Goal: Task Accomplishment & Management: Use online tool/utility

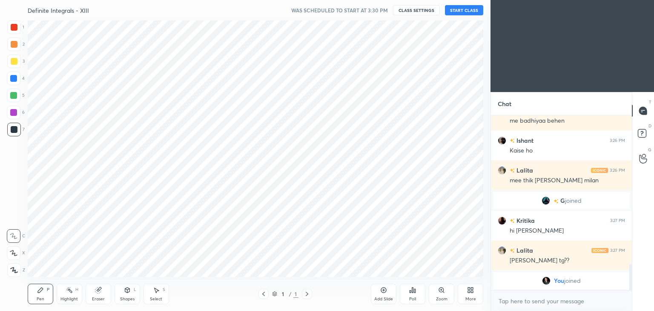
scroll to position [42347, 42147]
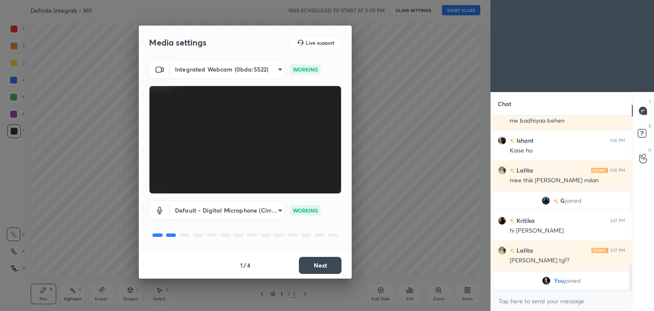
click at [324, 259] on button "Next" at bounding box center [320, 265] width 43 height 17
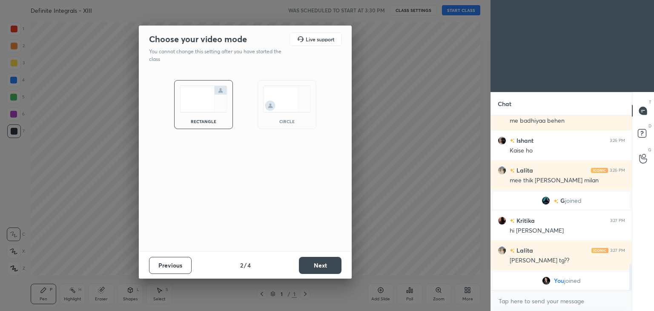
click at [324, 259] on button "Next" at bounding box center [320, 265] width 43 height 17
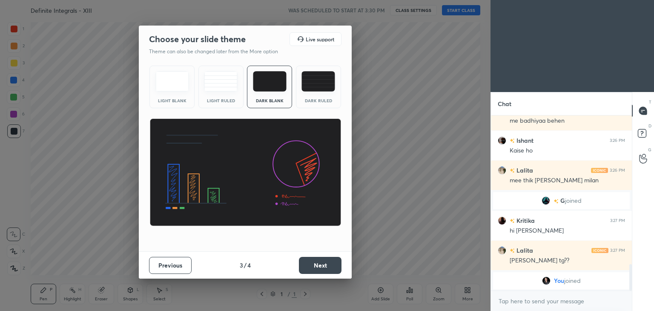
click at [324, 259] on button "Next" at bounding box center [320, 265] width 43 height 17
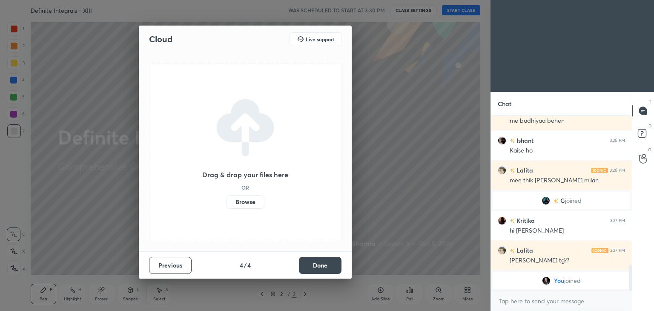
click at [324, 259] on button "Done" at bounding box center [320, 265] width 43 height 17
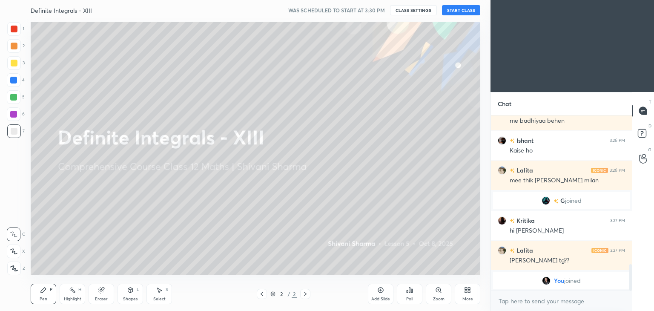
scroll to position [917, 0]
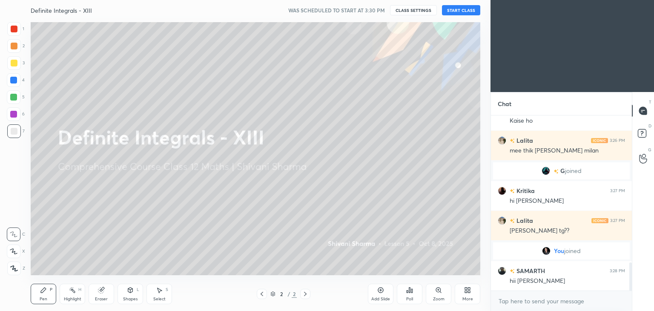
click at [464, 296] on div "More" at bounding box center [468, 294] width 26 height 20
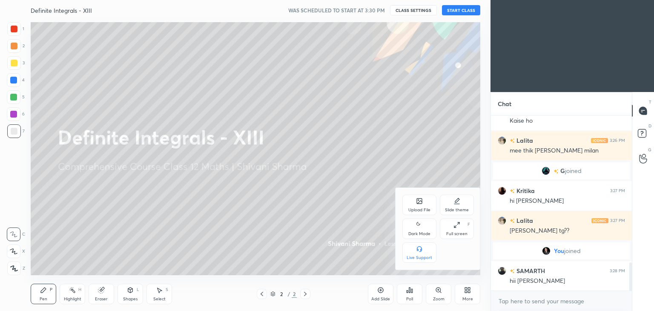
click at [422, 235] on div "Dark Mode" at bounding box center [420, 234] width 22 height 4
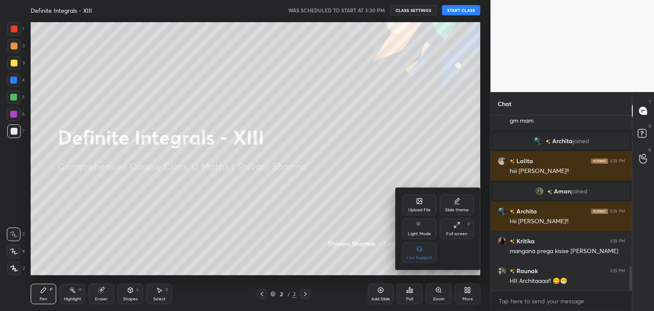
scroll to position [1090, 0]
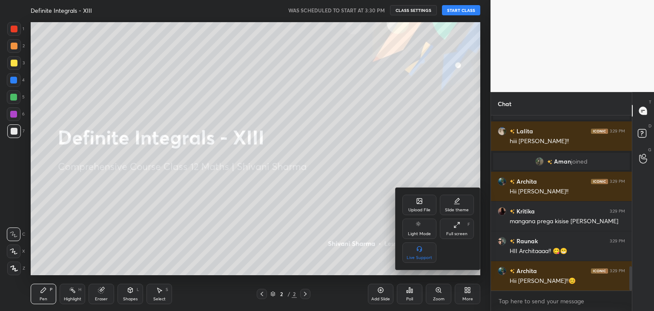
click at [446, 8] on div at bounding box center [327, 155] width 654 height 311
click at [446, 8] on div "Upload File Slide theme Light Mode Full screen F Live Support" at bounding box center [327, 155] width 654 height 311
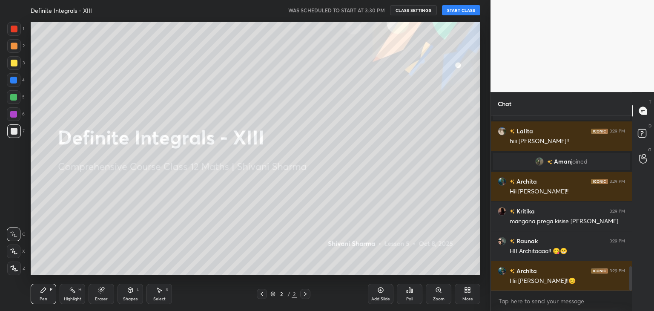
click at [452, 11] on button "START CLASS" at bounding box center [461, 10] width 38 height 10
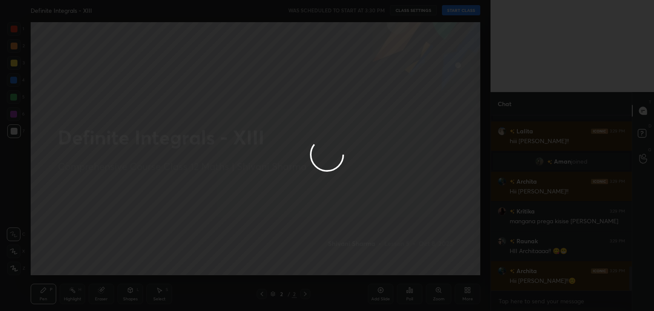
type textarea "x"
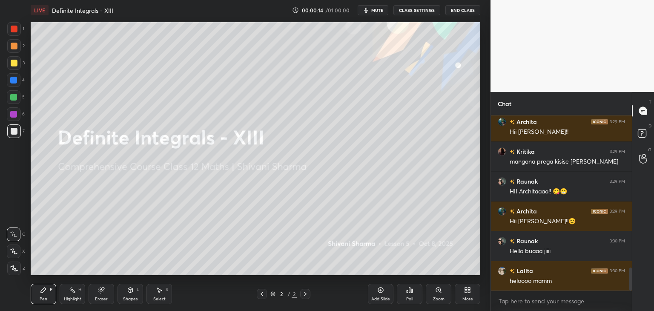
scroll to position [1179, 0]
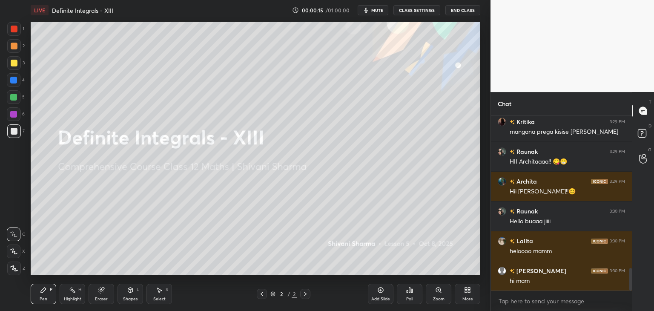
drag, startPoint x: 633, startPoint y: 282, endPoint x: 632, endPoint y: 295, distance: 13.2
click at [632, 295] on div "T Messages (T) D Doubts (D) G Raise Hand (G)" at bounding box center [643, 201] width 22 height 219
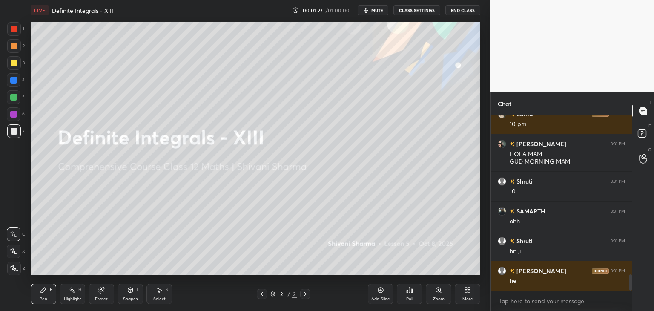
scroll to position [1740, 0]
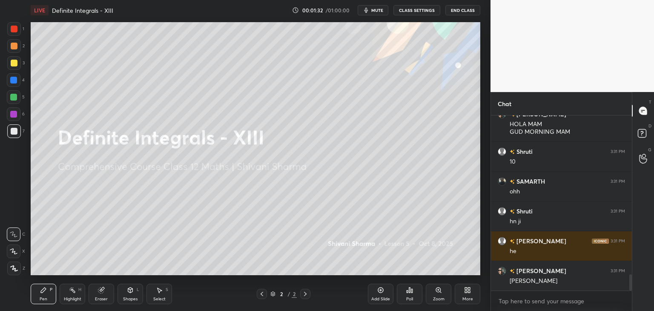
click at [12, 270] on icon at bounding box center [14, 268] width 7 height 5
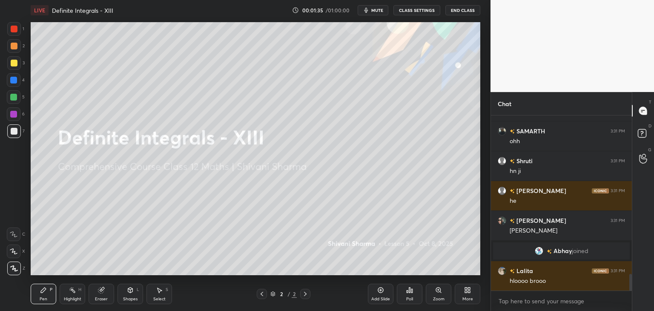
scroll to position [1720, 0]
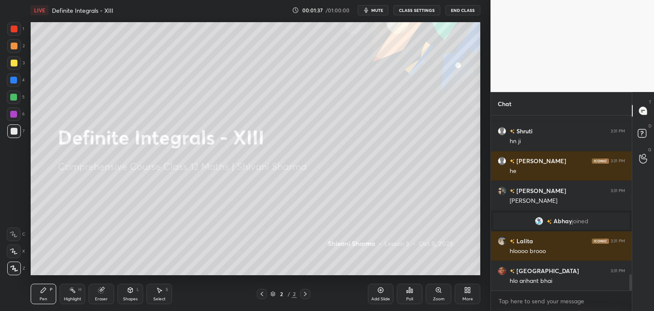
click at [471, 295] on div "More" at bounding box center [468, 294] width 26 height 20
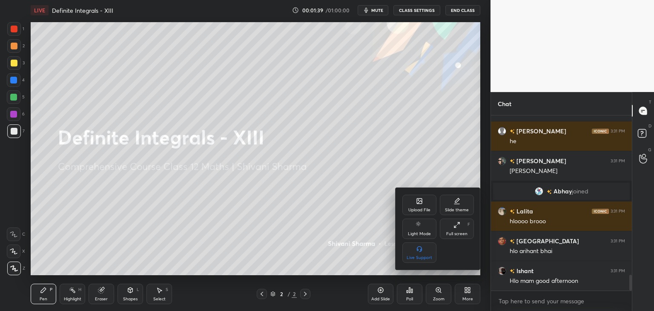
scroll to position [1780, 0]
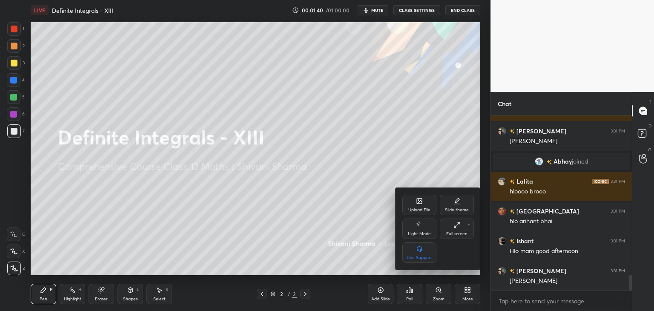
click at [419, 210] on div "Upload File" at bounding box center [420, 210] width 22 height 4
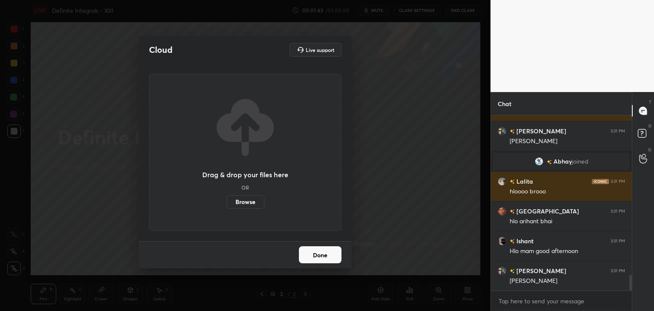
click at [253, 205] on label "Browse" at bounding box center [246, 202] width 38 height 14
click at [227, 205] on input "Browse" at bounding box center [227, 202] width 0 height 14
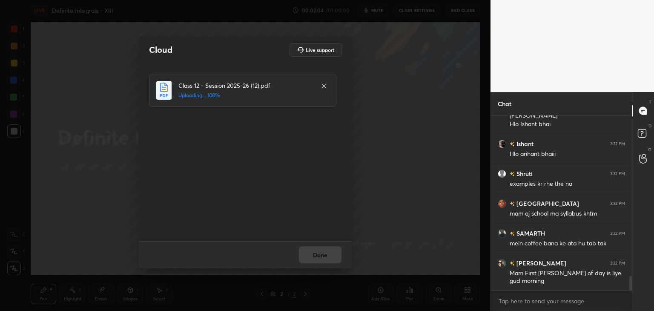
scroll to position [1974, 0]
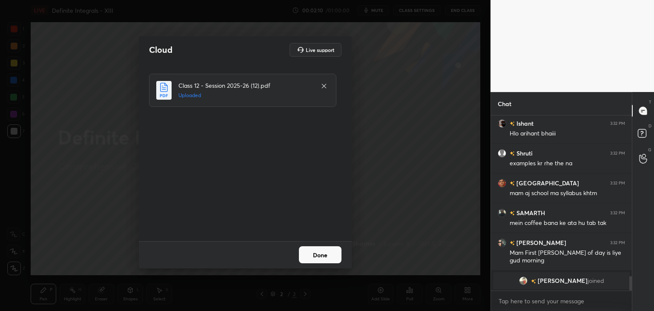
click at [325, 253] on button "Done" at bounding box center [320, 254] width 43 height 17
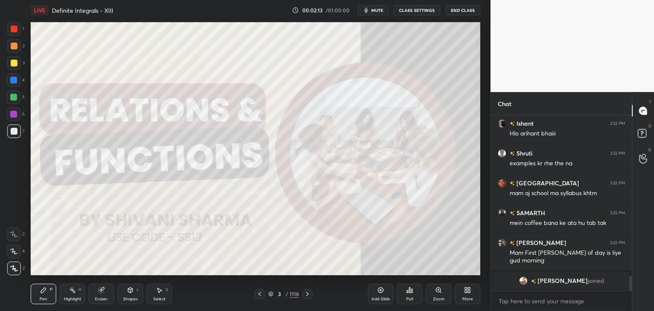
click at [287, 292] on div "/" at bounding box center [286, 293] width 3 height 5
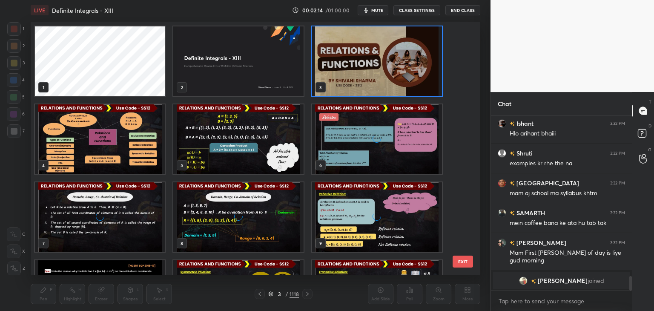
scroll to position [251, 446]
click at [466, 193] on div "1 2 3 4 5 6 7 8 9 10 11 12 13 14 15 EXIT" at bounding box center [256, 148] width 450 height 253
click at [461, 186] on div "1 2 3 4 5 6 7 8 9 10 11 12 13 14 15" at bounding box center [248, 148] width 435 height 253
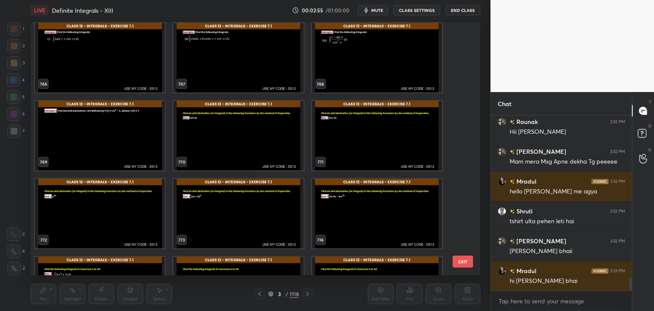
scroll to position [0, 0]
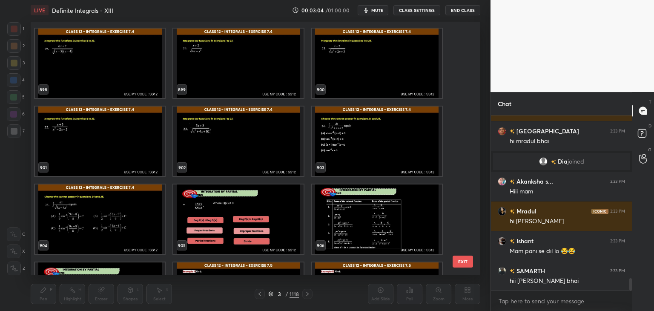
click at [459, 186] on div "895 896 897 898 899 900 901 902 903 904 905 906 907 908 909 910 911 912" at bounding box center [248, 148] width 435 height 253
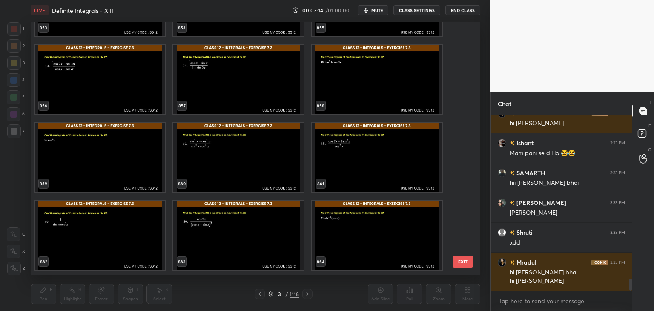
click at [466, 132] on div "850 851 852 853 854 855 856 857 858 859 860 861 862 863 864 865 866 867 EXIT" at bounding box center [256, 148] width 450 height 253
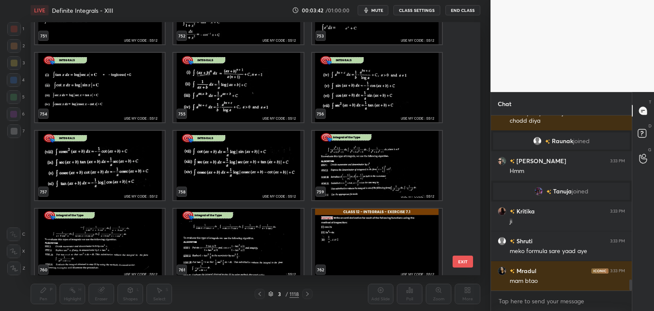
click at [360, 241] on img "grid" at bounding box center [377, 243] width 130 height 69
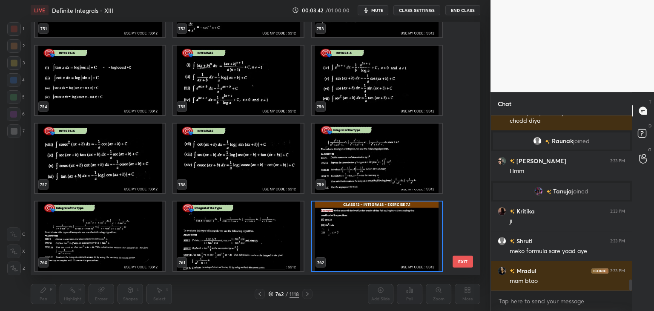
click at [360, 241] on img "grid" at bounding box center [377, 236] width 130 height 69
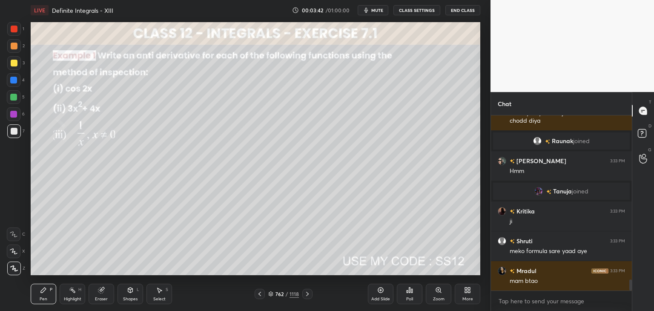
click at [360, 241] on img "grid" at bounding box center [377, 236] width 130 height 69
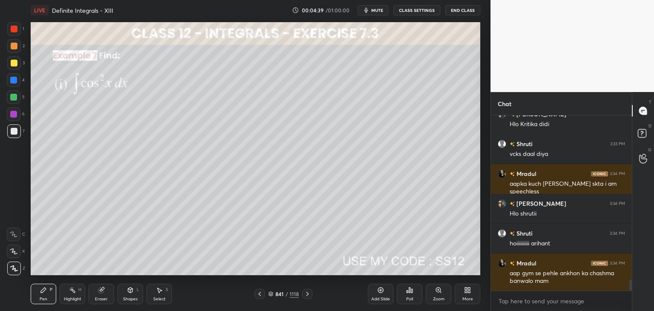
scroll to position [2794, 0]
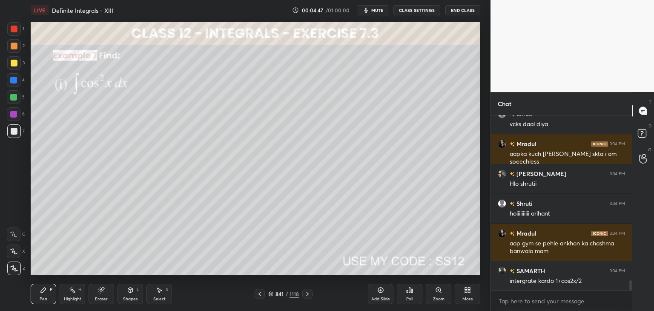
drag, startPoint x: 19, startPoint y: 268, endPoint x: 19, endPoint y: 262, distance: 6.4
click at [19, 268] on div at bounding box center [14, 269] width 14 height 14
drag, startPoint x: 14, startPoint y: 63, endPoint x: 9, endPoint y: 56, distance: 8.3
click at [13, 63] on div at bounding box center [14, 63] width 7 height 7
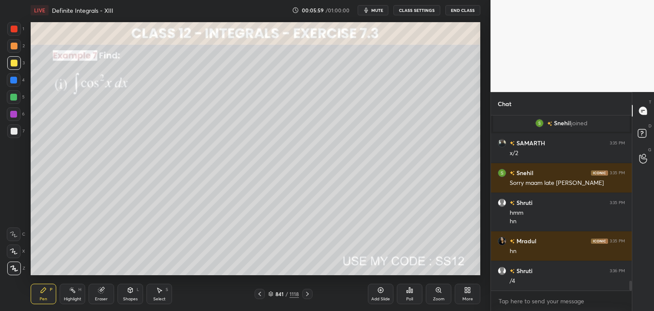
scroll to position [2952, 0]
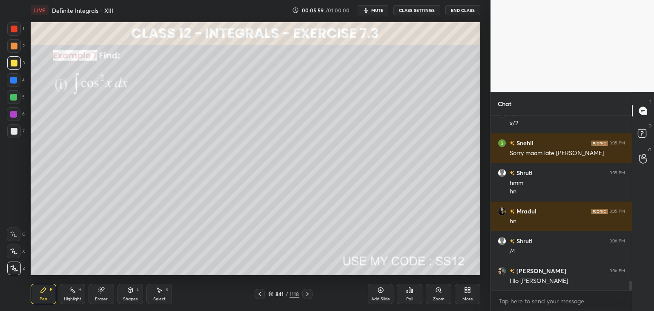
click at [305, 293] on icon at bounding box center [307, 294] width 7 height 7
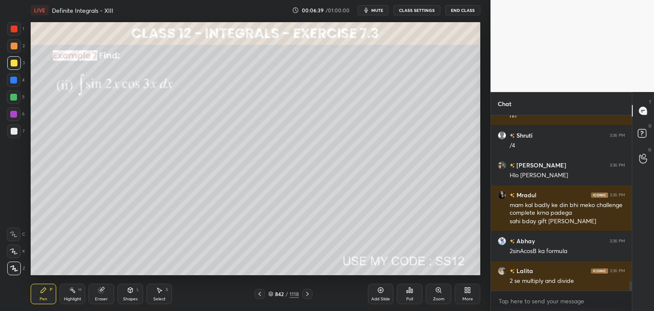
scroll to position [3095, 0]
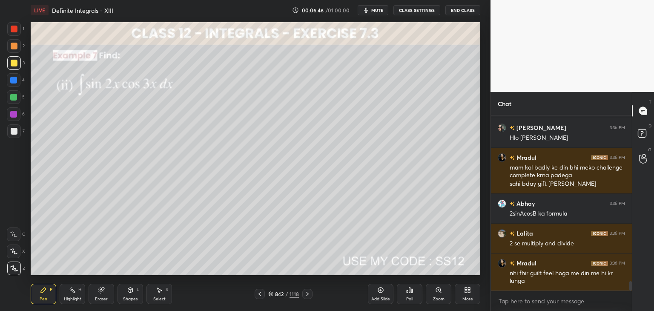
drag, startPoint x: 14, startPoint y: 66, endPoint x: 23, endPoint y: 75, distance: 13.0
click at [14, 67] on div at bounding box center [14, 63] width 14 height 14
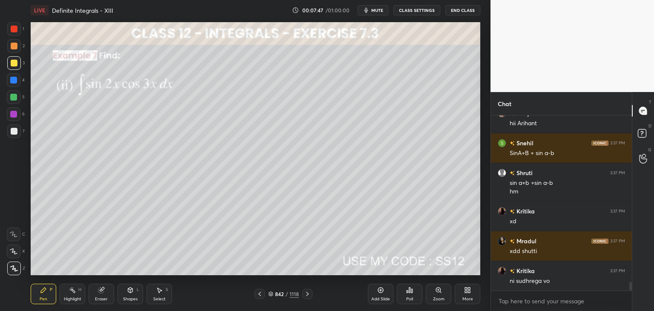
scroll to position [3401, 0]
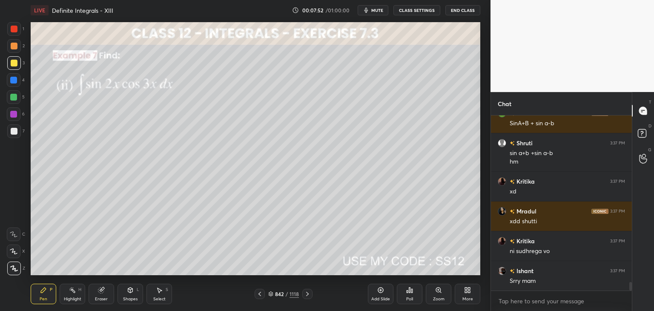
click at [164, 294] on div "Select S" at bounding box center [160, 294] width 26 height 20
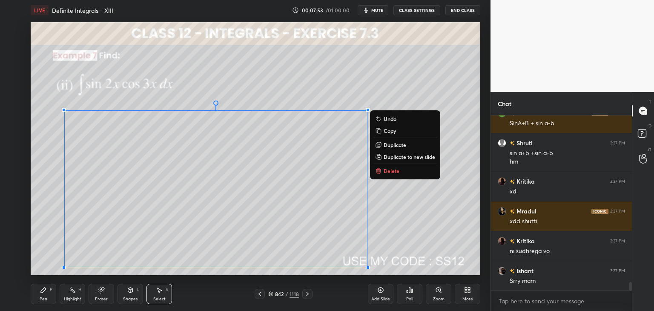
drag, startPoint x: 53, startPoint y: 107, endPoint x: 375, endPoint y: 277, distance: 363.8
click at [375, 277] on div "LIVE Definite Integrals - XIII 00:07:53 / 01:00:00 mute CLASS SETTINGS End Clas…" at bounding box center [255, 155] width 457 height 311
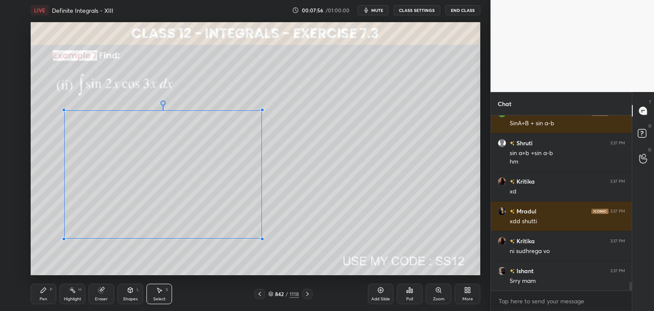
drag, startPoint x: 363, startPoint y: 263, endPoint x: 270, endPoint y: 238, distance: 95.8
click at [264, 239] on div at bounding box center [262, 238] width 3 height 3
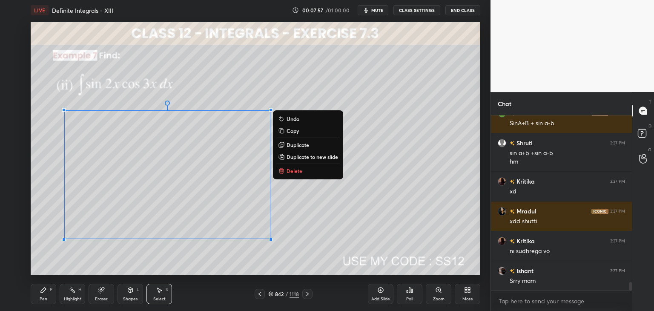
drag, startPoint x: 328, startPoint y: 237, endPoint x: 332, endPoint y: 235, distance: 5.3
click at [328, 237] on div "0 ° Undo Copy Duplicate Duplicate to new slide Delete" at bounding box center [256, 148] width 450 height 253
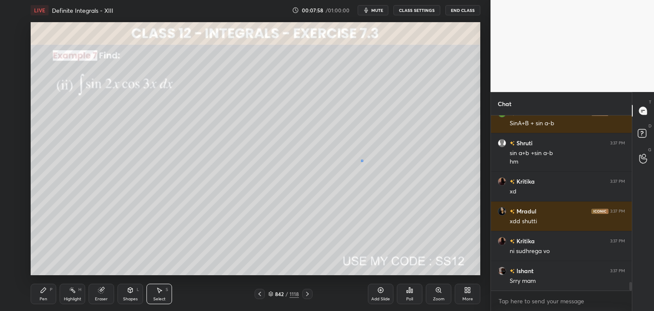
drag, startPoint x: 363, startPoint y: 162, endPoint x: 395, endPoint y: 190, distance: 42.0
click at [394, 191] on div "0 ° Undo Copy Duplicate Duplicate to new slide Delete" at bounding box center [256, 148] width 450 height 253
drag, startPoint x: 371, startPoint y: 173, endPoint x: 273, endPoint y: 162, distance: 98.5
click at [273, 162] on div "0 ° Undo Copy Duplicate Duplicate to new slide Delete" at bounding box center [256, 148] width 450 height 253
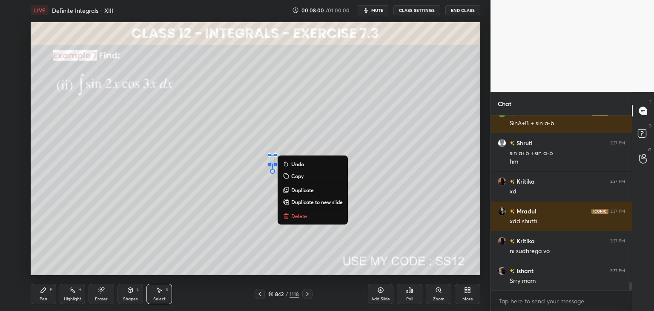
click at [272, 225] on div "0 ° Undo Copy Duplicate Duplicate to new slide Delete" at bounding box center [256, 148] width 450 height 253
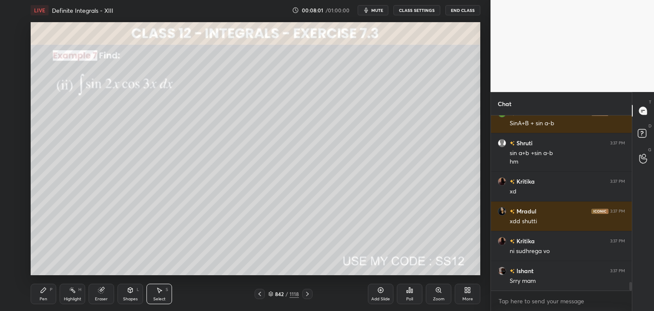
click at [39, 297] on div "Pen P" at bounding box center [44, 294] width 26 height 20
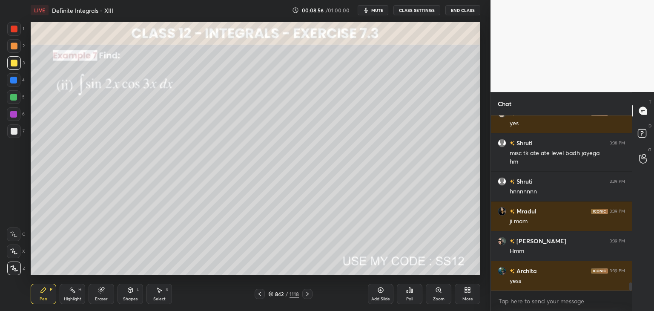
scroll to position [3649, 0]
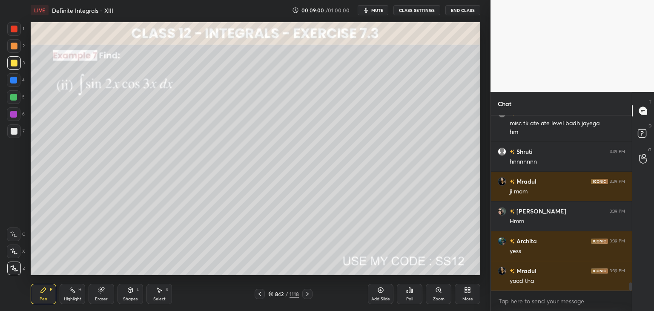
click at [305, 292] on icon at bounding box center [307, 294] width 7 height 7
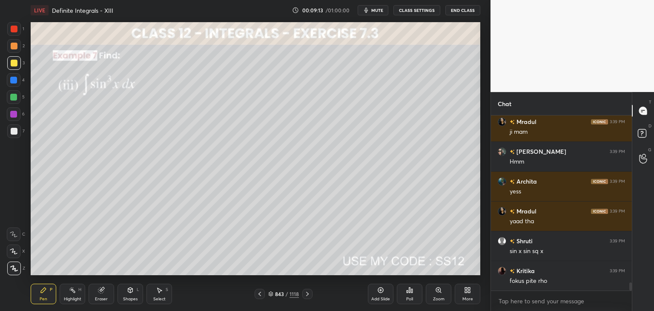
scroll to position [3738, 0]
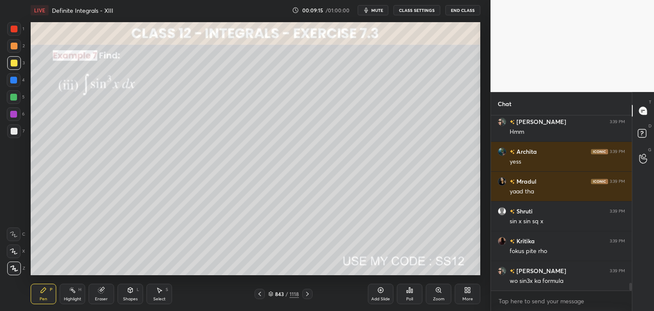
click at [15, 62] on div at bounding box center [14, 63] width 7 height 7
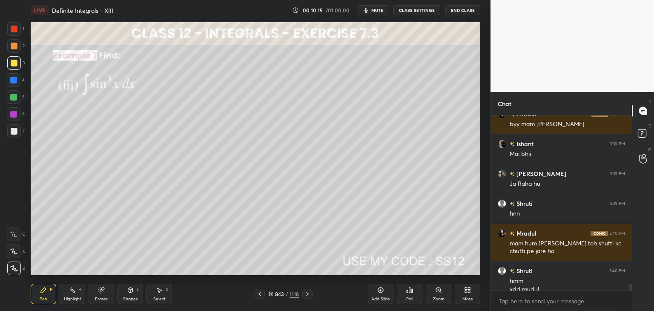
scroll to position [4202, 0]
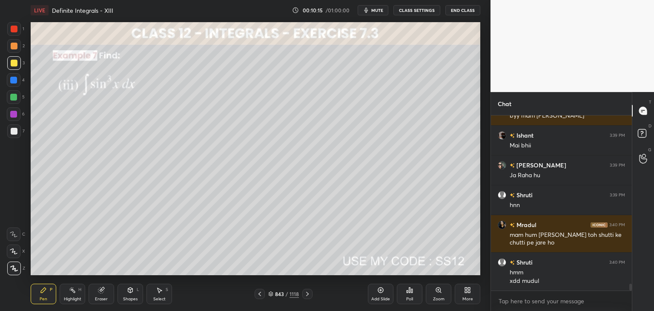
click at [160, 298] on div "Select" at bounding box center [159, 299] width 12 height 4
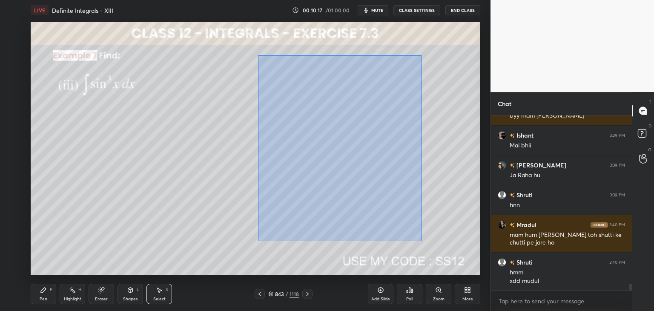
drag, startPoint x: 258, startPoint y: 55, endPoint x: 421, endPoint y: 237, distance: 244.7
click at [421, 239] on div "0 ° Undo Copy Duplicate Duplicate to new slide Delete" at bounding box center [256, 148] width 450 height 253
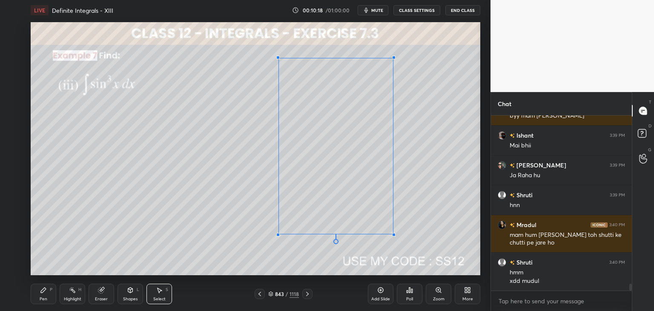
scroll to position [4231, 0]
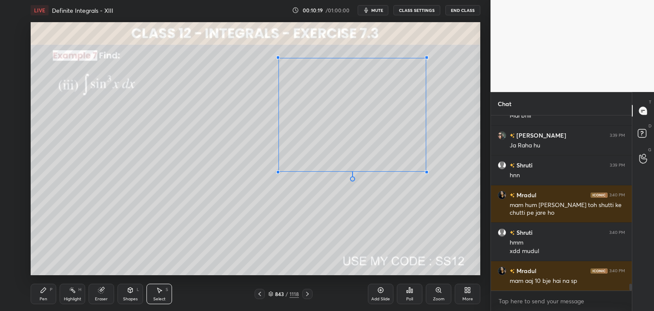
drag, startPoint x: 393, startPoint y: 235, endPoint x: 423, endPoint y: 176, distance: 65.7
click at [426, 174] on div at bounding box center [426, 171] width 3 height 3
drag, startPoint x: 273, startPoint y: 229, endPoint x: 246, endPoint y: 235, distance: 27.5
click at [274, 229] on div "0 ° Undo Copy Duplicate Duplicate to new slide Delete" at bounding box center [256, 148] width 450 height 253
drag, startPoint x: 46, startPoint y: 292, endPoint x: 80, endPoint y: 282, distance: 35.3
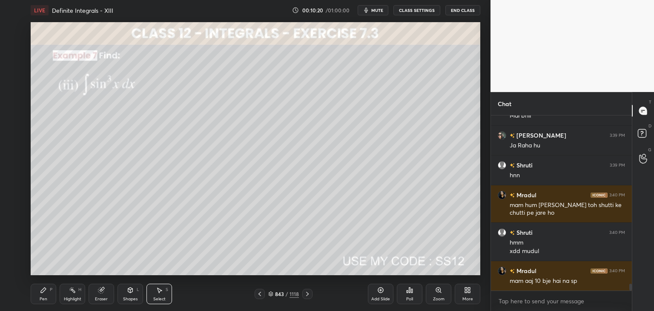
click at [47, 292] on div "Pen P" at bounding box center [44, 294] width 26 height 20
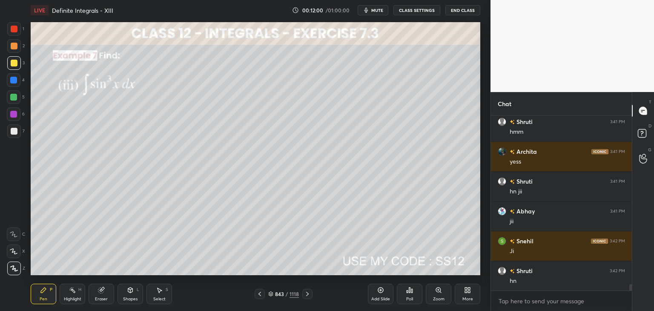
scroll to position [4542, 0]
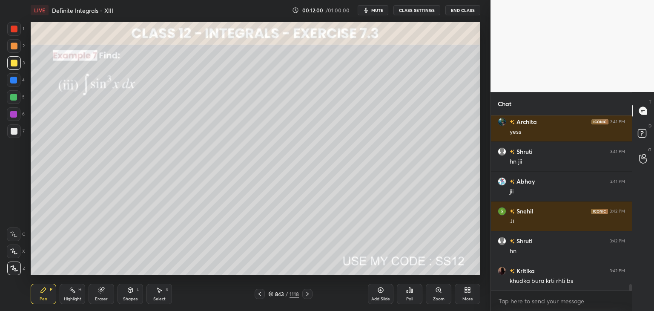
click at [308, 295] on icon at bounding box center [307, 294] width 7 height 7
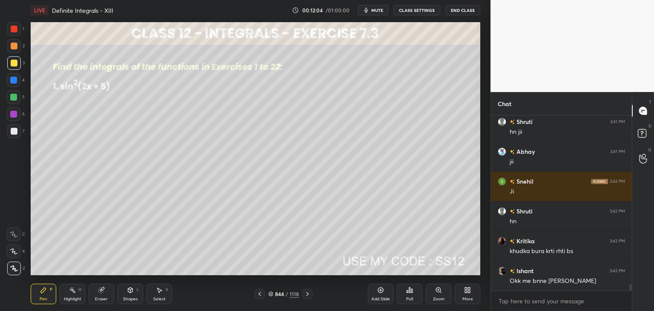
click at [306, 294] on icon at bounding box center [307, 294] width 7 height 7
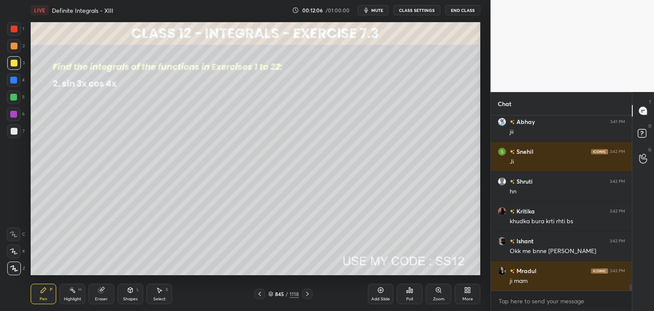
click at [308, 294] on icon at bounding box center [307, 294] width 3 height 4
click at [310, 294] on icon at bounding box center [307, 294] width 7 height 7
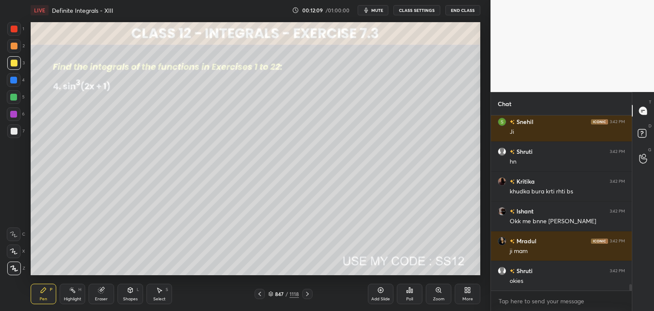
click at [307, 295] on icon at bounding box center [307, 294] width 7 height 7
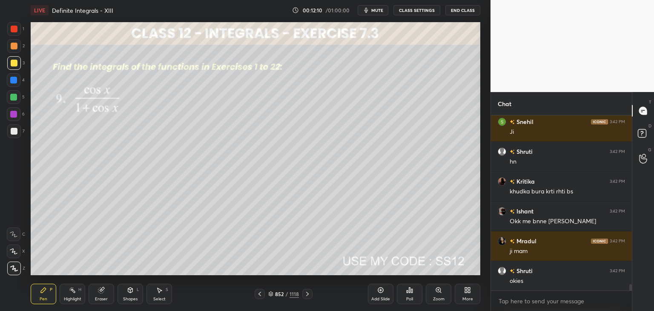
click at [307, 295] on icon at bounding box center [307, 294] width 7 height 7
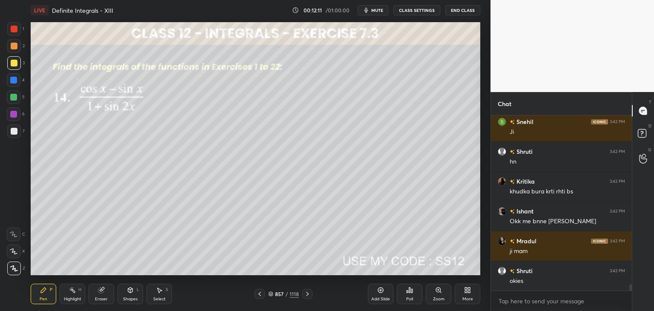
click at [307, 295] on icon at bounding box center [307, 294] width 7 height 7
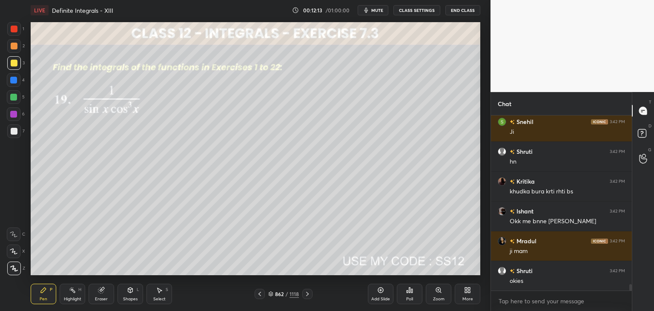
click at [307, 295] on icon at bounding box center [307, 294] width 7 height 7
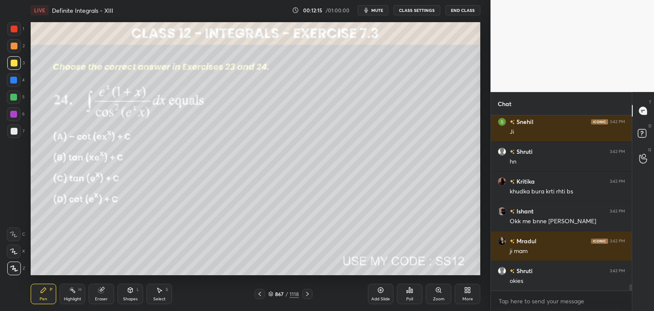
click at [307, 295] on icon at bounding box center [307, 294] width 7 height 7
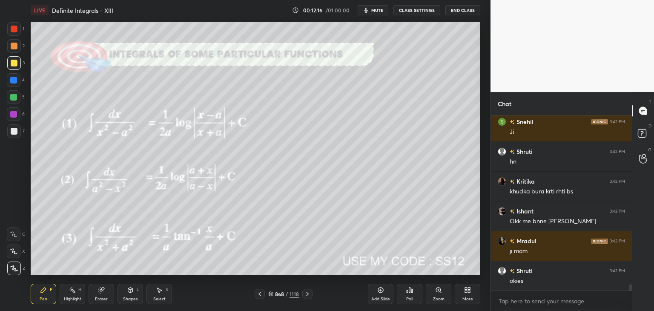
click at [307, 295] on icon at bounding box center [307, 294] width 7 height 7
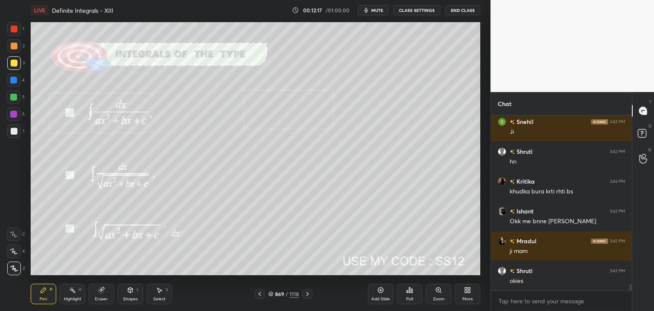
click at [307, 295] on icon at bounding box center [307, 294] width 7 height 7
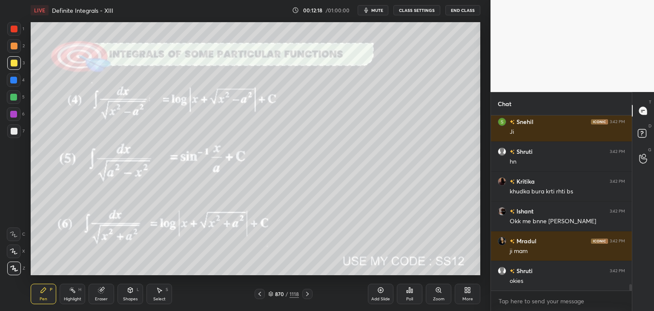
click at [307, 295] on icon at bounding box center [307, 294] width 7 height 7
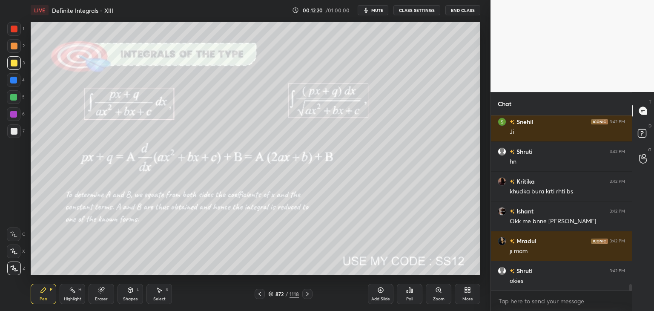
click at [307, 295] on icon at bounding box center [307, 294] width 7 height 7
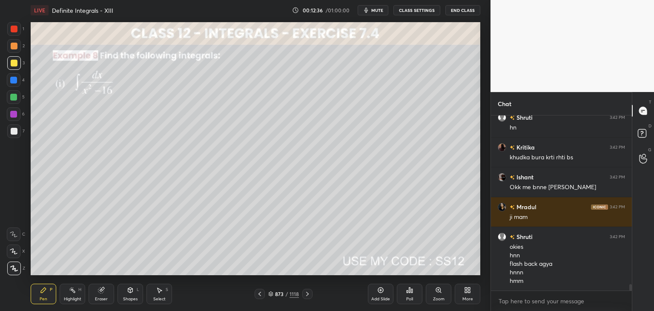
scroll to position [4696, 0]
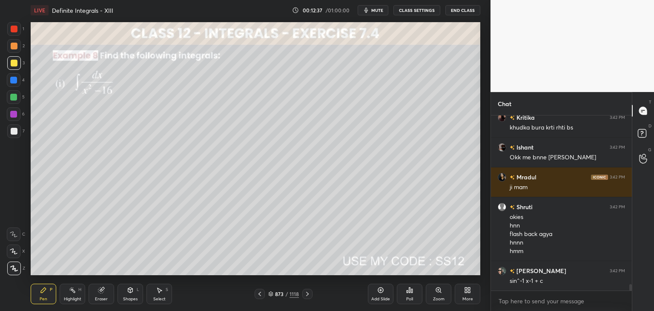
click at [12, 63] on div at bounding box center [14, 63] width 7 height 7
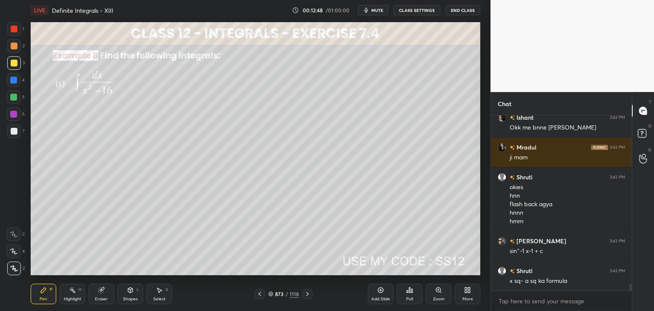
click at [12, 59] on div at bounding box center [14, 63] width 14 height 14
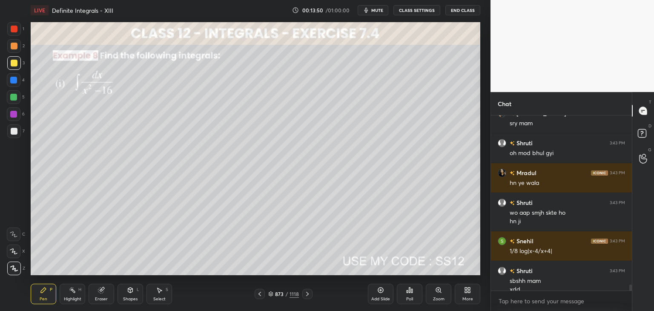
scroll to position [5041, 0]
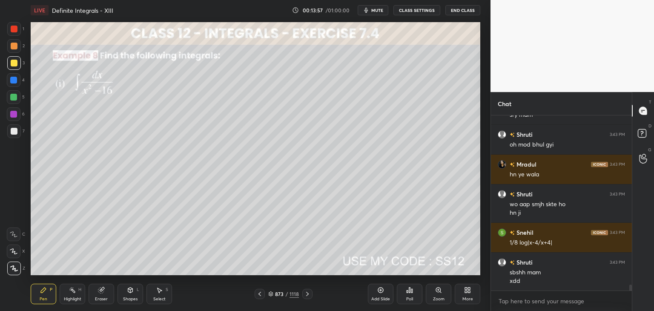
click at [307, 295] on icon at bounding box center [307, 294] width 7 height 7
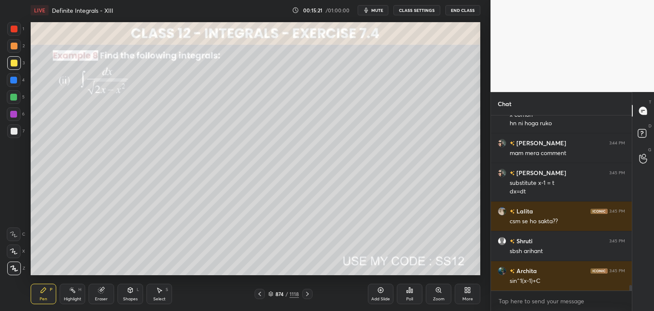
scroll to position [5603, 0]
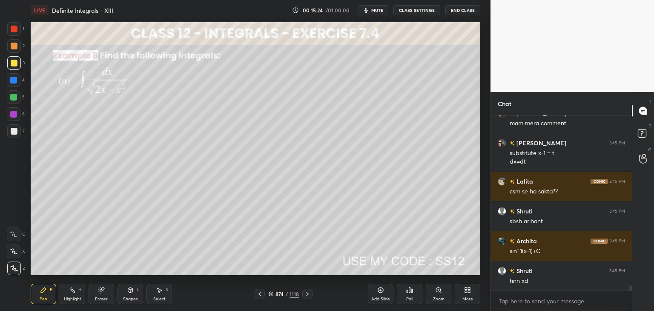
click at [14, 64] on div at bounding box center [14, 63] width 7 height 7
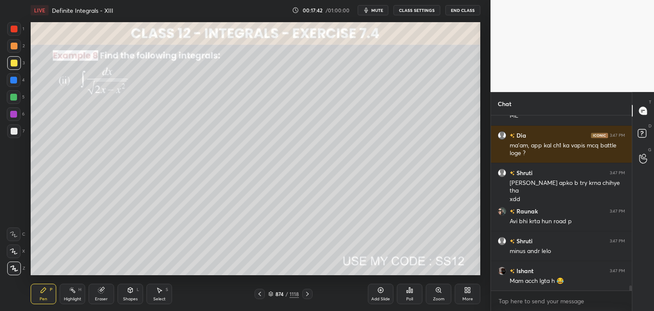
scroll to position [5935, 0]
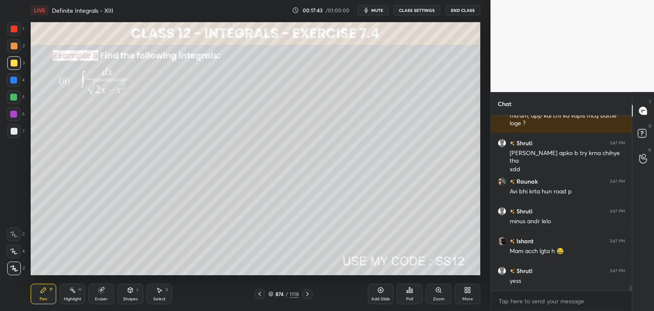
drag, startPoint x: 12, startPoint y: 135, endPoint x: 23, endPoint y: 129, distance: 13.0
click at [12, 134] on div at bounding box center [14, 131] width 14 height 14
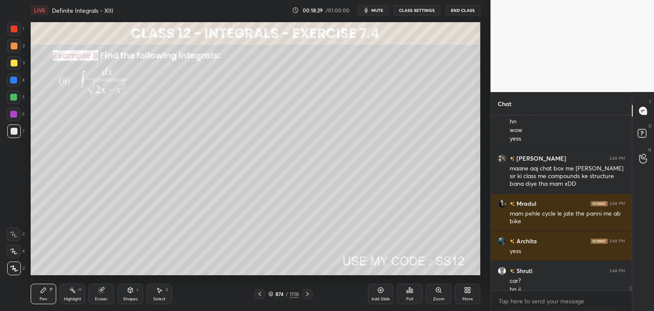
scroll to position [6149, 0]
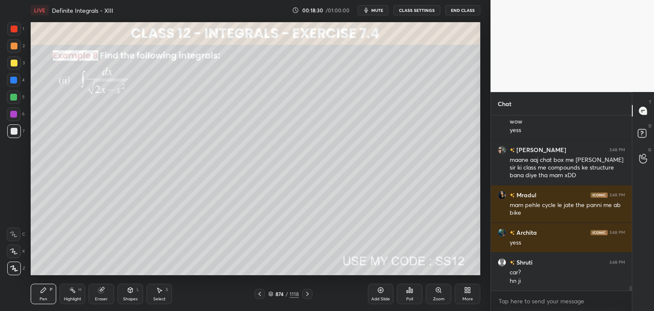
click at [308, 294] on icon at bounding box center [307, 294] width 3 height 4
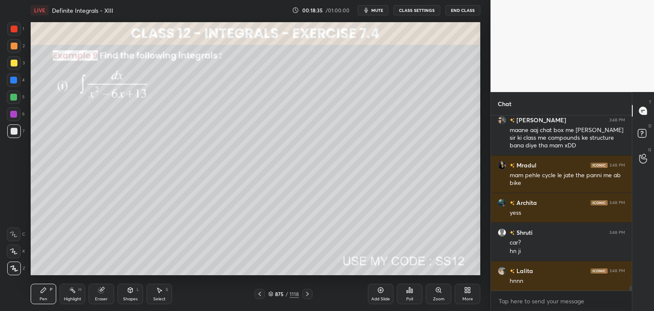
click at [410, 298] on div "Poll" at bounding box center [409, 299] width 7 height 4
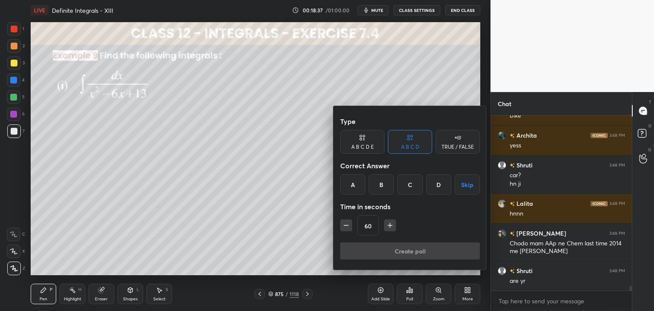
scroll to position [6276, 0]
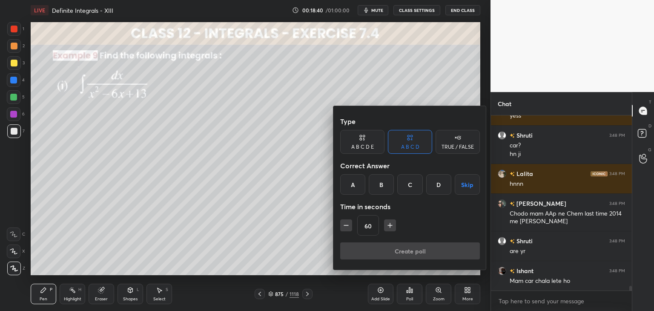
click at [391, 228] on icon "button" at bounding box center [390, 225] width 9 height 9
click at [392, 227] on icon "button" at bounding box center [390, 225] width 9 height 9
type input "90"
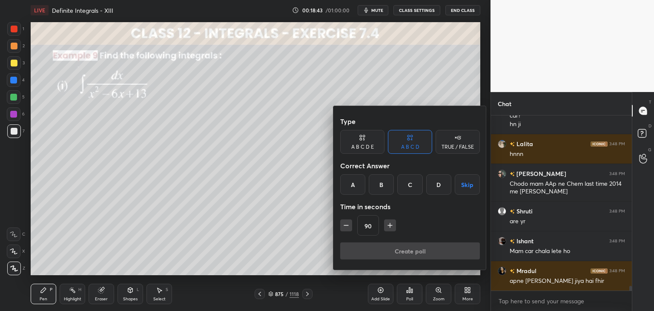
drag, startPoint x: 466, startPoint y: 186, endPoint x: 465, endPoint y: 190, distance: 4.4
click at [466, 185] on button "Skip" at bounding box center [467, 184] width 25 height 20
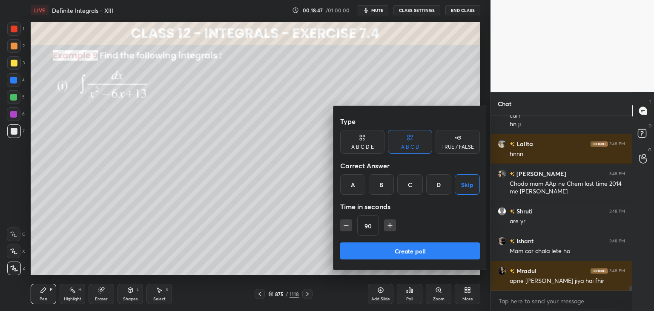
click at [391, 249] on button "Create poll" at bounding box center [410, 250] width 140 height 17
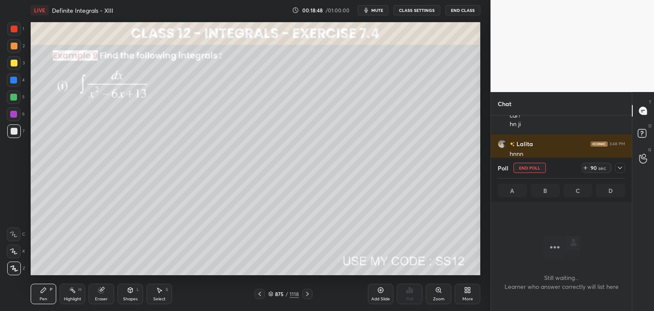
scroll to position [3, 3]
click at [622, 170] on icon at bounding box center [620, 167] width 7 height 7
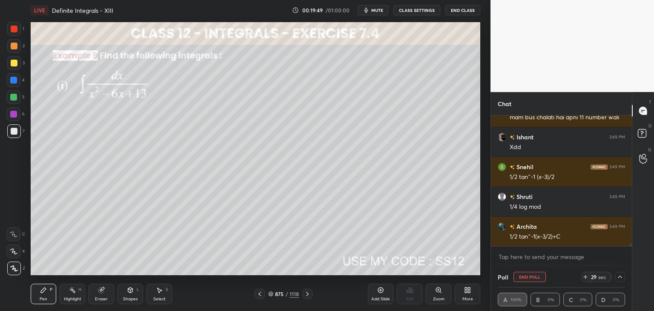
scroll to position [6619, 0]
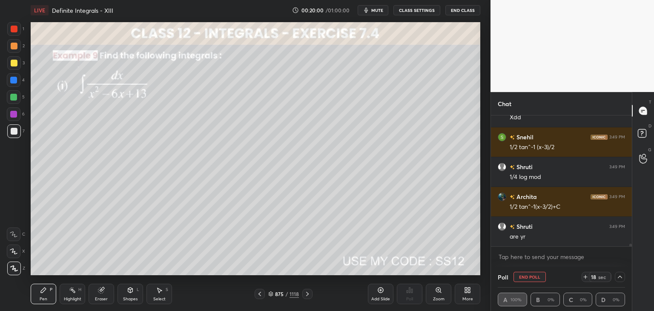
click at [620, 274] on icon at bounding box center [620, 277] width 7 height 7
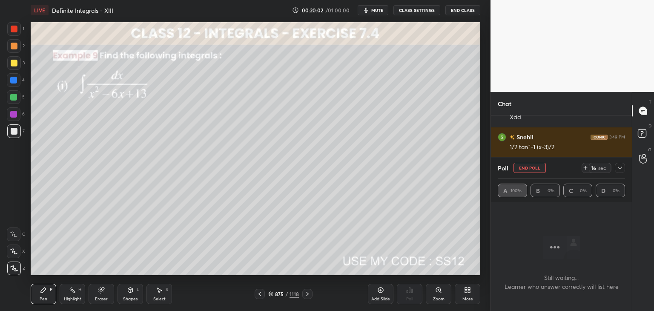
click at [536, 169] on button "End Poll" at bounding box center [530, 168] width 32 height 10
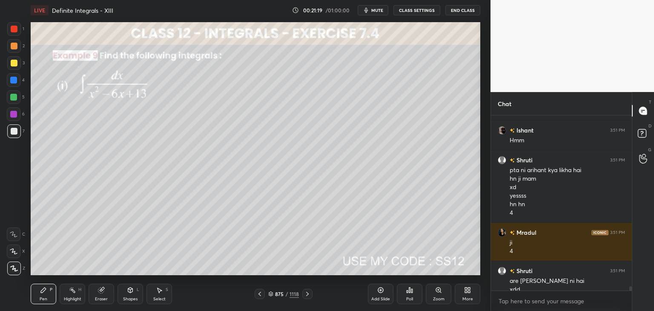
scroll to position [7008, 0]
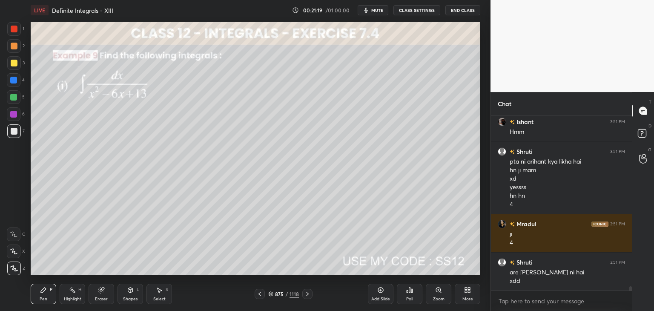
click at [97, 300] on div "Eraser" at bounding box center [101, 299] width 13 height 4
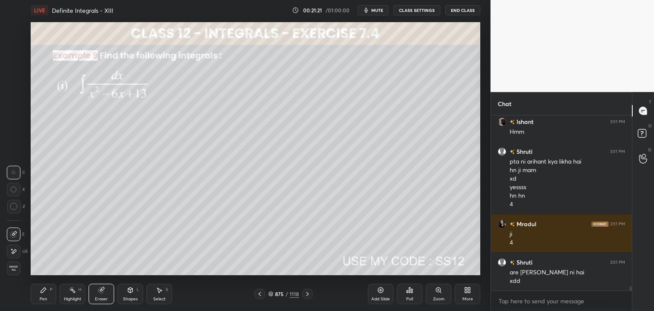
click at [47, 295] on div "Pen P" at bounding box center [44, 294] width 26 height 20
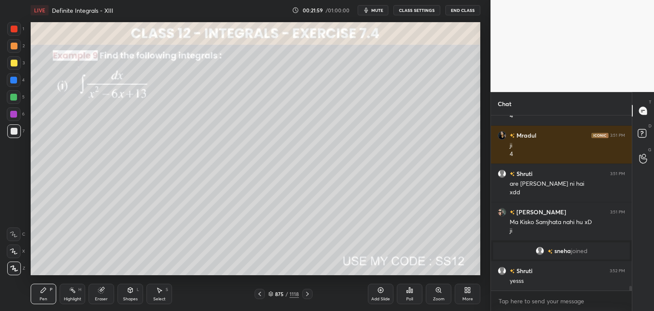
scroll to position [6473, 0]
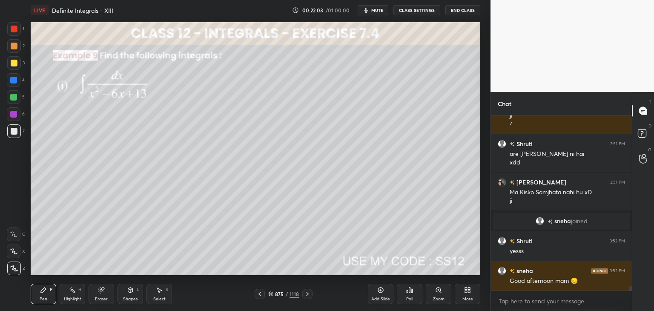
click at [305, 294] on icon at bounding box center [307, 294] width 7 height 7
click at [414, 294] on div "Poll" at bounding box center [410, 294] width 26 height 20
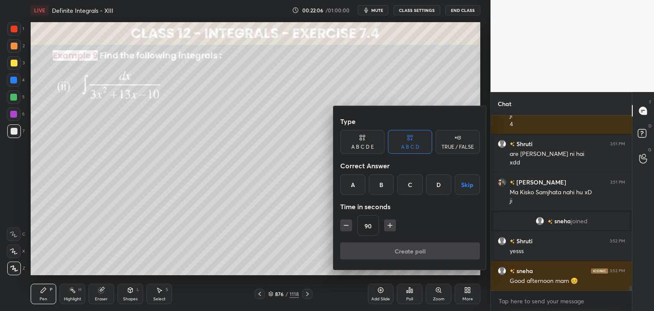
click at [468, 185] on button "Skip" at bounding box center [467, 184] width 25 height 20
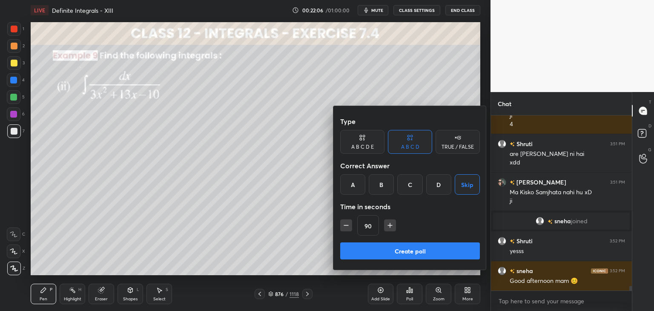
click at [422, 252] on button "Create poll" at bounding box center [410, 250] width 140 height 17
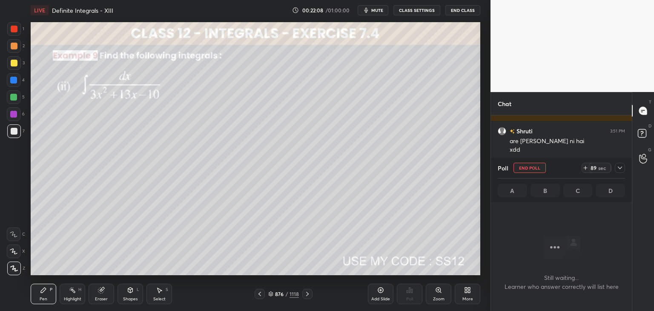
scroll to position [6556, 0]
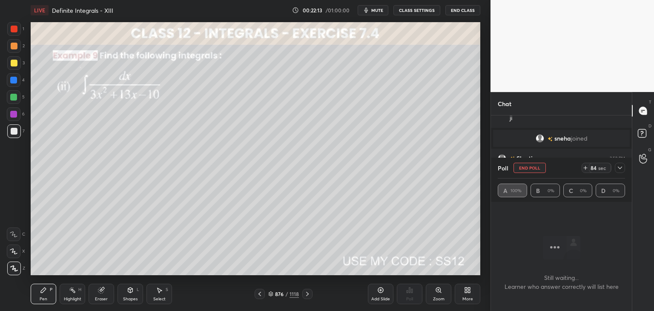
click at [620, 165] on icon at bounding box center [620, 167] width 7 height 7
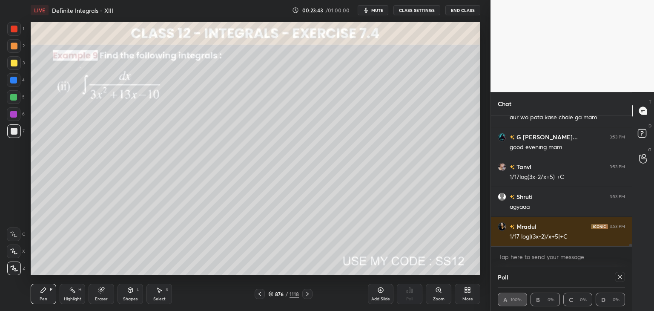
scroll to position [6735, 0]
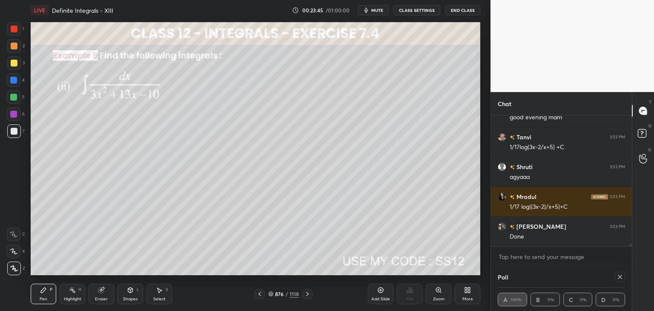
click at [620, 278] on icon at bounding box center [620, 277] width 7 height 7
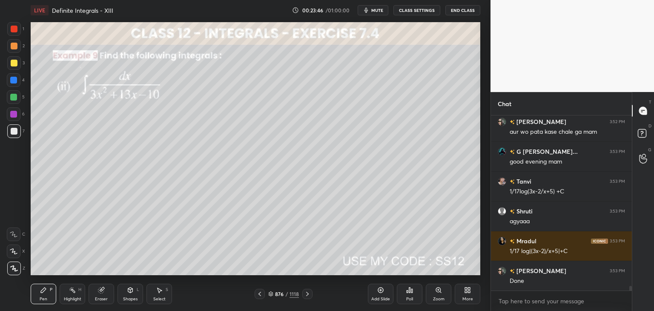
scroll to position [6720, 0]
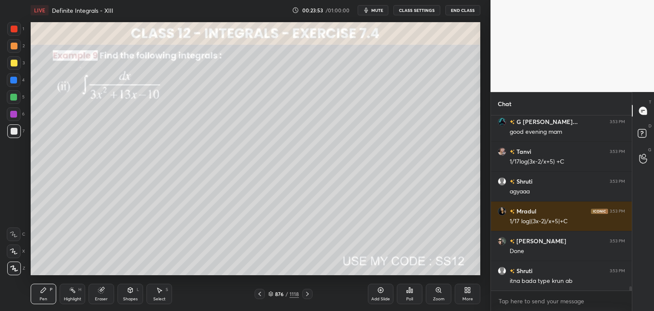
click at [128, 296] on div "Shapes L" at bounding box center [131, 294] width 26 height 20
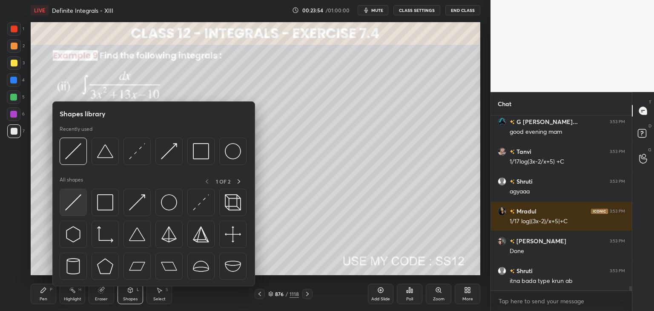
click at [73, 206] on img at bounding box center [73, 202] width 16 height 16
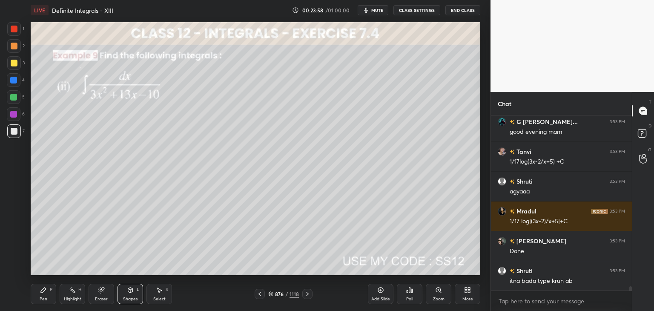
drag, startPoint x: 42, startPoint y: 299, endPoint x: 48, endPoint y: 285, distance: 14.9
click at [42, 299] on div "Pen" at bounding box center [44, 299] width 8 height 4
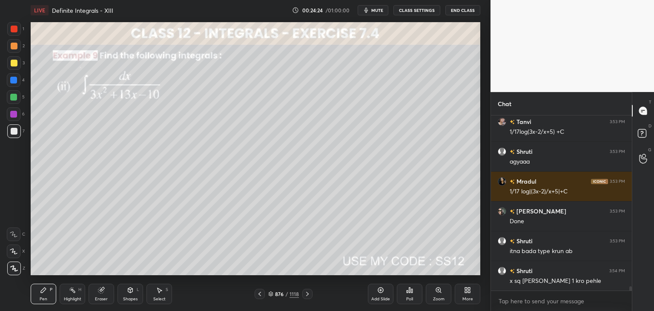
scroll to position [6780, 0]
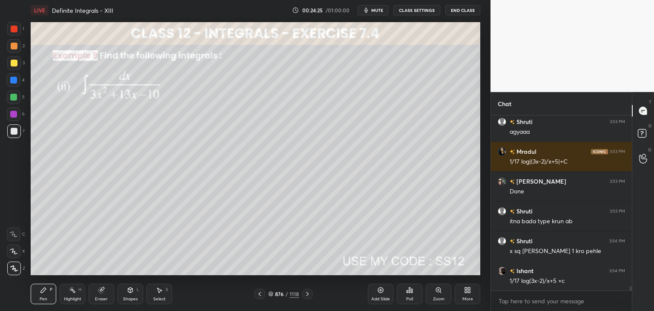
drag, startPoint x: 128, startPoint y: 298, endPoint x: 133, endPoint y: 287, distance: 12.0
click at [128, 298] on div "Shapes" at bounding box center [130, 299] width 14 height 4
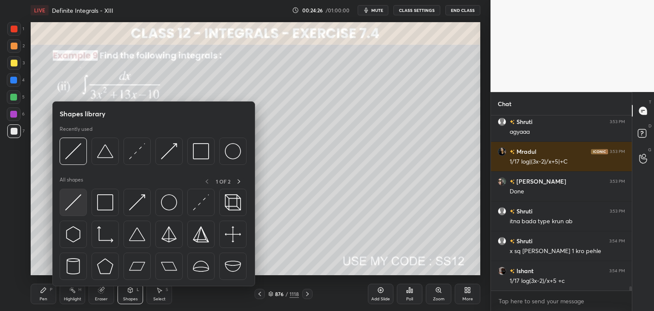
click at [72, 203] on img at bounding box center [73, 202] width 16 height 16
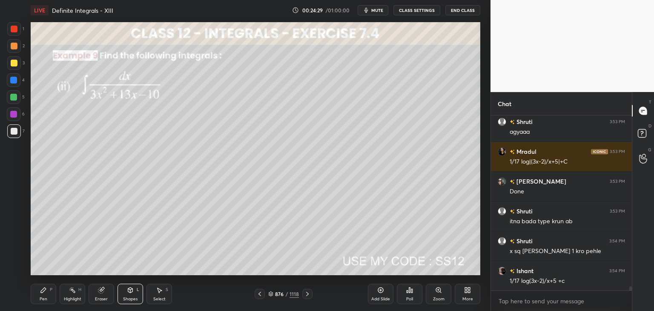
click at [43, 297] on div "Pen" at bounding box center [44, 299] width 8 height 4
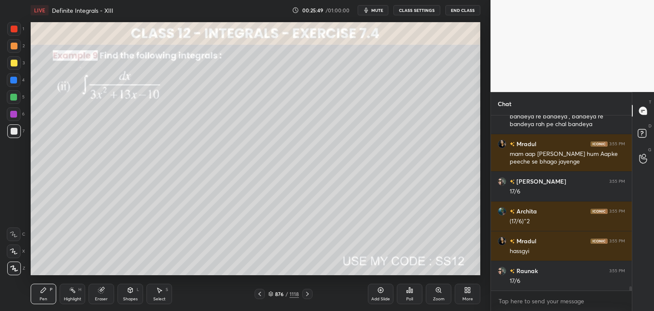
scroll to position [7349, 0]
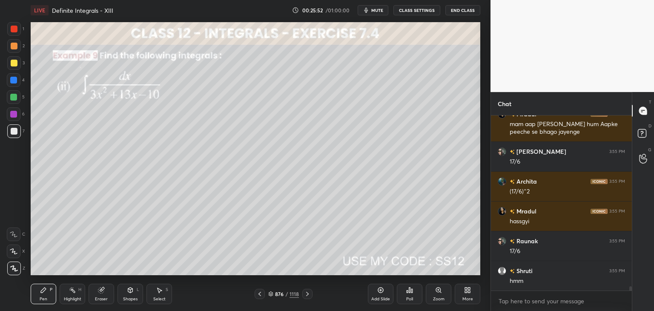
click at [160, 296] on div "Select S" at bounding box center [160, 294] width 26 height 20
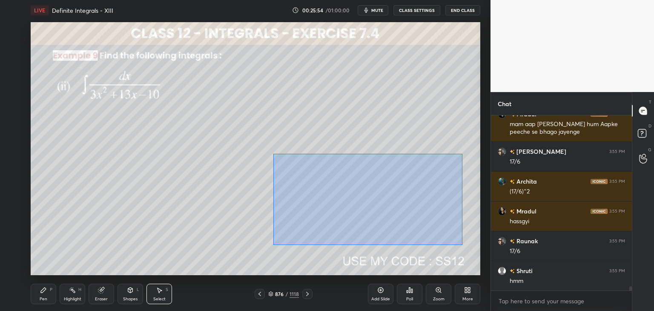
drag, startPoint x: 273, startPoint y: 154, endPoint x: 460, endPoint y: 241, distance: 205.9
click at [462, 244] on div "0 ° Undo Copy Duplicate Duplicate to new slide Delete" at bounding box center [256, 148] width 450 height 253
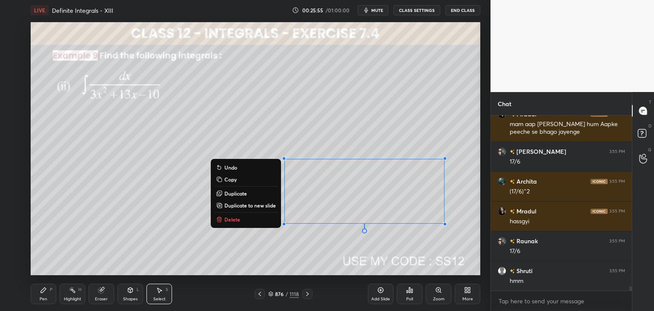
drag, startPoint x: 227, startPoint y: 179, endPoint x: 249, endPoint y: 197, distance: 28.5
click at [228, 180] on p "Copy" at bounding box center [231, 179] width 12 height 7
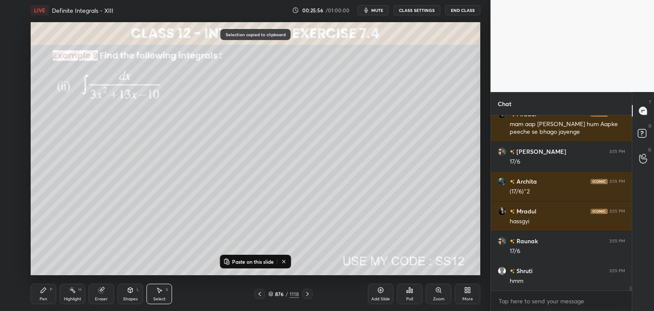
click at [383, 297] on div "Add Slide" at bounding box center [381, 299] width 19 height 4
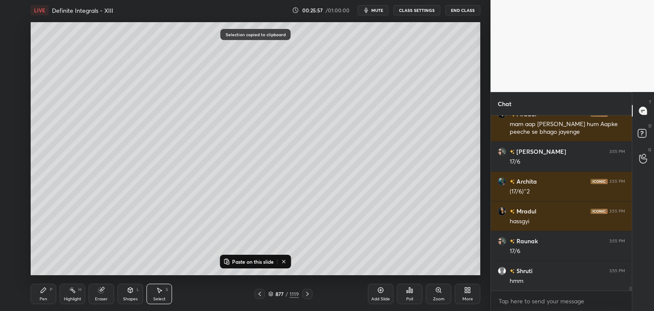
click at [229, 261] on icon at bounding box center [227, 261] width 7 height 7
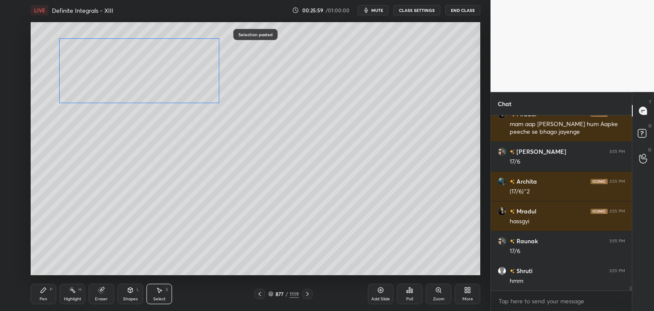
drag, startPoint x: 318, startPoint y: 198, endPoint x: 97, endPoint y: 78, distance: 251.8
click at [97, 74] on div "0 ° Undo Copy Paste here Duplicate Duplicate to new slide Delete" at bounding box center [256, 148] width 450 height 253
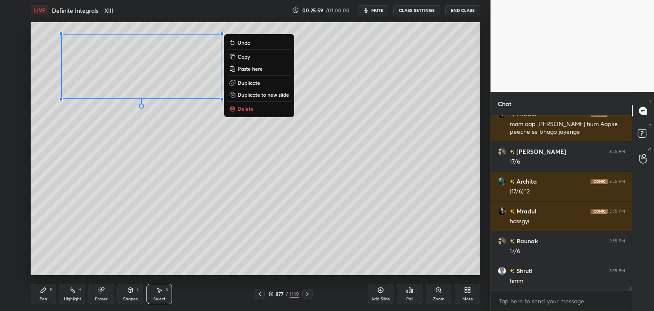
click at [79, 164] on div "0 ° Undo Copy Paste here Duplicate Duplicate to new slide Delete" at bounding box center [256, 148] width 450 height 253
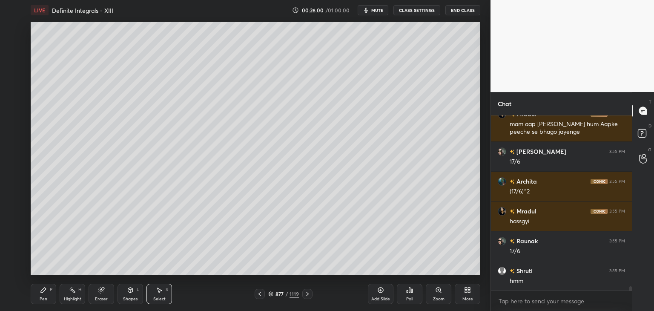
scroll to position [7379, 0]
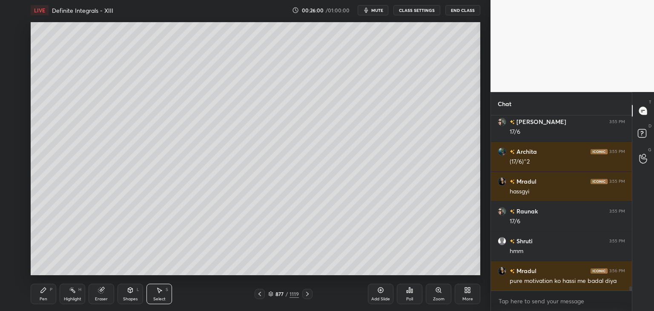
click at [106, 300] on div "Eraser" at bounding box center [101, 299] width 13 height 4
click at [45, 295] on div "Pen P" at bounding box center [44, 294] width 26 height 20
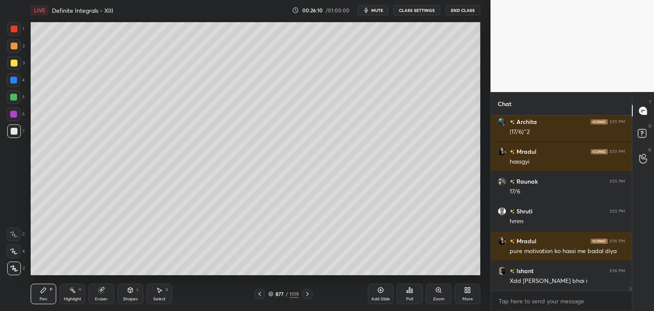
scroll to position [7439, 0]
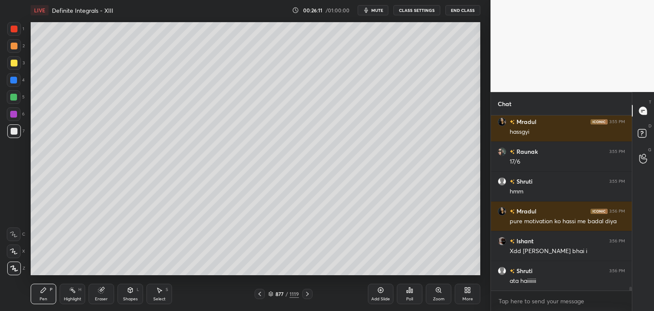
drag, startPoint x: 9, startPoint y: 92, endPoint x: 30, endPoint y: 89, distance: 22.0
click at [9, 92] on div at bounding box center [14, 97] width 14 height 14
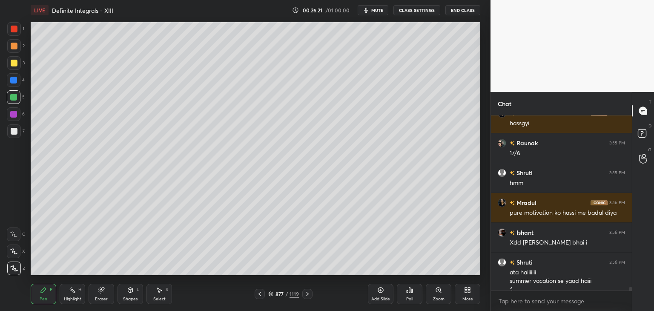
scroll to position [7456, 0]
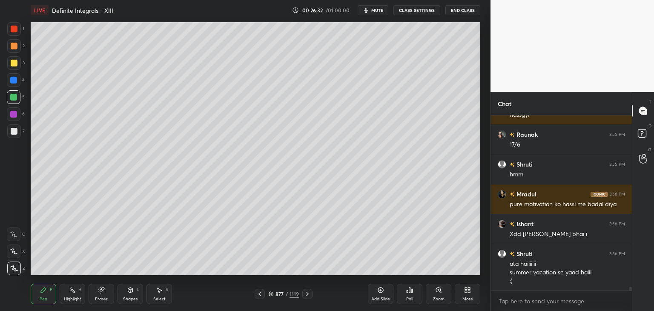
click at [13, 132] on div at bounding box center [14, 131] width 7 height 7
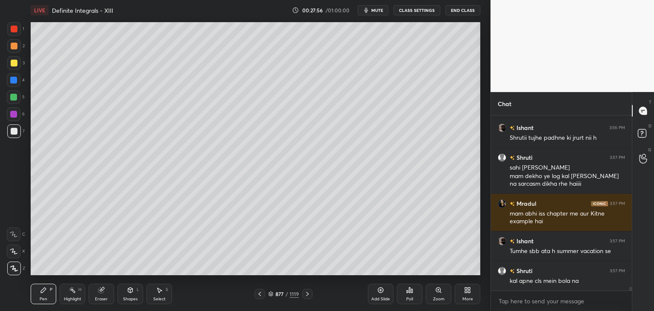
scroll to position [7688, 0]
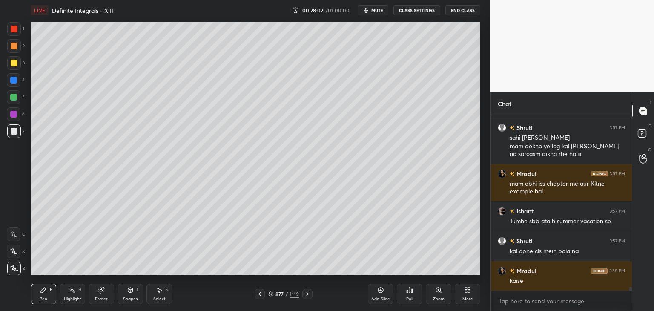
drag, startPoint x: 107, startPoint y: 300, endPoint x: 136, endPoint y: 285, distance: 32.6
click at [107, 300] on div "Eraser" at bounding box center [101, 299] width 13 height 4
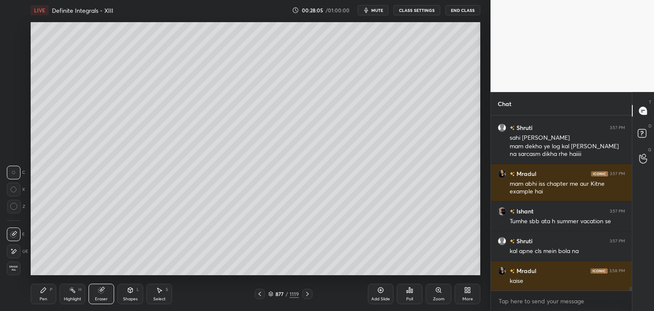
scroll to position [7726, 0]
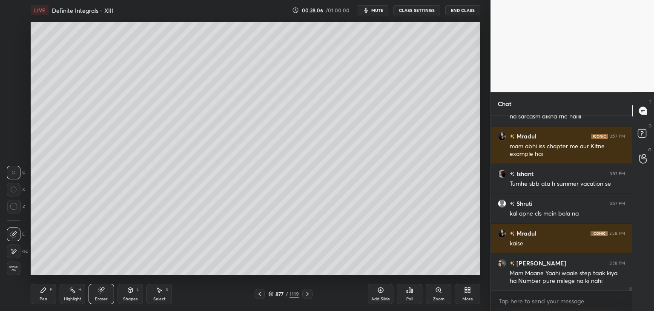
click at [46, 297] on div "Pen" at bounding box center [44, 299] width 8 height 4
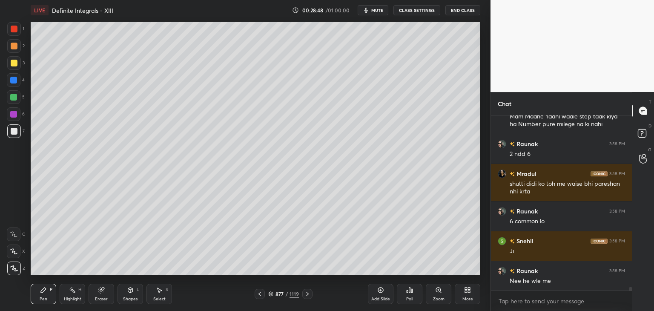
scroll to position [7912, 0]
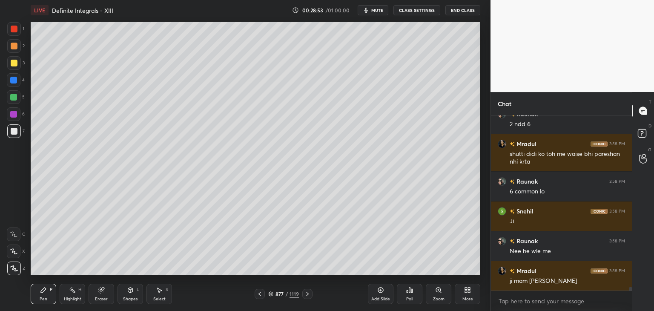
click at [308, 294] on icon at bounding box center [307, 294] width 7 height 7
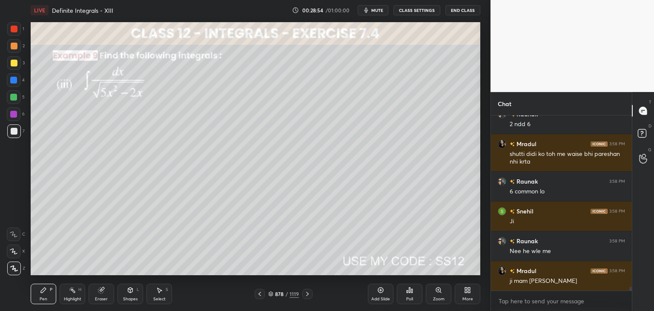
scroll to position [7942, 0]
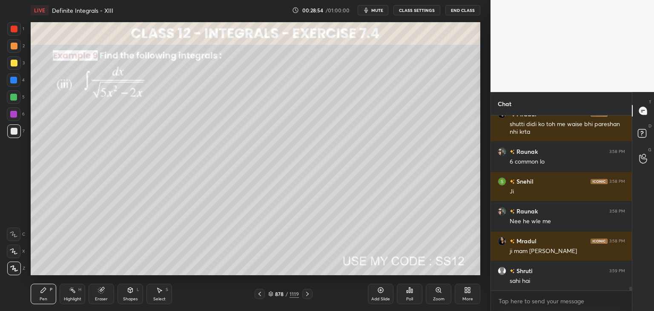
click at [412, 294] on div "Poll" at bounding box center [410, 294] width 26 height 20
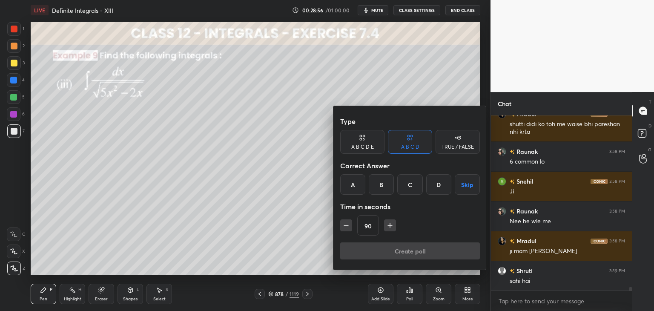
drag, startPoint x: 463, startPoint y: 187, endPoint x: 455, endPoint y: 202, distance: 17.0
click at [463, 186] on button "Skip" at bounding box center [467, 184] width 25 height 20
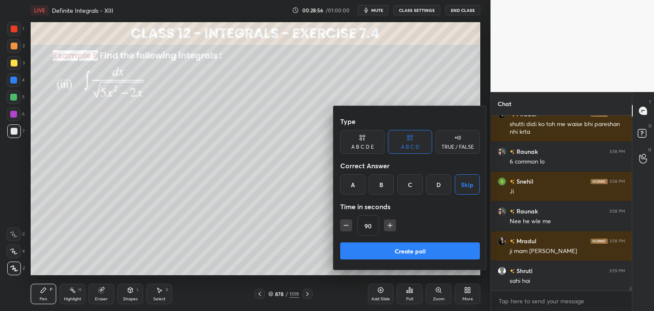
click at [412, 252] on button "Create poll" at bounding box center [410, 250] width 140 height 17
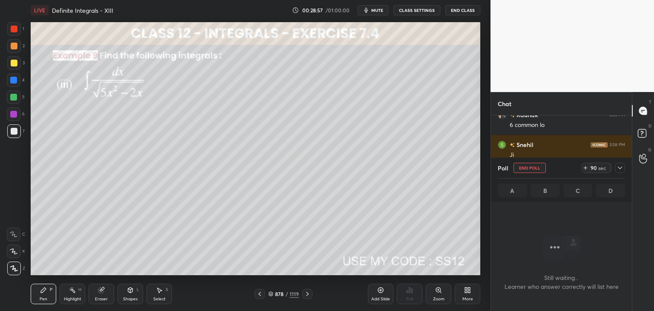
scroll to position [128, 138]
click at [622, 167] on icon at bounding box center [620, 167] width 7 height 7
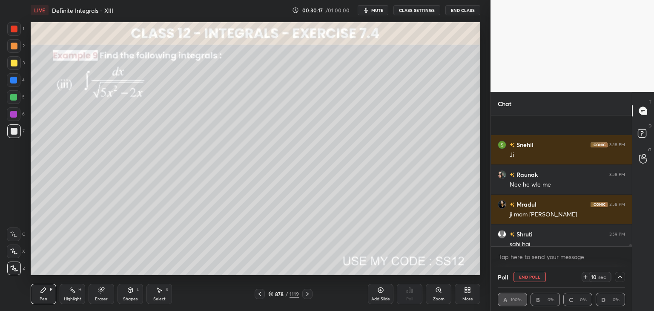
scroll to position [8046, 0]
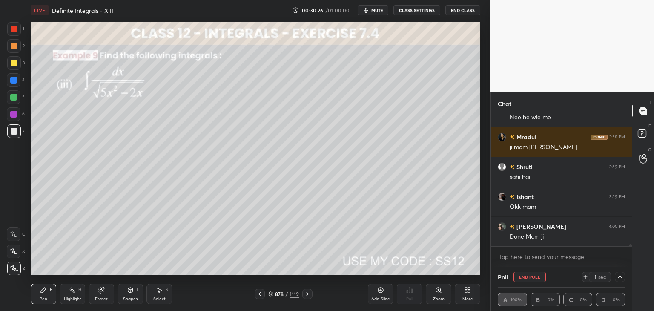
click at [624, 273] on div at bounding box center [620, 277] width 10 height 10
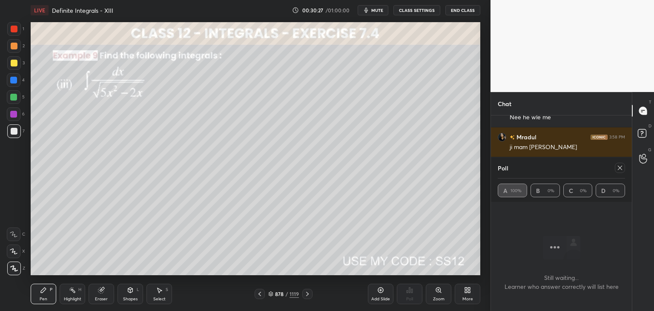
scroll to position [8076, 0]
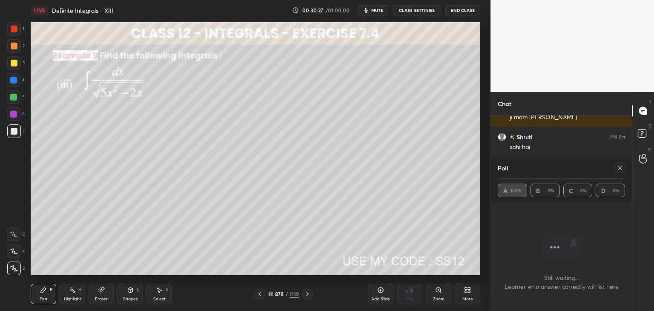
click at [620, 168] on icon at bounding box center [620, 168] width 4 height 4
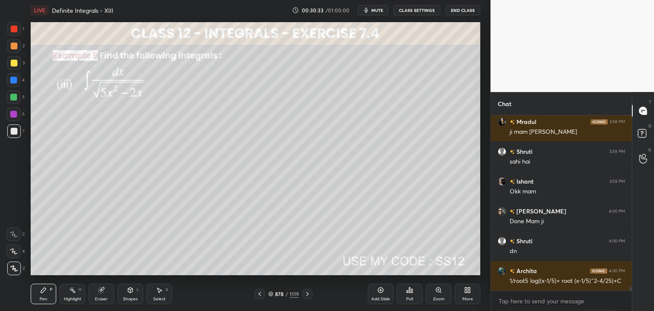
scroll to position [8099, 0]
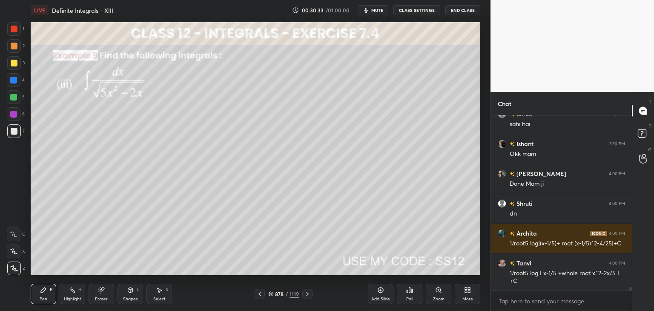
click at [10, 66] on div at bounding box center [14, 63] width 14 height 14
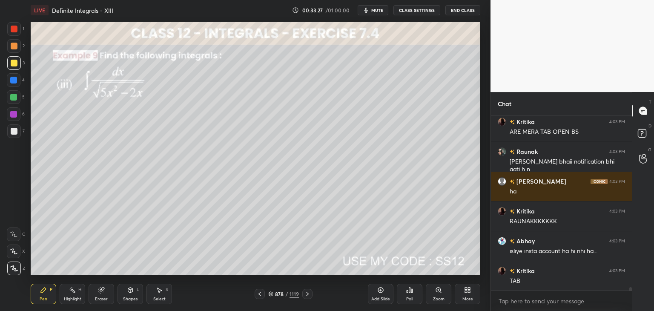
scroll to position [8884, 0]
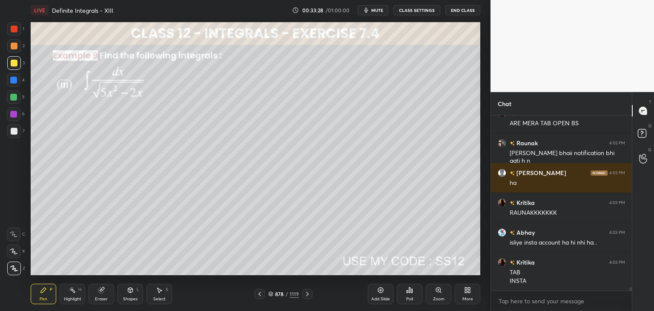
click at [303, 294] on div at bounding box center [307, 294] width 10 height 10
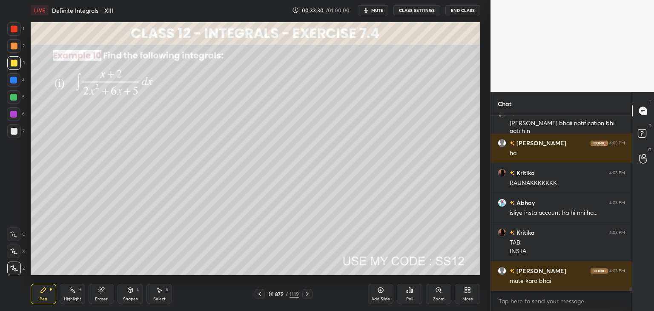
click at [383, 296] on div "Add Slide" at bounding box center [381, 294] width 26 height 20
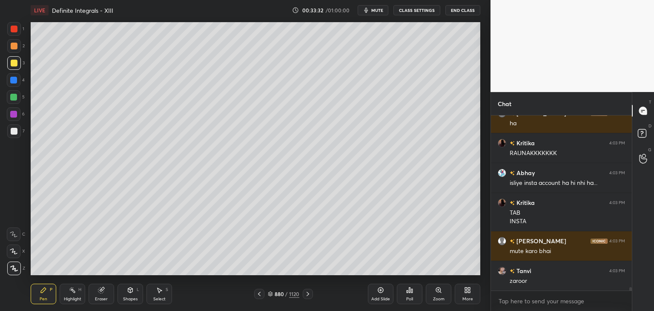
scroll to position [8973, 0]
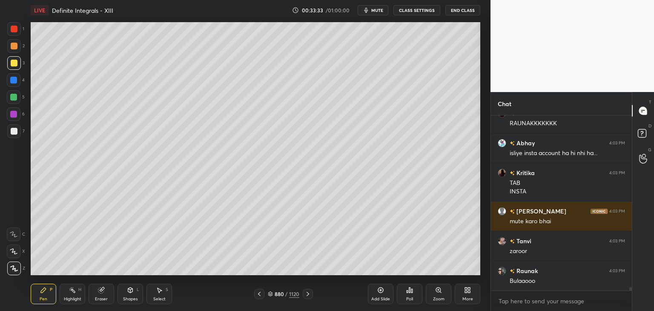
click at [261, 292] on icon at bounding box center [259, 294] width 7 height 7
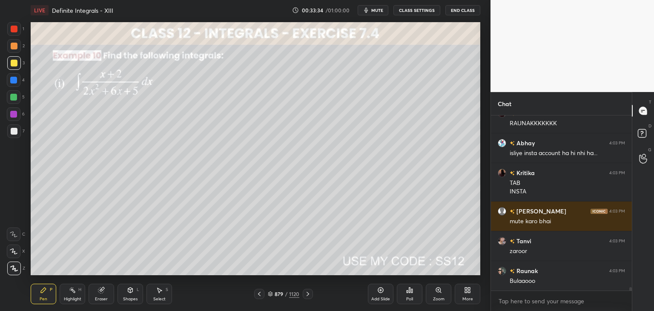
scroll to position [9003, 0]
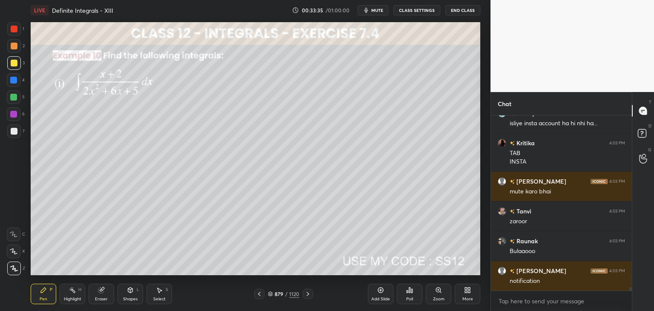
click at [408, 295] on div "Poll" at bounding box center [410, 294] width 26 height 20
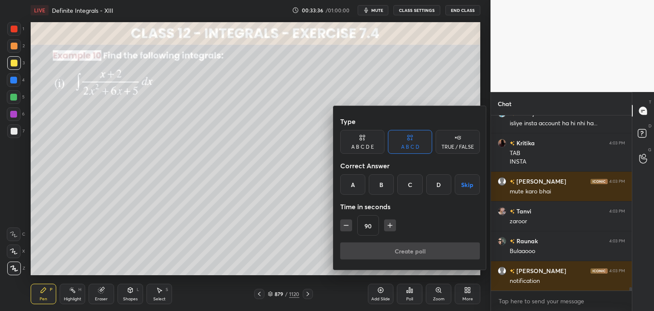
scroll to position [9033, 0]
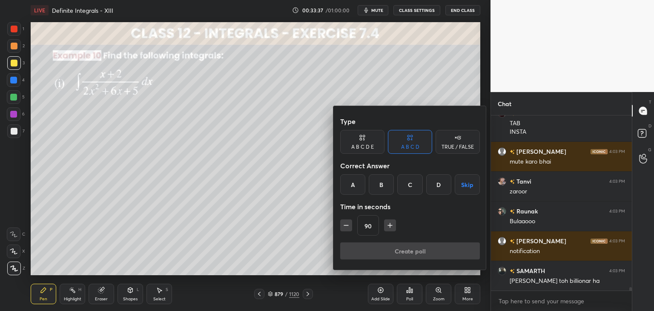
click at [465, 188] on button "Skip" at bounding box center [467, 184] width 25 height 20
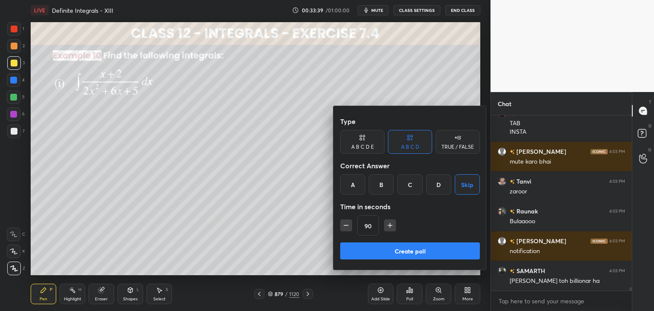
click at [394, 251] on button "Create poll" at bounding box center [410, 250] width 140 height 17
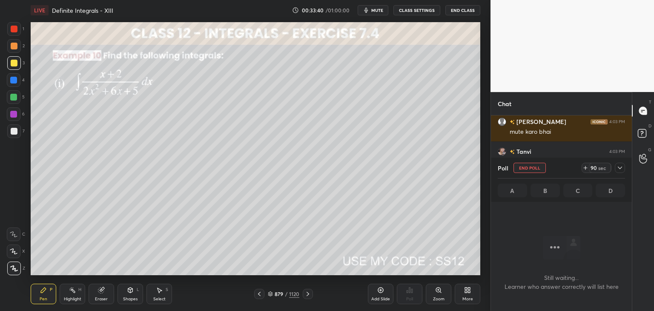
scroll to position [58, 138]
click at [620, 166] on icon at bounding box center [620, 167] width 7 height 7
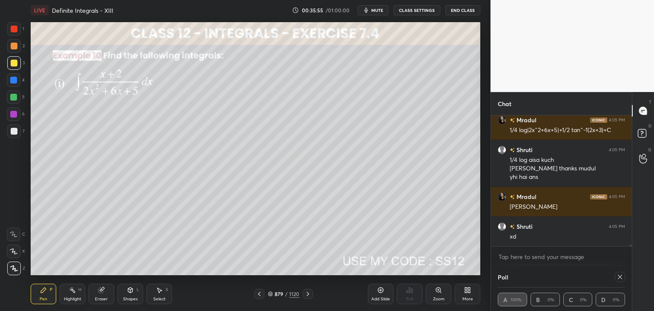
scroll to position [9715, 0]
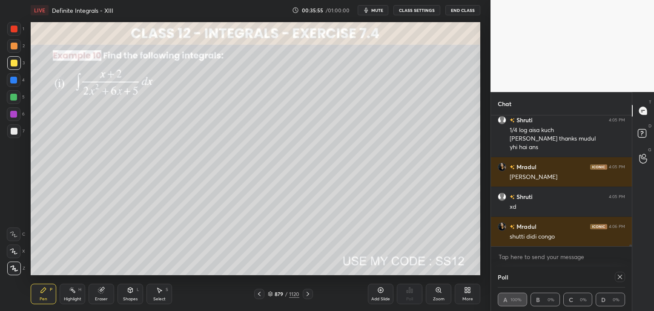
click at [377, 9] on span "mute" at bounding box center [378, 10] width 12 height 6
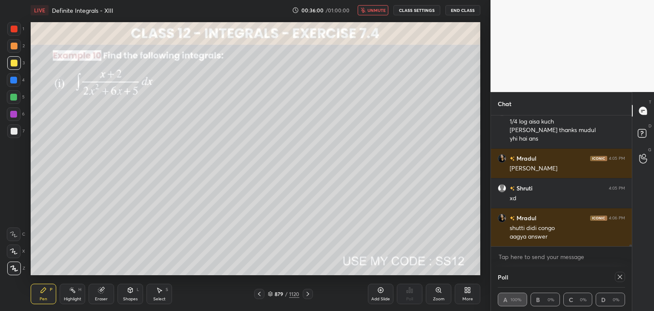
scroll to position [9753, 0]
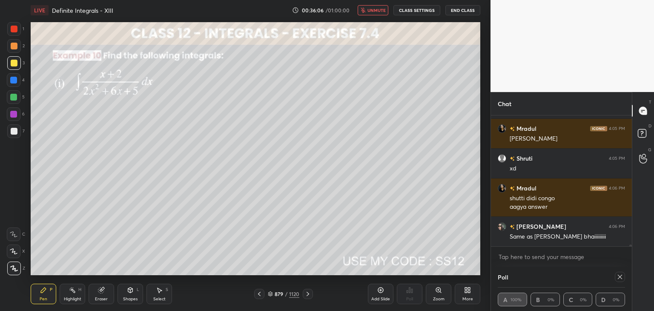
click at [386, 11] on span "unmute" at bounding box center [377, 10] width 18 height 6
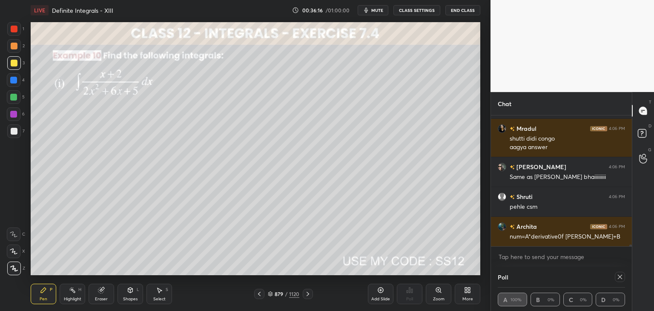
scroll to position [9842, 0]
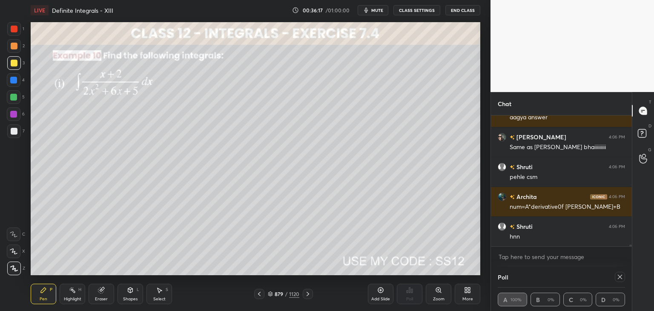
click at [14, 131] on div at bounding box center [14, 131] width 7 height 7
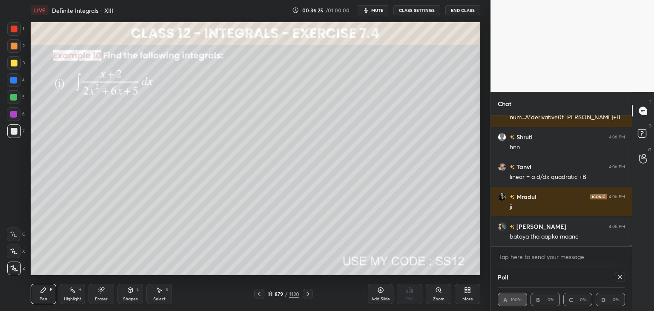
scroll to position [9962, 0]
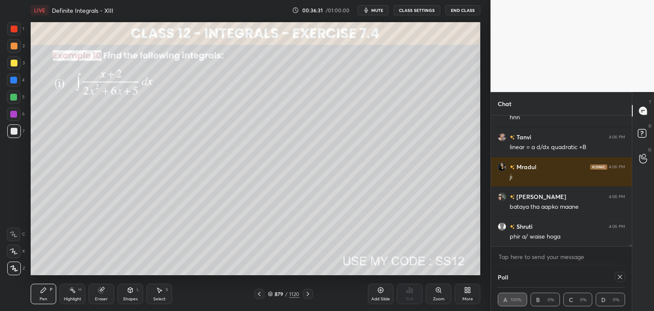
click at [619, 279] on icon at bounding box center [620, 277] width 7 height 7
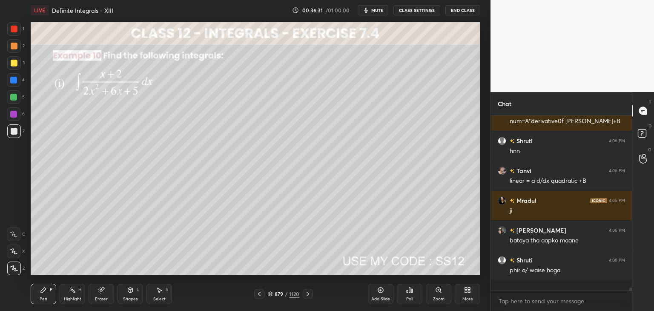
scroll to position [3, 3]
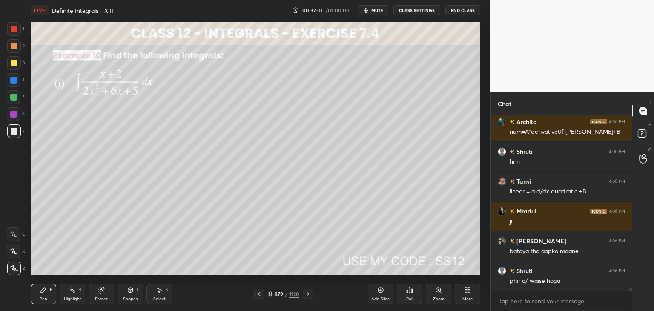
click at [130, 297] on div "Shapes" at bounding box center [130, 299] width 14 height 4
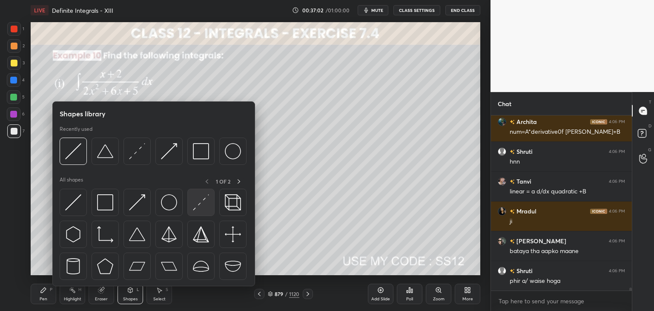
click at [198, 202] on img at bounding box center [201, 202] width 16 height 16
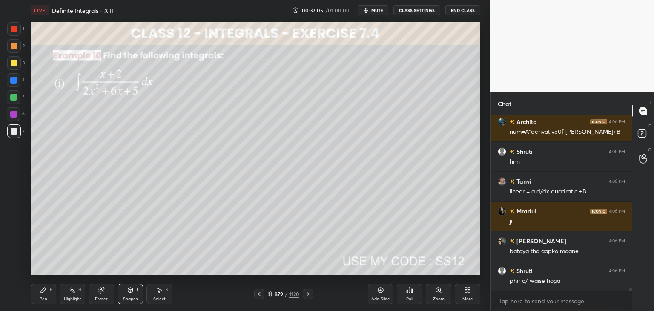
drag, startPoint x: 45, startPoint y: 297, endPoint x: 55, endPoint y: 285, distance: 16.0
click at [44, 297] on div "Pen" at bounding box center [44, 299] width 8 height 4
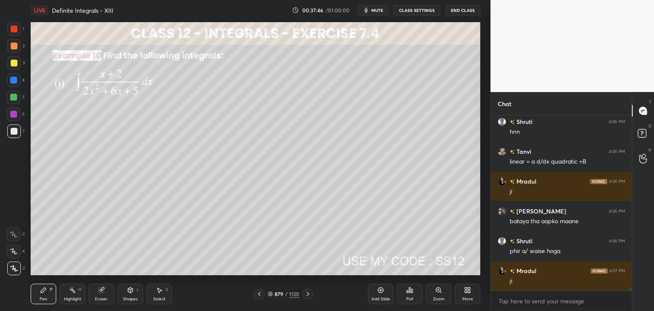
click at [383, 297] on div "Add Slide" at bounding box center [381, 299] width 19 height 4
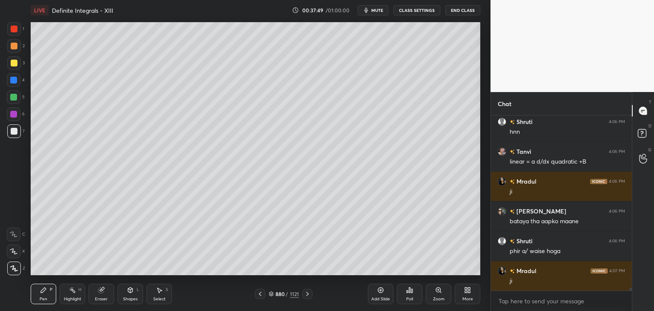
drag, startPoint x: 258, startPoint y: 293, endPoint x: 266, endPoint y: 294, distance: 7.7
click at [259, 294] on icon at bounding box center [260, 294] width 7 height 7
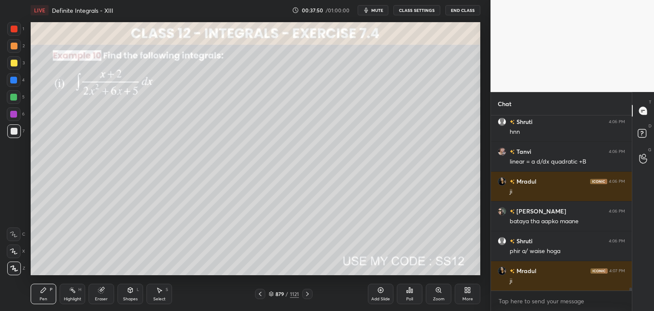
drag, startPoint x: 310, startPoint y: 294, endPoint x: 312, endPoint y: 285, distance: 9.2
click at [310, 292] on icon at bounding box center [307, 294] width 7 height 7
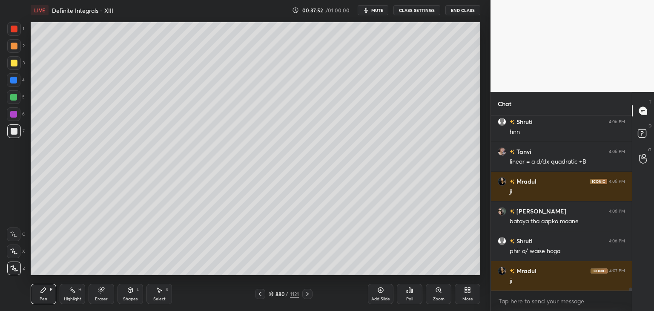
scroll to position [9977, 0]
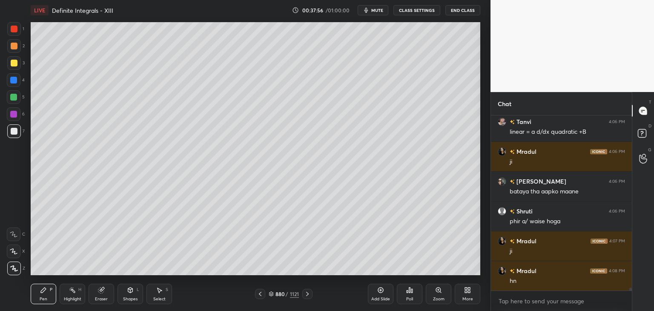
drag, startPoint x: 261, startPoint y: 294, endPoint x: 273, endPoint y: 295, distance: 11.5
click at [261, 295] on icon at bounding box center [260, 294] width 7 height 7
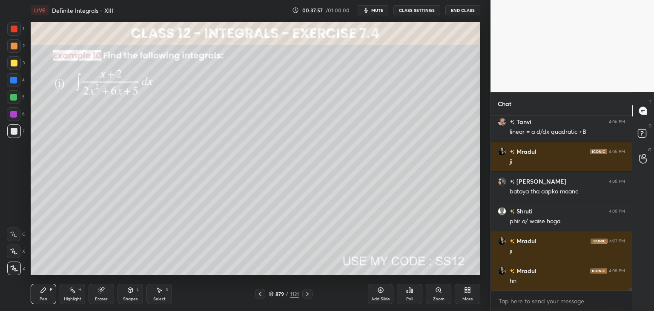
drag, startPoint x: 306, startPoint y: 295, endPoint x: 301, endPoint y: 285, distance: 11.6
click at [306, 295] on icon at bounding box center [307, 294] width 7 height 7
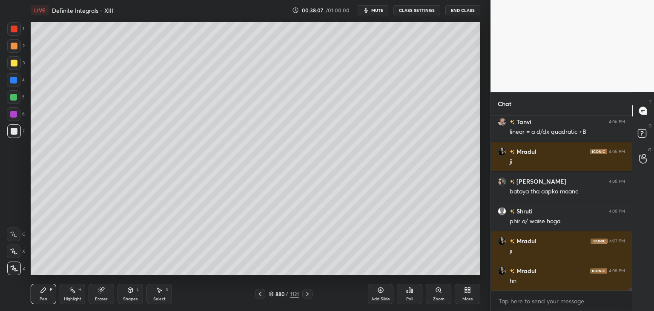
click at [262, 296] on icon at bounding box center [260, 294] width 7 height 7
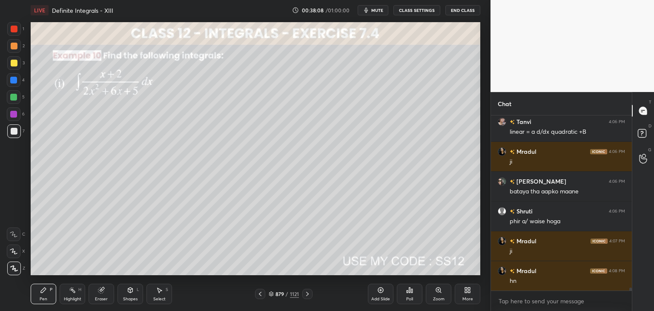
click at [158, 297] on div "Select" at bounding box center [159, 299] width 12 height 4
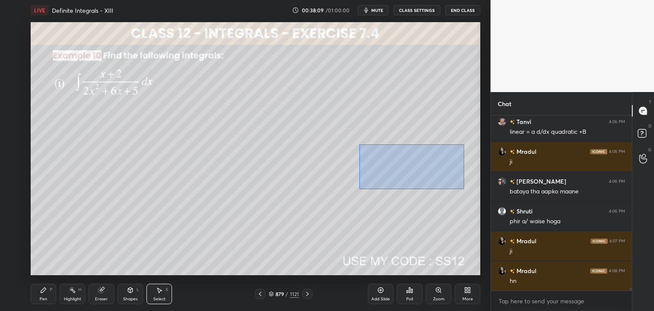
drag, startPoint x: 360, startPoint y: 144, endPoint x: 462, endPoint y: 190, distance: 112.3
click at [464, 190] on div "0 ° Undo Copy Paste here Duplicate Duplicate to new slide Delete" at bounding box center [256, 148] width 450 height 253
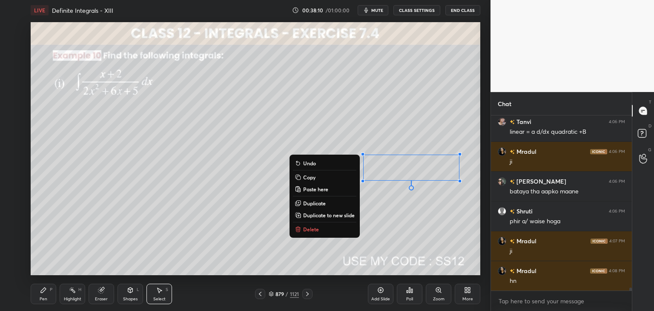
click at [301, 178] on button "Copy" at bounding box center [324, 177] width 63 height 10
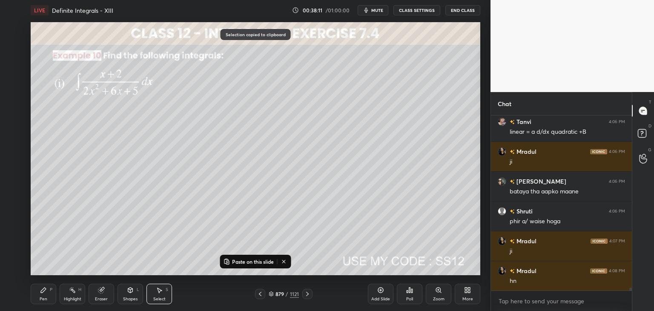
click at [308, 297] on icon at bounding box center [307, 294] width 7 height 7
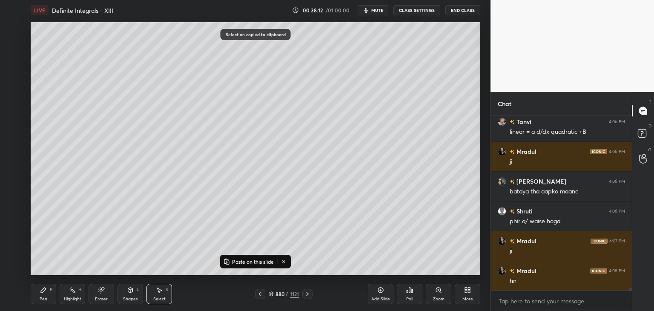
click at [245, 258] on p "Paste on this slide" at bounding box center [253, 261] width 42 height 7
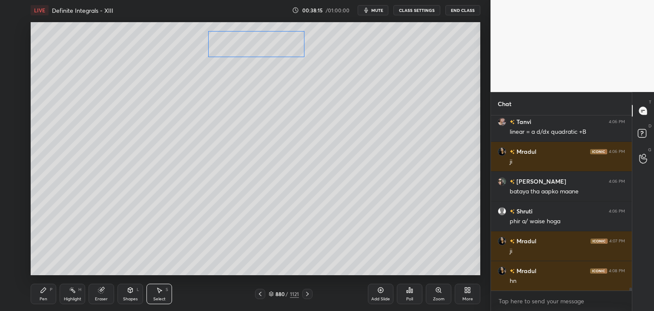
drag, startPoint x: 359, startPoint y: 149, endPoint x: 236, endPoint y: 42, distance: 162.5
click at [236, 42] on div "0 ° Undo Copy Paste here Duplicate Duplicate to new slide Delete" at bounding box center [256, 148] width 450 height 253
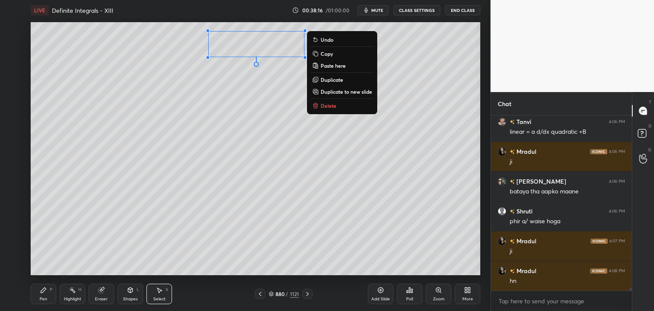
click at [115, 256] on div "0 ° Undo Copy Paste here Duplicate Duplicate to new slide Delete" at bounding box center [256, 148] width 450 height 253
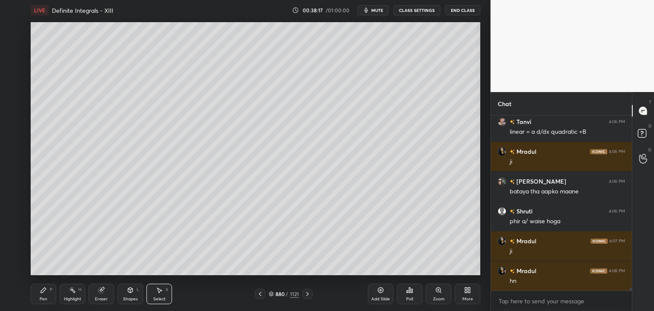
click at [128, 302] on div "Shapes L" at bounding box center [131, 294] width 26 height 20
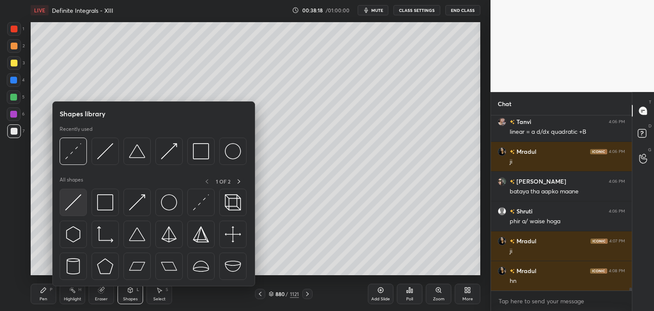
click at [77, 204] on img at bounding box center [73, 202] width 16 height 16
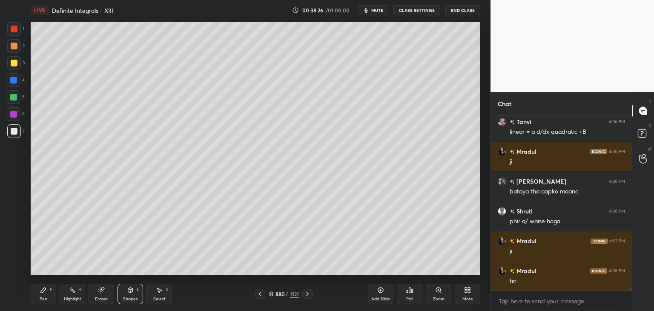
click at [160, 299] on div "Select" at bounding box center [159, 299] width 12 height 4
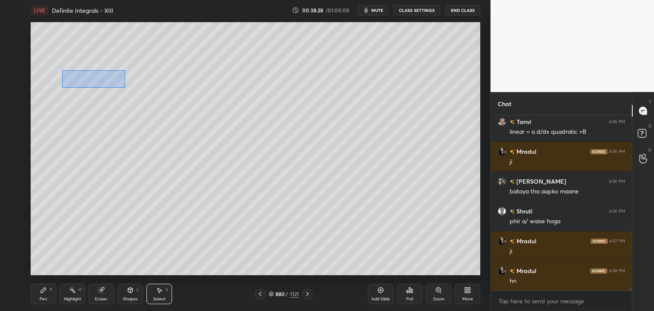
drag, startPoint x: 62, startPoint y: 70, endPoint x: 125, endPoint y: 87, distance: 64.9
click at [125, 87] on div "0 ° Undo Copy Paste here Duplicate Duplicate to new slide Delete" at bounding box center [256, 148] width 450 height 253
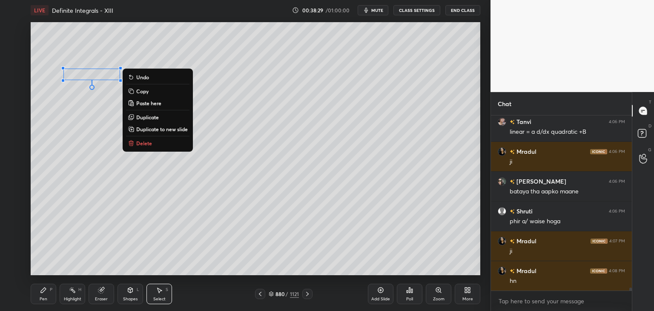
click at [145, 92] on p "Copy" at bounding box center [142, 91] width 12 height 7
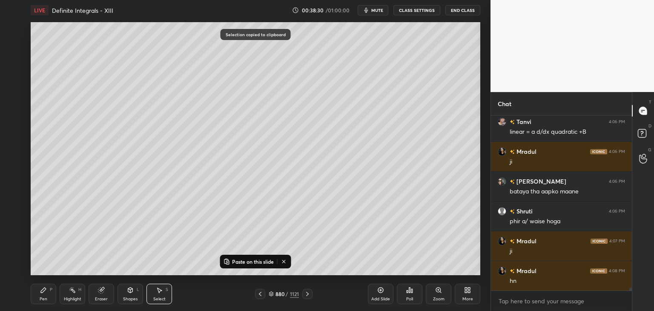
click at [233, 259] on p "Paste on this slide" at bounding box center [253, 261] width 42 height 7
drag, startPoint x: 106, startPoint y: 87, endPoint x: 249, endPoint y: 86, distance: 143.2
click at [251, 82] on div "0 ° Undo Copy Paste here Duplicate Duplicate to new slide Delete" at bounding box center [256, 148] width 450 height 253
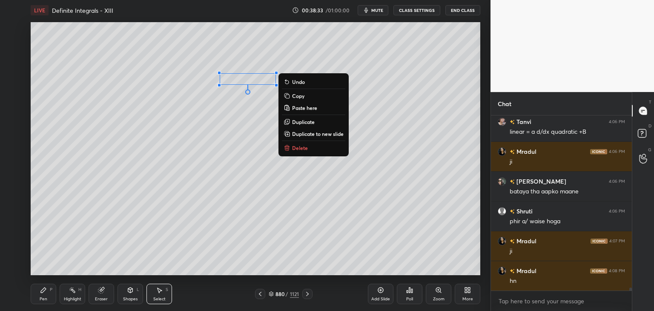
click at [215, 144] on div "0 ° Undo Copy Paste here Duplicate Duplicate to new slide Delete" at bounding box center [256, 148] width 450 height 253
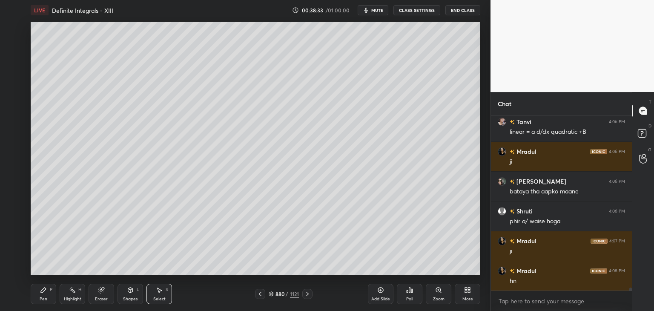
scroll to position [9985, 0]
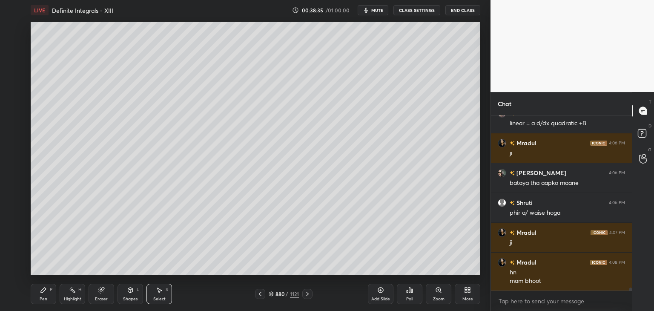
click at [43, 298] on div "Pen" at bounding box center [44, 299] width 8 height 4
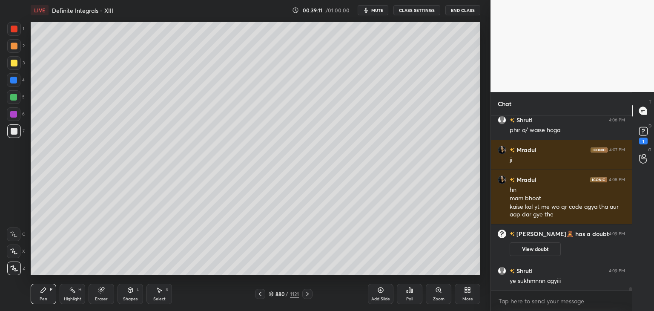
scroll to position [8862, 0]
click at [544, 249] on button "View doubt" at bounding box center [535, 249] width 51 height 14
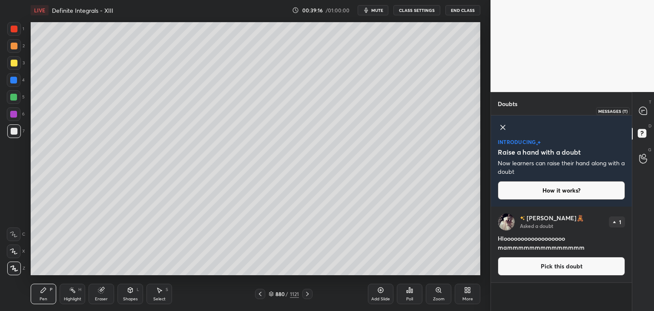
drag, startPoint x: 645, startPoint y: 112, endPoint x: 646, endPoint y: 118, distance: 5.8
click at [646, 112] on icon at bounding box center [643, 111] width 8 height 8
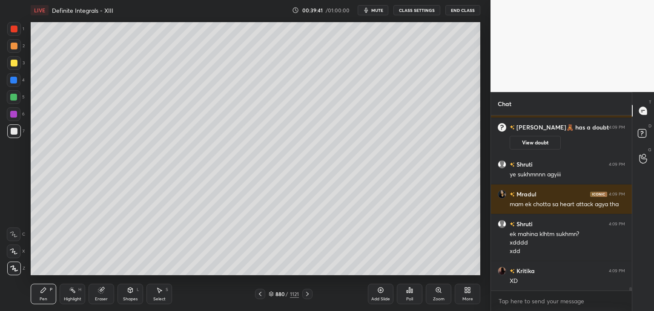
scroll to position [8948, 0]
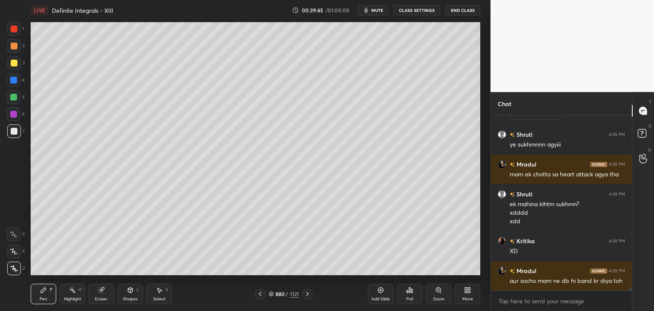
drag, startPoint x: 163, startPoint y: 297, endPoint x: 159, endPoint y: 279, distance: 17.9
click at [163, 297] on div "Select" at bounding box center [159, 299] width 12 height 4
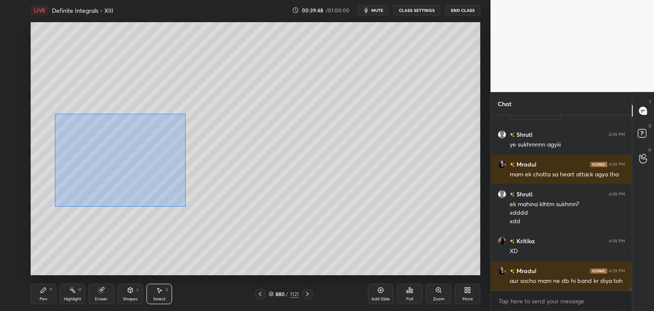
drag, startPoint x: 57, startPoint y: 118, endPoint x: 186, endPoint y: 207, distance: 156.8
click at [186, 207] on div "0 ° Undo Copy Paste here Duplicate Duplicate to new slide Delete" at bounding box center [256, 148] width 450 height 253
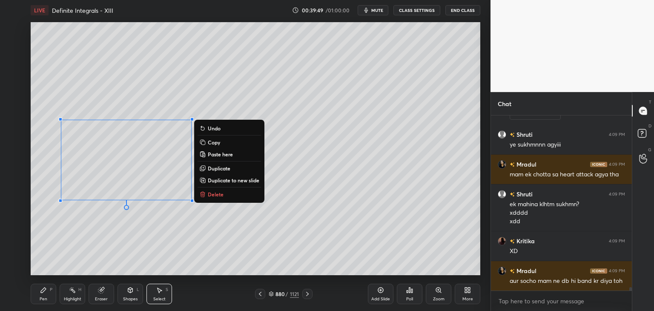
click at [216, 145] on p "Copy" at bounding box center [214, 142] width 12 height 7
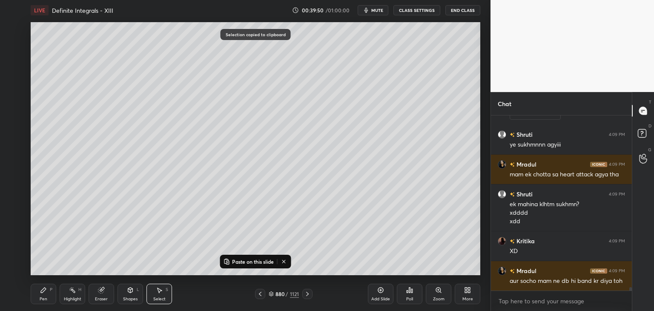
drag, startPoint x: 387, startPoint y: 297, endPoint x: 386, endPoint y: 287, distance: 10.3
click at [387, 297] on div "Add Slide" at bounding box center [381, 299] width 19 height 4
click at [233, 262] on p "Paste on this slide" at bounding box center [253, 261] width 42 height 7
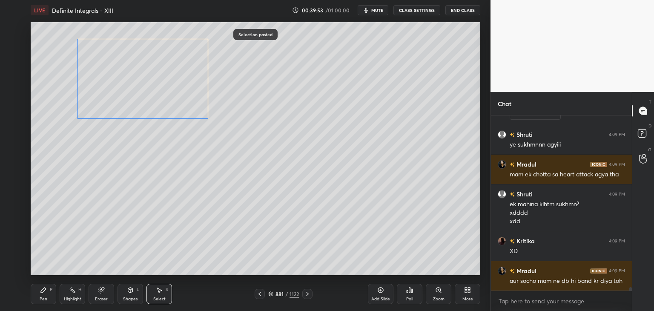
drag, startPoint x: 151, startPoint y: 162, endPoint x: 167, endPoint y: 94, distance: 70.4
click at [167, 83] on div "0 ° Undo Copy Paste here Duplicate Duplicate to new slide Delete" at bounding box center [256, 148] width 450 height 253
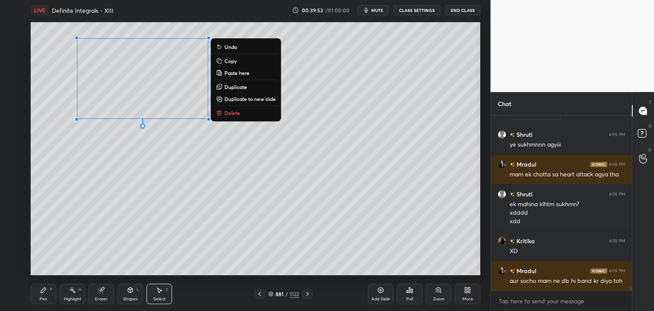
click at [124, 176] on div "0 ° Undo Copy Paste here Duplicate Duplicate to new slide Delete" at bounding box center [256, 148] width 450 height 253
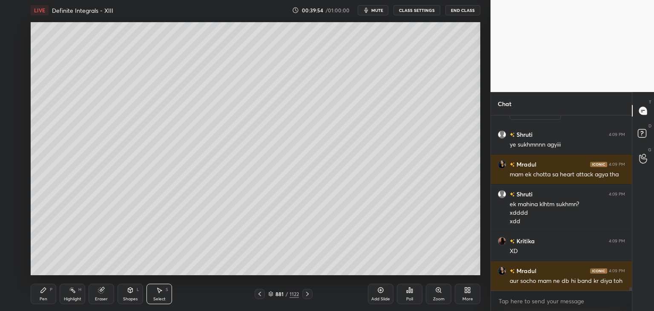
scroll to position [8977, 0]
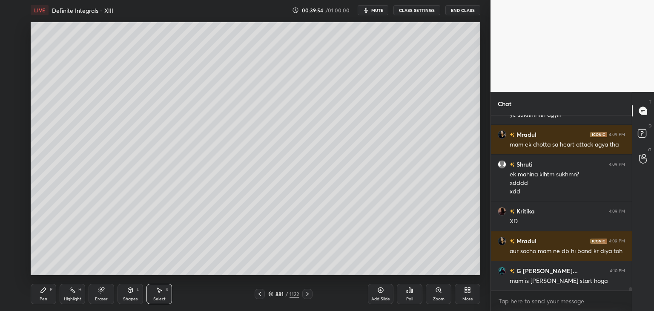
click at [95, 299] on div "Eraser" at bounding box center [101, 299] width 13 height 4
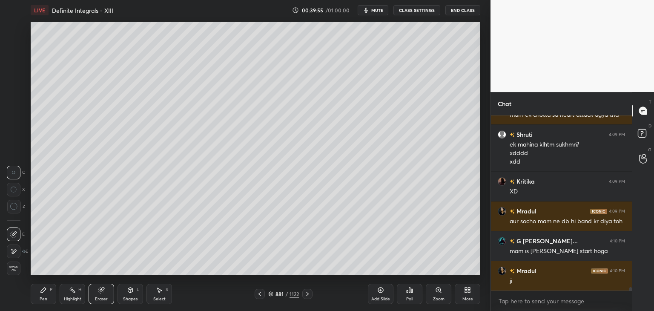
scroll to position [9037, 0]
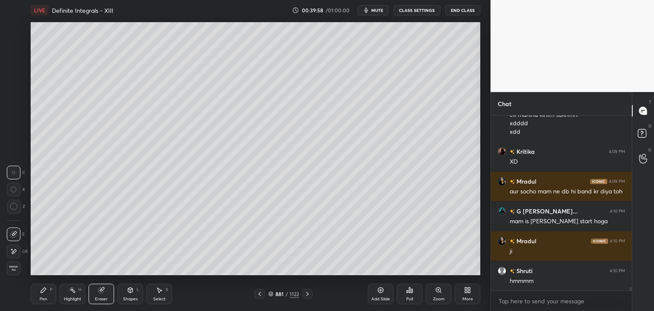
click at [160, 299] on div "Select" at bounding box center [159, 299] width 12 height 4
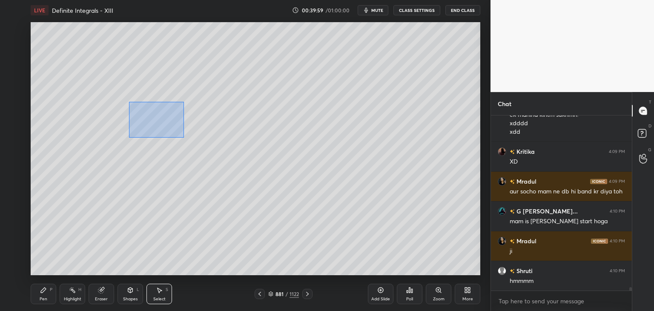
drag, startPoint x: 130, startPoint y: 101, endPoint x: 162, endPoint y: 118, distance: 36.6
click at [184, 136] on div "0 ° Undo Copy Paste here Duplicate Duplicate to new slide Delete" at bounding box center [256, 148] width 450 height 253
drag, startPoint x: 148, startPoint y: 113, endPoint x: 50, endPoint y: 55, distance: 113.6
click at [50, 55] on div "0 ° Undo Copy Paste here Duplicate Duplicate to new slide Delete" at bounding box center [256, 148] width 450 height 253
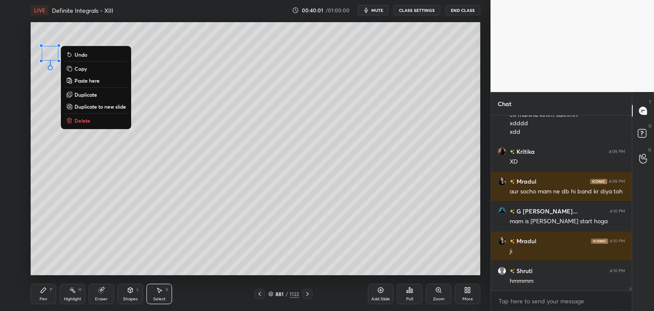
click at [61, 170] on div "0 ° Undo Copy Paste here Duplicate Duplicate to new slide Delete" at bounding box center [256, 148] width 450 height 253
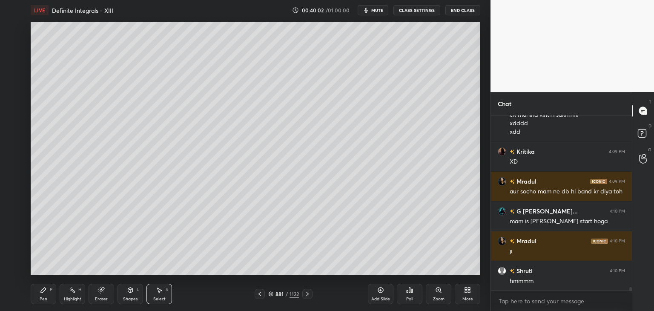
click at [44, 297] on div "Pen" at bounding box center [44, 299] width 8 height 4
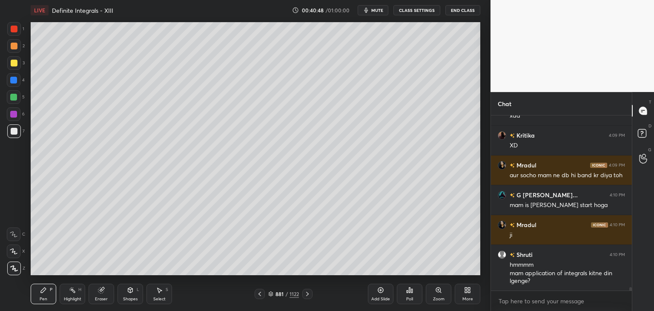
scroll to position [9062, 0]
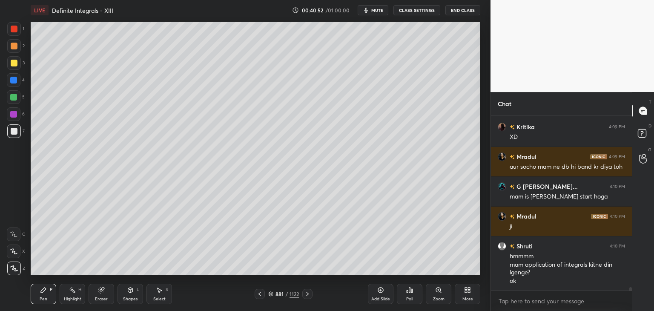
drag, startPoint x: 258, startPoint y: 294, endPoint x: 262, endPoint y: 291, distance: 5.2
click at [259, 294] on icon at bounding box center [259, 294] width 7 height 7
click at [161, 295] on div "Select S" at bounding box center [160, 294] width 26 height 20
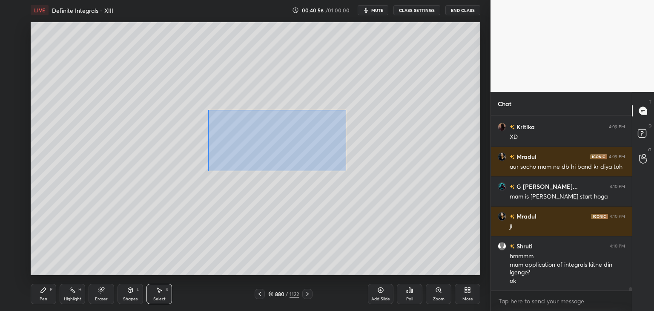
drag, startPoint x: 208, startPoint y: 110, endPoint x: 346, endPoint y: 171, distance: 150.9
click at [346, 171] on div "0 ° Undo Copy Paste here Duplicate Duplicate to new slide Delete" at bounding box center [256, 148] width 450 height 253
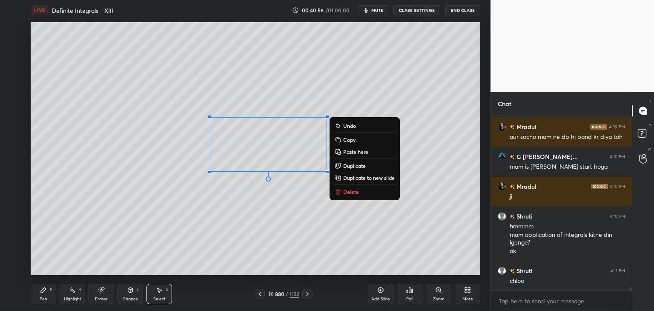
click at [353, 140] on p "Copy" at bounding box center [349, 139] width 12 height 7
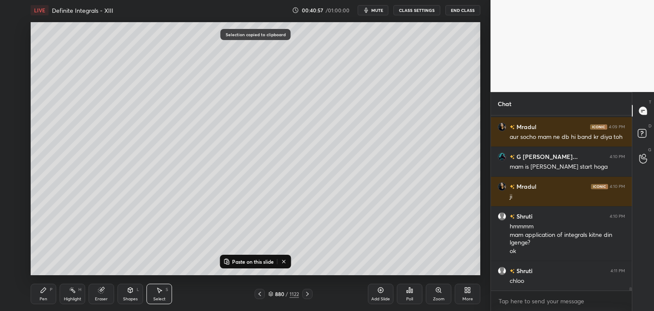
click at [306, 294] on icon at bounding box center [307, 294] width 7 height 7
click at [244, 260] on p "Paste on this slide" at bounding box center [253, 261] width 42 height 7
drag, startPoint x: 274, startPoint y: 153, endPoint x: 344, endPoint y: 181, distance: 75.7
click at [343, 175] on div "0 ° Undo Copy Paste here Duplicate Duplicate to new slide Delete" at bounding box center [256, 148] width 450 height 253
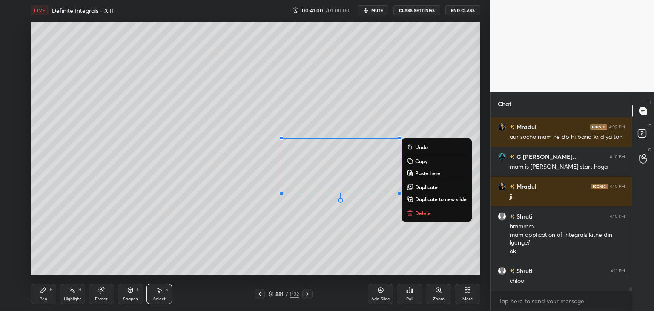
click at [298, 254] on div "0 ° Undo Copy Paste here Duplicate Duplicate to new slide Delete" at bounding box center [256, 148] width 450 height 253
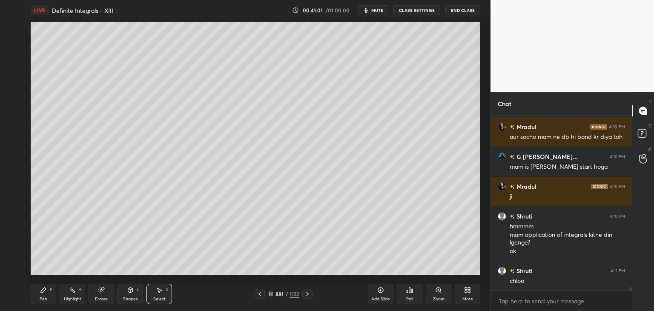
click at [46, 297] on div "Pen" at bounding box center [44, 299] width 8 height 4
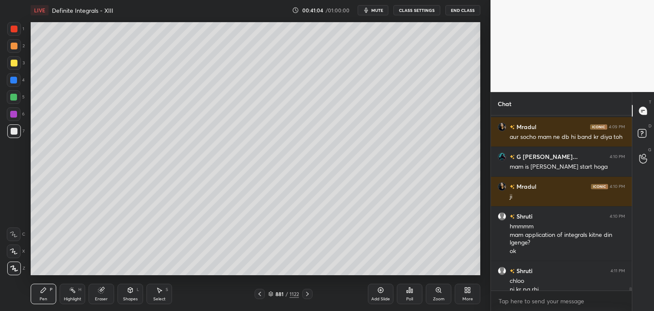
scroll to position [9100, 0]
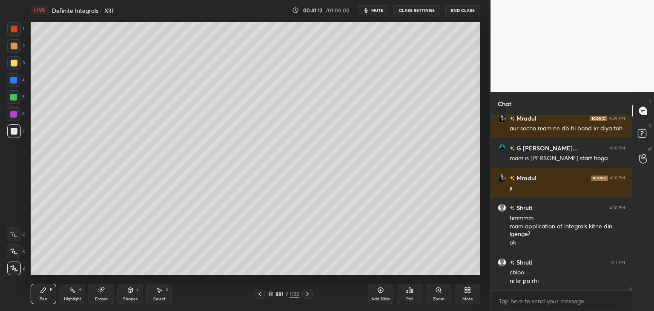
click at [49, 299] on div "Pen P" at bounding box center [44, 294] width 26 height 20
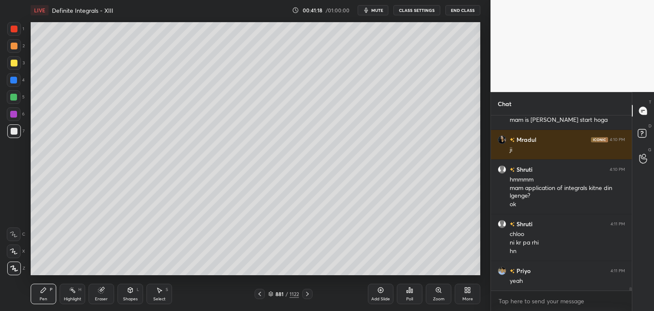
scroll to position [9125, 0]
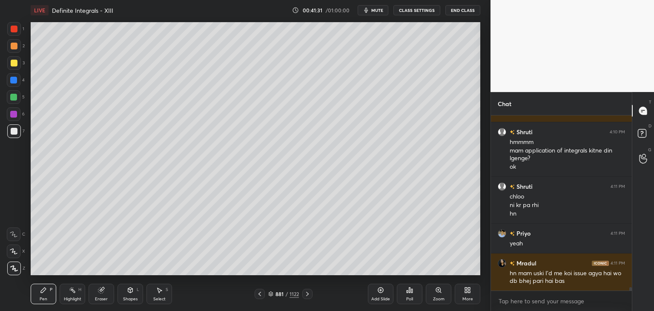
drag, startPoint x: 158, startPoint y: 297, endPoint x: 181, endPoint y: 286, distance: 24.4
click at [159, 297] on div "Select" at bounding box center [159, 299] width 12 height 4
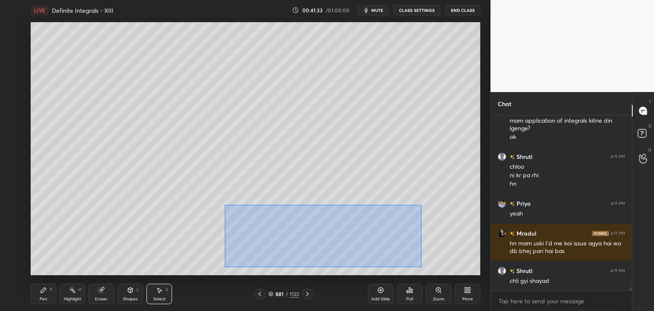
drag, startPoint x: 225, startPoint y: 205, endPoint x: 429, endPoint y: 252, distance: 209.1
click at [422, 266] on div "0 ° Undo Copy Paste here Duplicate Duplicate to new slide Delete" at bounding box center [256, 148] width 450 height 253
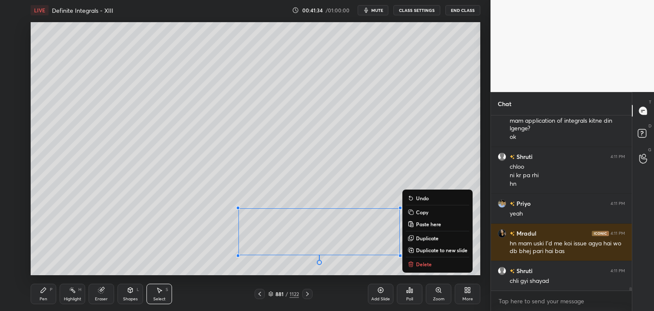
click at [423, 211] on p "Copy" at bounding box center [422, 212] width 12 height 7
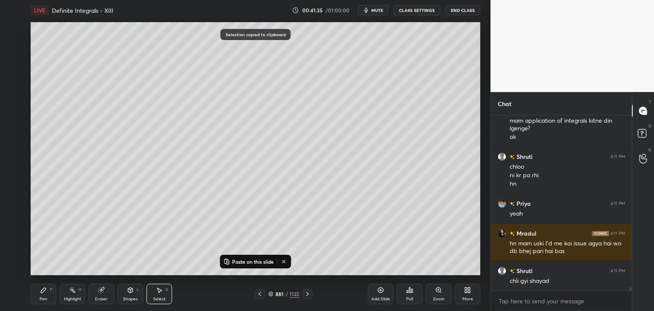
click at [388, 299] on div "Add Slide" at bounding box center [381, 299] width 19 height 4
click at [229, 262] on icon at bounding box center [227, 261] width 7 height 7
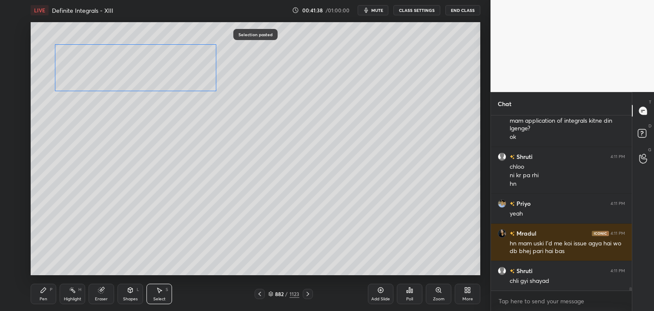
drag, startPoint x: 310, startPoint y: 230, endPoint x: 128, endPoint y: 75, distance: 239.6
click at [127, 63] on div "0 ° Undo Copy Paste here Duplicate Duplicate to new slide Delete" at bounding box center [256, 148] width 450 height 253
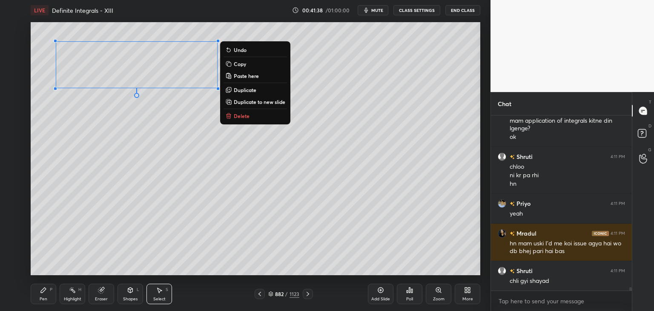
click at [129, 156] on div "0 ° Undo Copy Paste here Duplicate Duplicate to new slide Delete" at bounding box center [256, 148] width 450 height 253
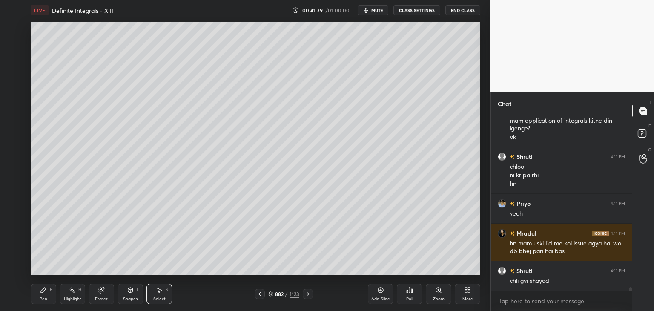
click at [47, 297] on div "Pen P" at bounding box center [44, 294] width 26 height 20
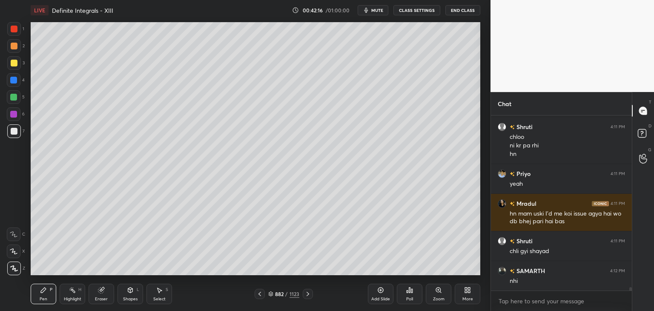
drag, startPoint x: 102, startPoint y: 297, endPoint x: 109, endPoint y: 295, distance: 7.5
click at [102, 297] on div "Eraser" at bounding box center [101, 299] width 13 height 4
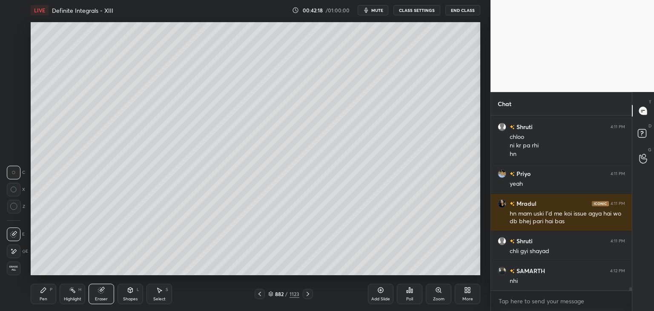
click at [41, 294] on div "Pen P" at bounding box center [44, 294] width 26 height 20
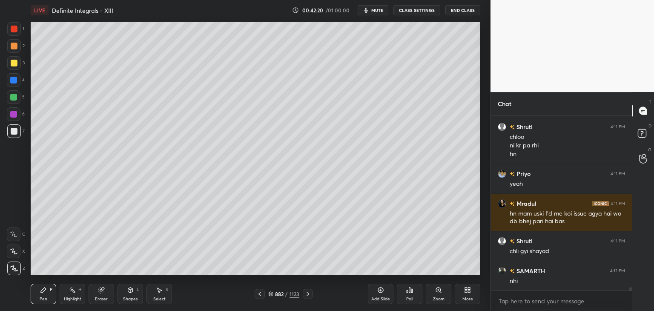
click at [164, 295] on div "Select S" at bounding box center [160, 294] width 26 height 20
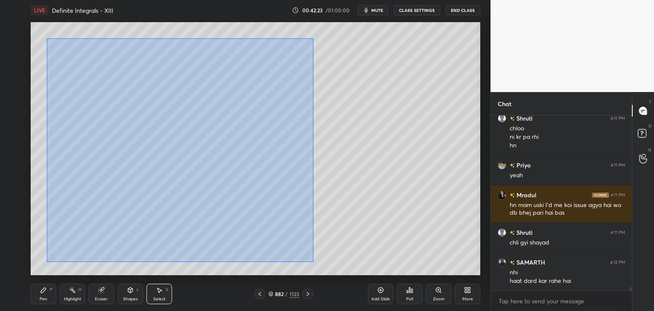
drag, startPoint x: 47, startPoint y: 38, endPoint x: 312, endPoint y: 265, distance: 348.4
click at [314, 265] on div "0 ° Undo Copy Paste here Duplicate Duplicate to new slide Delete" at bounding box center [256, 148] width 450 height 253
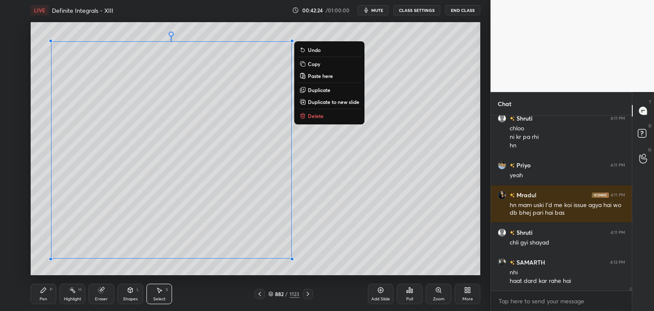
scroll to position [9223, 0]
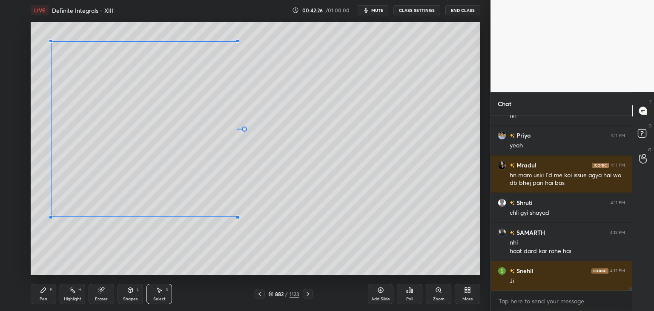
drag, startPoint x: 281, startPoint y: 246, endPoint x: 243, endPoint y: 217, distance: 47.7
click at [239, 217] on div at bounding box center [237, 217] width 3 height 3
click at [317, 215] on div "0 ° Undo Copy Paste here Duplicate Duplicate to new slide Delete" at bounding box center [256, 148] width 450 height 253
drag, startPoint x: 167, startPoint y: 287, endPoint x: 201, endPoint y: 249, distance: 51.3
click at [167, 286] on div "Select S" at bounding box center [160, 294] width 26 height 20
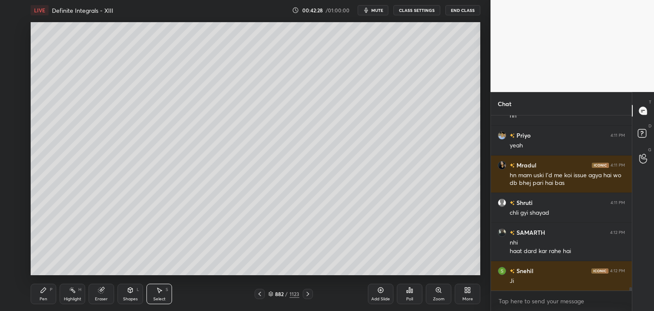
click at [406, 43] on div "0 ° Undo Copy Paste here Duplicate Duplicate to new slide Delete" at bounding box center [256, 148] width 450 height 253
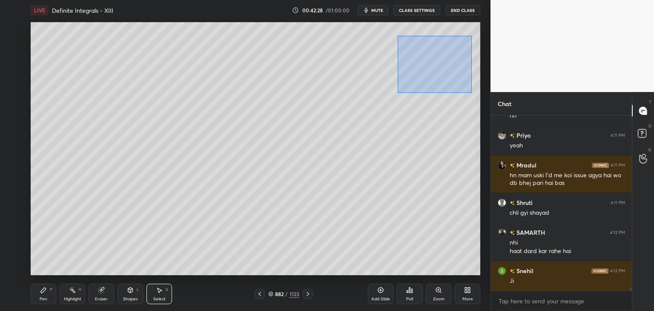
drag, startPoint x: 402, startPoint y: 42, endPoint x: 472, endPoint y: 93, distance: 86.2
click at [470, 92] on div "0 ° Undo Copy Paste here Duplicate Duplicate to new slide Delete" at bounding box center [256, 148] width 450 height 253
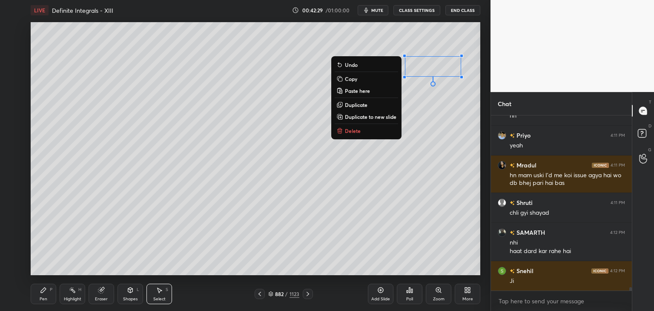
click at [345, 130] on p "Delete" at bounding box center [353, 130] width 16 height 7
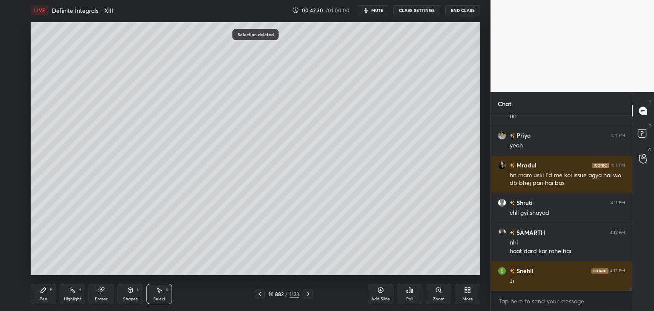
click at [46, 294] on div "Pen P" at bounding box center [44, 294] width 26 height 20
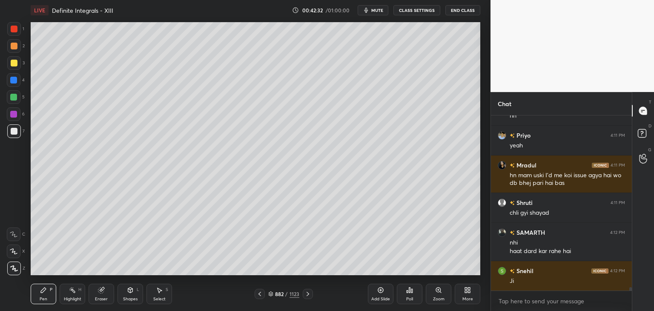
drag, startPoint x: 11, startPoint y: 63, endPoint x: 26, endPoint y: 67, distance: 16.3
click at [11, 63] on div at bounding box center [14, 63] width 7 height 7
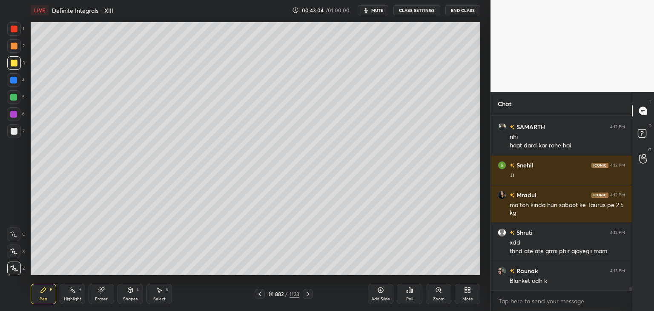
scroll to position [9358, 0]
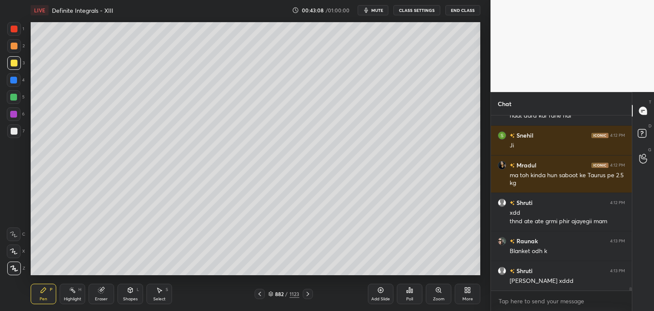
click at [389, 294] on div "Add Slide" at bounding box center [381, 294] width 26 height 20
click at [261, 294] on icon at bounding box center [259, 294] width 7 height 7
click at [262, 295] on icon at bounding box center [259, 294] width 7 height 7
click at [161, 295] on div "Select S" at bounding box center [160, 294] width 26 height 20
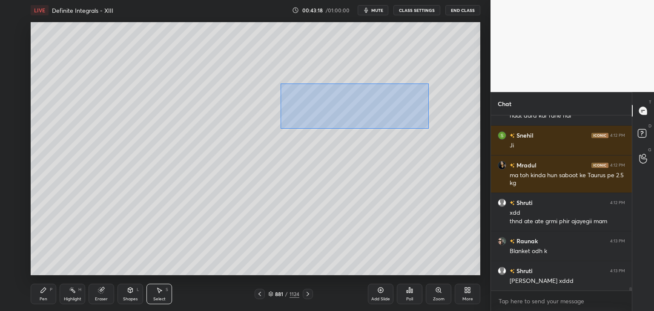
drag, startPoint x: 281, startPoint y: 84, endPoint x: 427, endPoint y: 129, distance: 152.3
click at [427, 129] on div "0 ° Undo Copy Paste here Duplicate Duplicate to new slide Delete" at bounding box center [256, 148] width 450 height 253
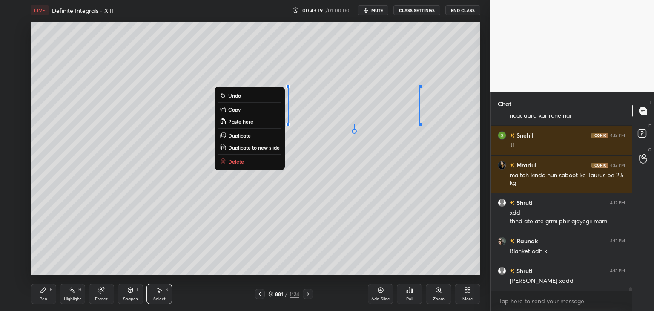
drag, startPoint x: 233, startPoint y: 105, endPoint x: 232, endPoint y: 112, distance: 7.0
click at [234, 106] on button "Copy" at bounding box center [249, 109] width 63 height 10
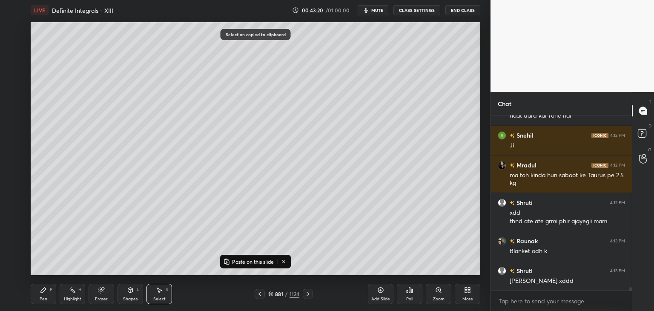
click at [42, 299] on div "Pen" at bounding box center [44, 299] width 8 height 4
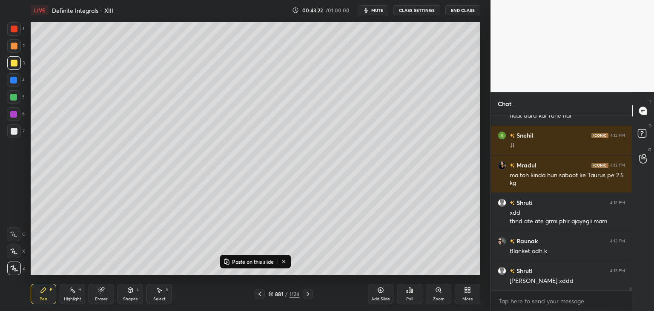
click at [306, 294] on icon at bounding box center [308, 294] width 7 height 7
click at [243, 261] on p "Paste on this slide" at bounding box center [253, 261] width 42 height 7
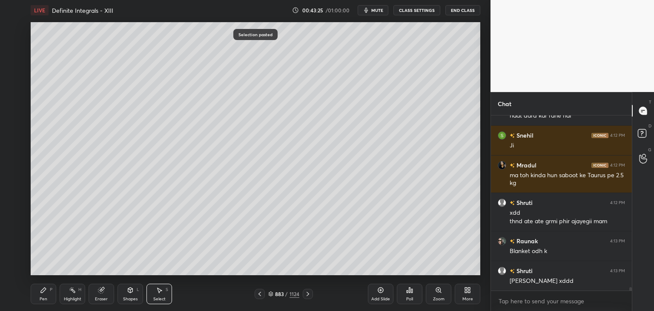
scroll to position [9367, 0]
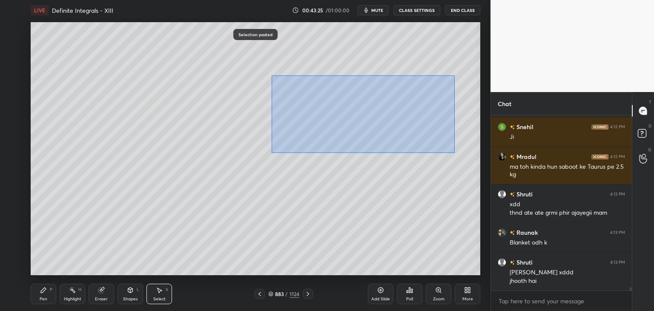
drag, startPoint x: 272, startPoint y: 75, endPoint x: 438, endPoint y: 137, distance: 176.7
click at [462, 154] on div "0 ° Undo Copy Paste here Duplicate Duplicate to new slide Delete" at bounding box center [256, 148] width 450 height 253
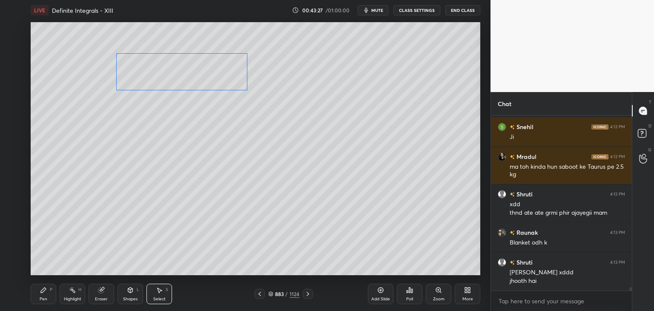
drag, startPoint x: 366, startPoint y: 115, endPoint x: 201, endPoint y: 104, distance: 166.1
click at [194, 83] on div "0 ° Undo Copy Paste here Duplicate Duplicate to new slide Delete" at bounding box center [256, 148] width 450 height 253
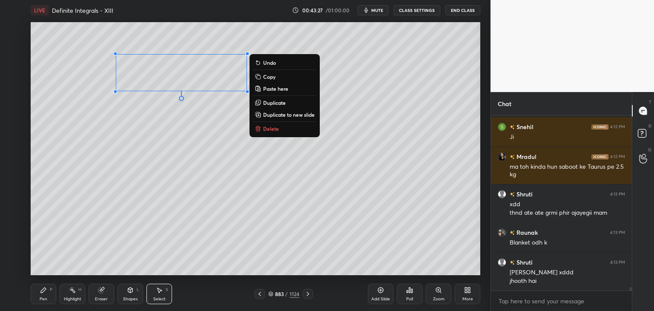
drag, startPoint x: 152, startPoint y: 208, endPoint x: 149, endPoint y: 220, distance: 12.0
click at [152, 208] on div "0 ° Undo Copy Paste here Duplicate Duplicate to new slide Delete" at bounding box center [256, 148] width 450 height 253
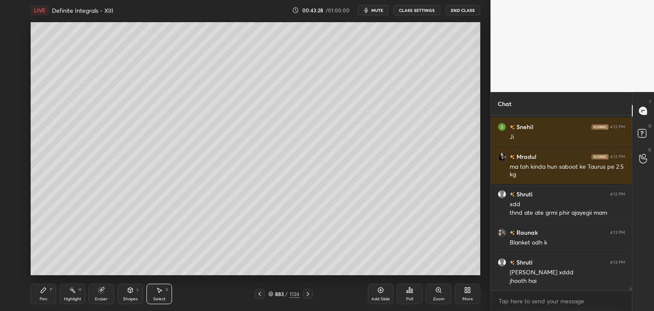
click at [43, 297] on div "Pen" at bounding box center [44, 299] width 8 height 4
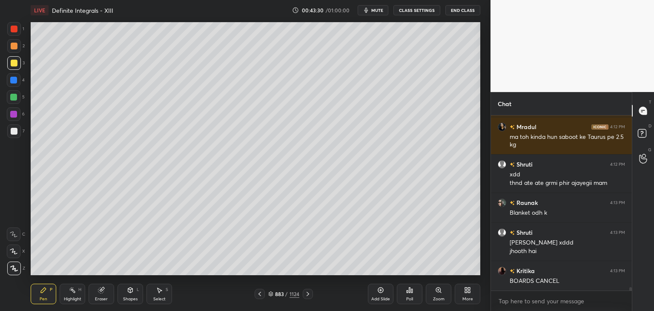
scroll to position [9434, 0]
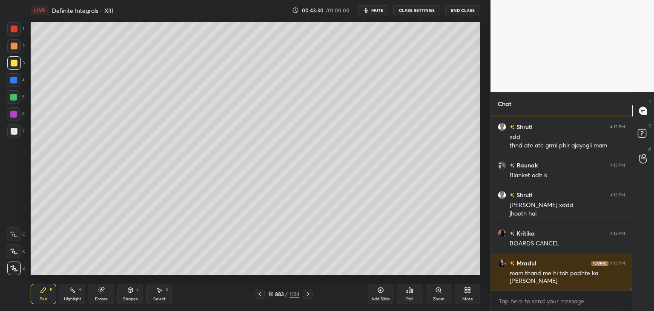
click at [259, 299] on div at bounding box center [260, 294] width 10 height 10
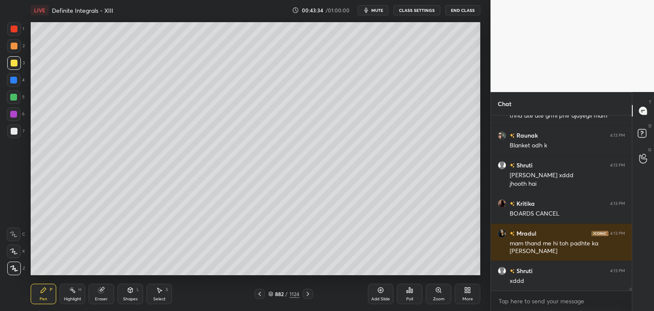
click at [162, 294] on div "Select S" at bounding box center [160, 294] width 26 height 20
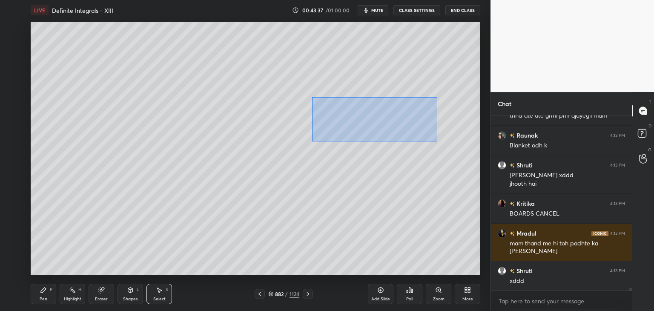
scroll to position [9494, 0]
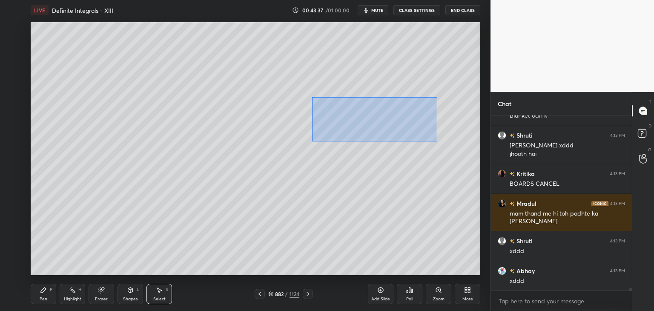
drag, startPoint x: 312, startPoint y: 97, endPoint x: 435, endPoint y: 141, distance: 130.3
click at [438, 142] on div "0 ° Undo Copy Paste here Duplicate Duplicate to new slide Delete" at bounding box center [256, 148] width 450 height 253
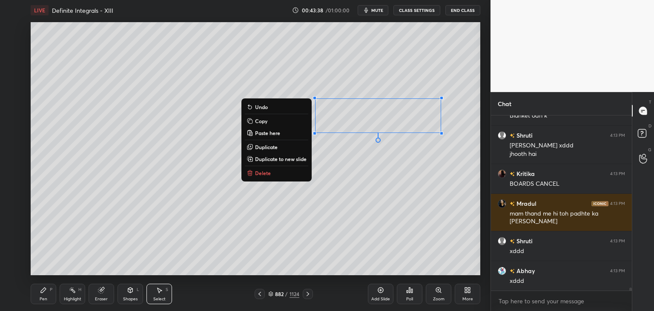
scroll to position [9531, 0]
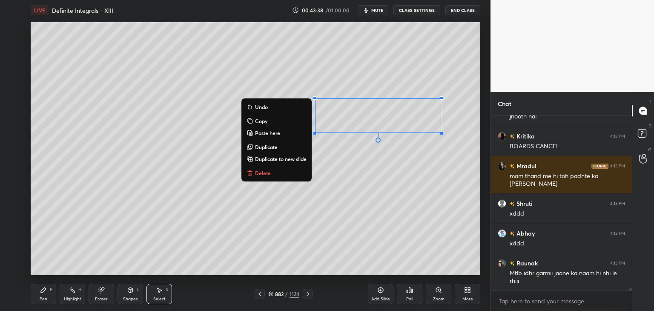
click at [260, 121] on p "Copy" at bounding box center [261, 121] width 12 height 7
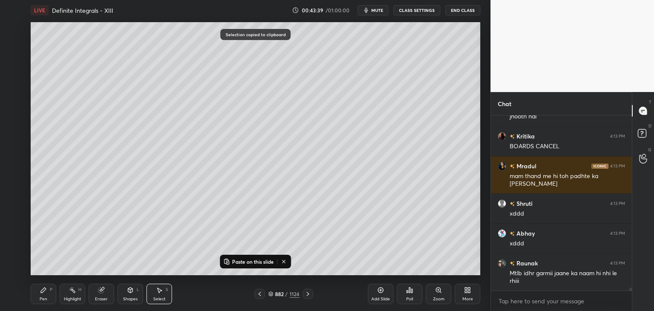
drag, startPoint x: 307, startPoint y: 298, endPoint x: 308, endPoint y: 293, distance: 4.9
click at [307, 298] on div at bounding box center [308, 294] width 10 height 10
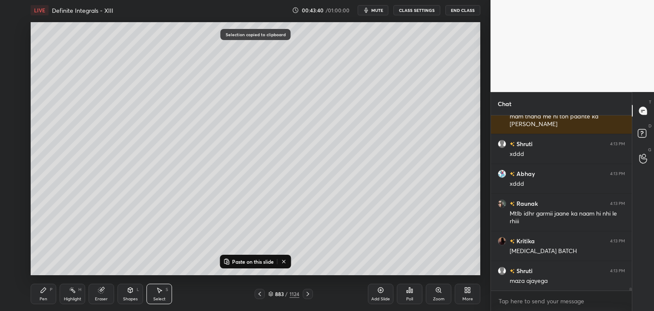
click at [253, 260] on p "Paste on this slide" at bounding box center [253, 261] width 42 height 7
drag, startPoint x: 335, startPoint y: 98, endPoint x: 309, endPoint y: 69, distance: 38.9
click at [308, 66] on div "0 ° Undo Copy Paste here Duplicate Duplicate to new slide Delete" at bounding box center [256, 148] width 450 height 253
click at [179, 215] on div "0 ° Undo Copy Paste here Duplicate Duplicate to new slide Delete" at bounding box center [256, 148] width 450 height 253
drag, startPoint x: 49, startPoint y: 296, endPoint x: 66, endPoint y: 279, distance: 23.8
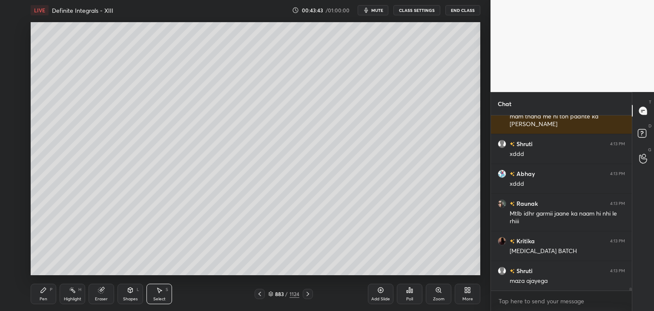
click at [49, 295] on div "Pen P" at bounding box center [44, 294] width 26 height 20
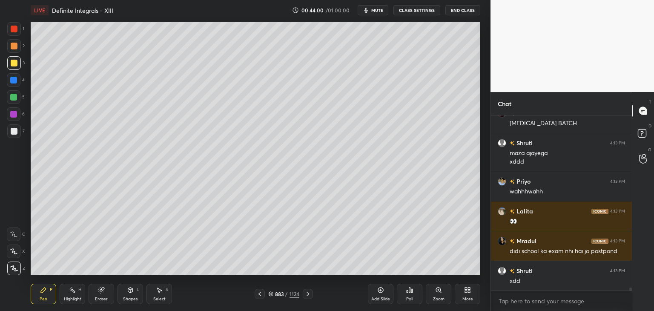
scroll to position [9749, 0]
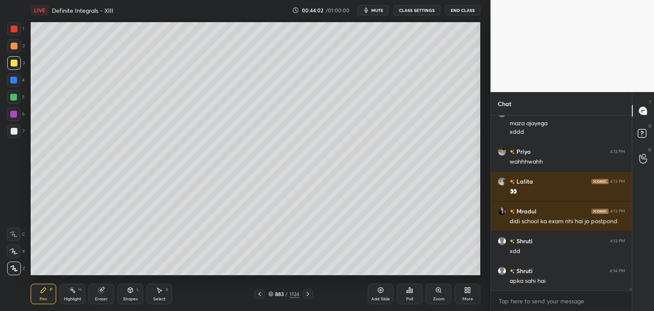
click at [259, 295] on icon at bounding box center [260, 294] width 3 height 4
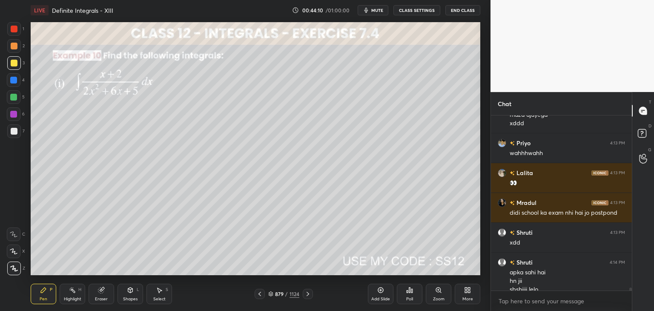
scroll to position [9766, 0]
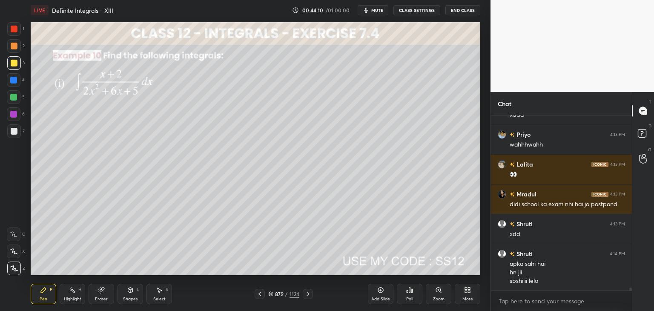
click at [306, 292] on icon at bounding box center [308, 294] width 7 height 7
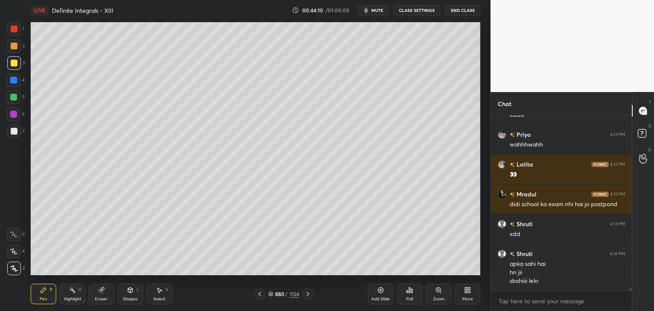
click at [306, 292] on icon at bounding box center [308, 294] width 7 height 7
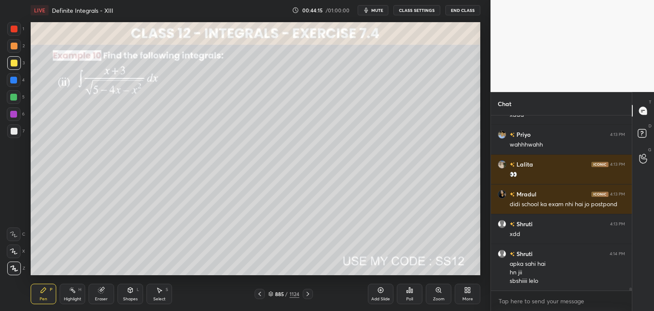
click at [407, 298] on div "Poll" at bounding box center [409, 299] width 7 height 4
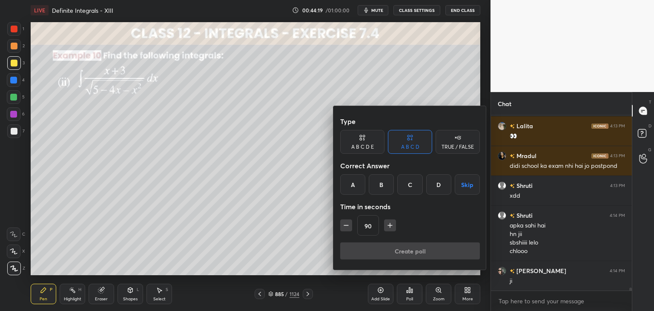
scroll to position [9841, 0]
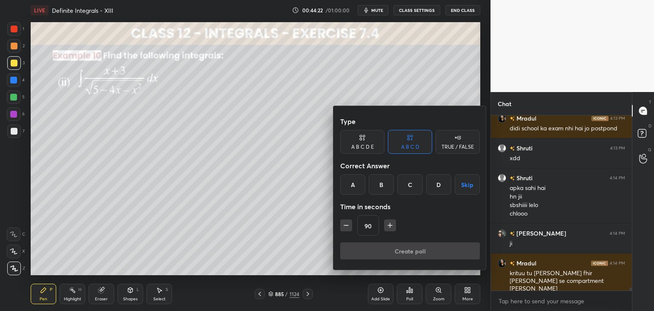
click at [462, 188] on button "Skip" at bounding box center [467, 184] width 25 height 20
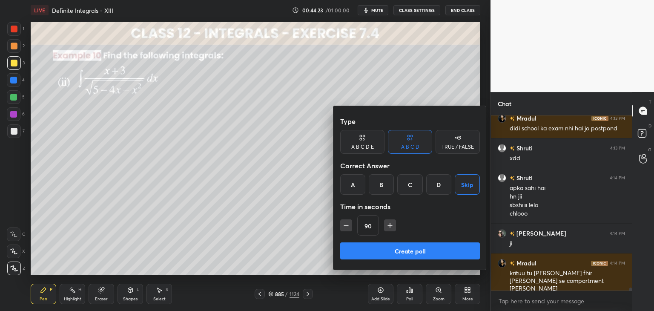
click at [390, 249] on button "Create poll" at bounding box center [410, 250] width 140 height 17
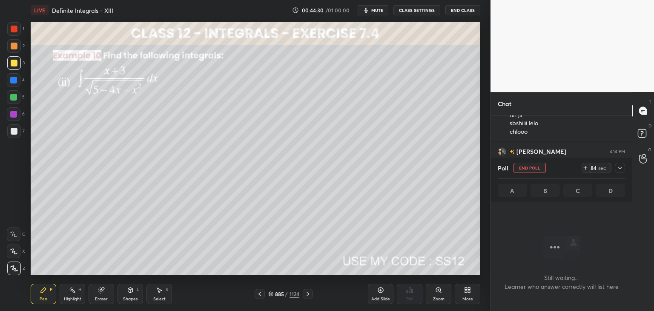
scroll to position [9953, 0]
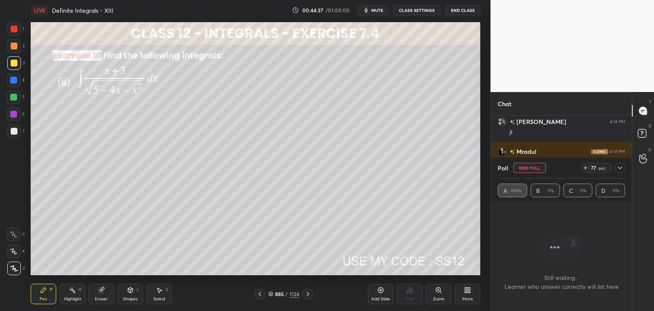
click at [621, 164] on div at bounding box center [620, 168] width 10 height 10
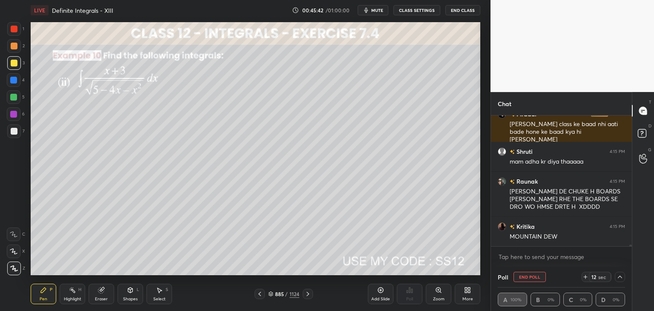
scroll to position [10342, 0]
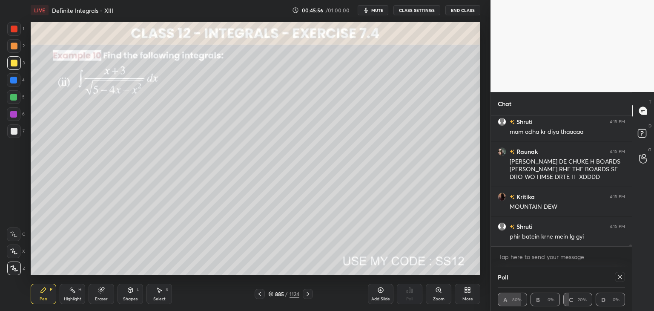
click at [619, 277] on icon at bounding box center [620, 277] width 7 height 7
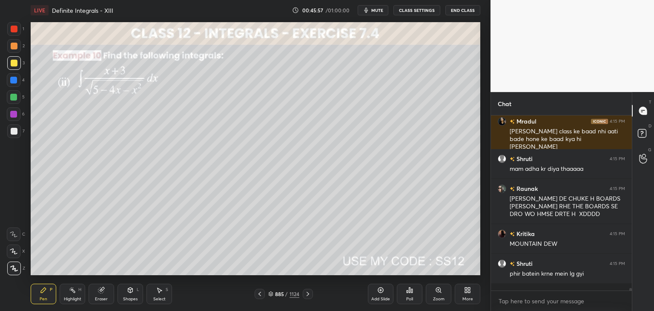
scroll to position [10302, 0]
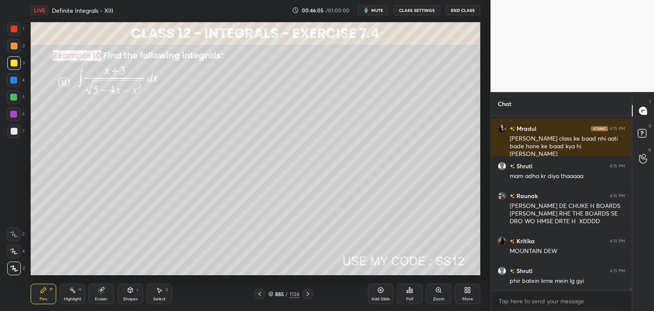
click at [13, 132] on div at bounding box center [14, 131] width 7 height 7
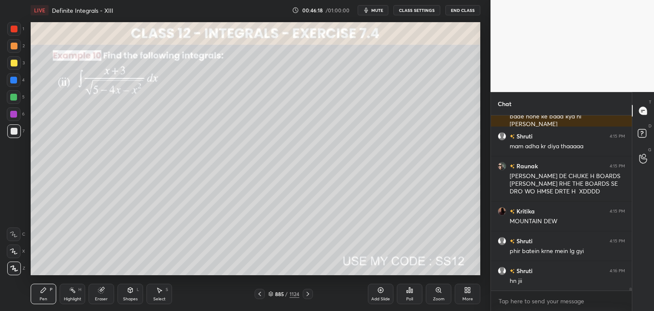
scroll to position [10372, 0]
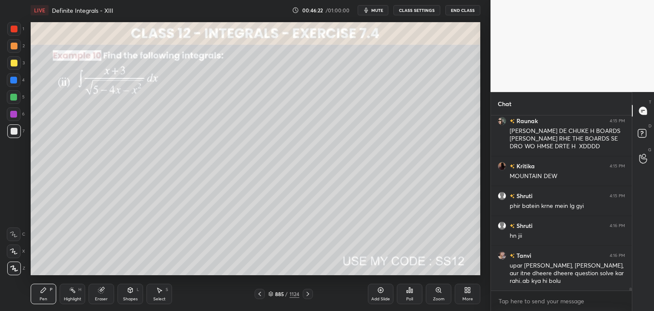
drag, startPoint x: 102, startPoint y: 290, endPoint x: 107, endPoint y: 282, distance: 9.8
click at [102, 291] on icon at bounding box center [101, 291] width 6 height 6
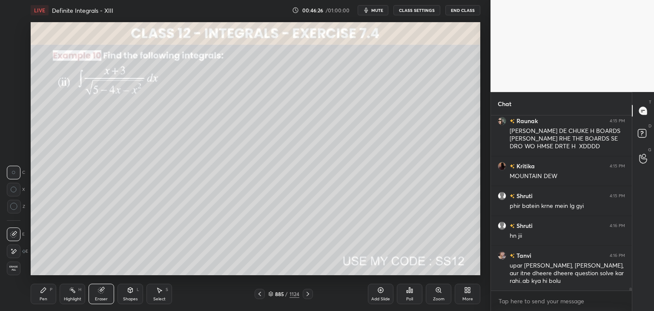
click at [45, 297] on div "Pen" at bounding box center [44, 299] width 8 height 4
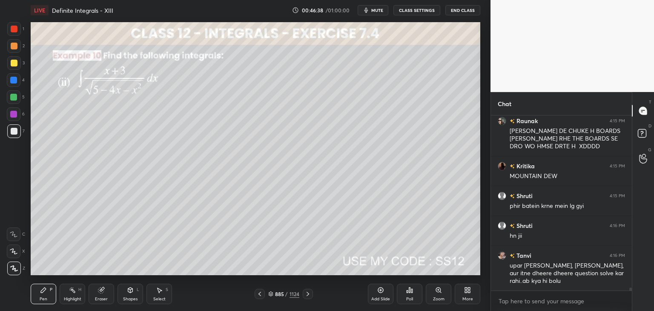
scroll to position [10402, 0]
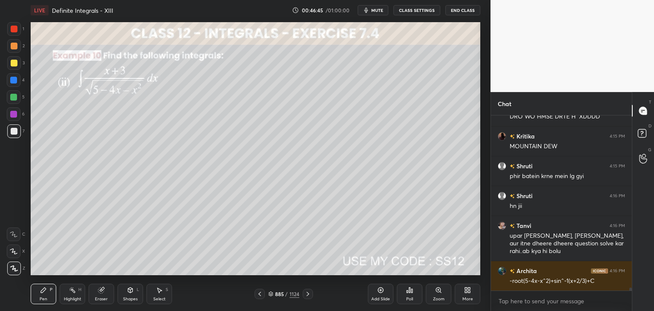
click at [134, 297] on div "Shapes" at bounding box center [130, 299] width 14 height 4
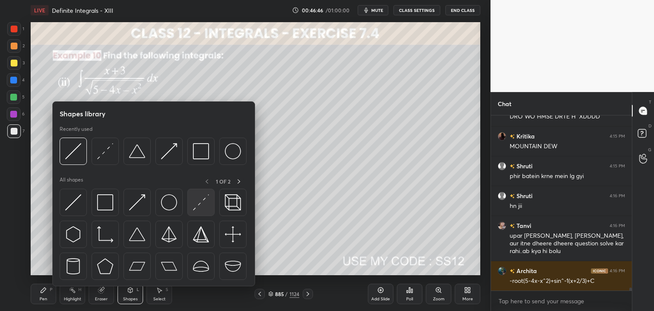
click at [201, 202] on img at bounding box center [201, 202] width 16 height 16
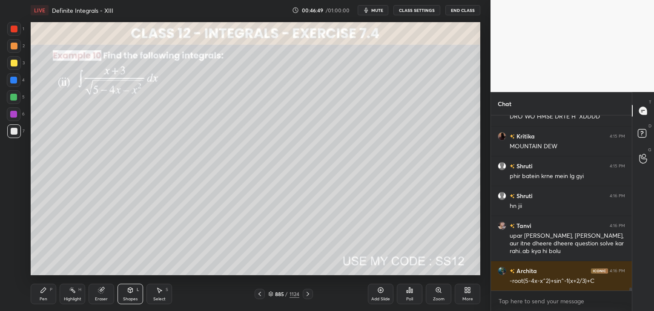
click at [45, 297] on div "Pen" at bounding box center [44, 299] width 8 height 4
click at [15, 131] on div at bounding box center [14, 131] width 7 height 7
drag, startPoint x: 161, startPoint y: 297, endPoint x: 161, endPoint y: 292, distance: 5.1
click at [160, 297] on div "Select" at bounding box center [159, 299] width 12 height 4
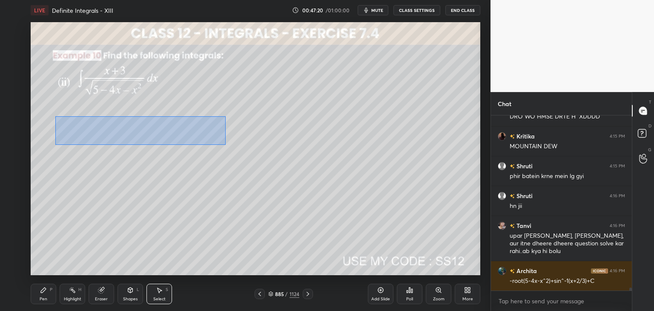
drag, startPoint x: 61, startPoint y: 123, endPoint x: 226, endPoint y: 145, distance: 165.9
click at [226, 145] on div "0 ° Undo Copy Paste here Duplicate Duplicate to new slide Delete" at bounding box center [256, 148] width 450 height 253
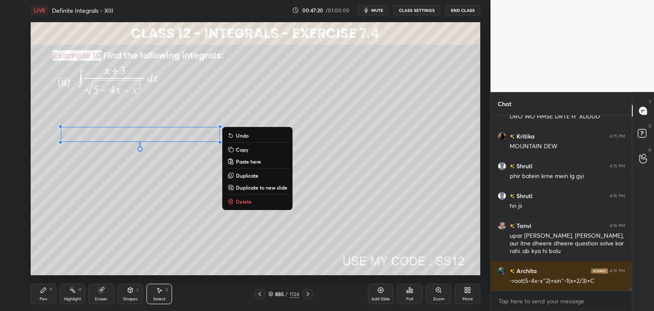
click at [241, 150] on p "Copy" at bounding box center [242, 149] width 12 height 7
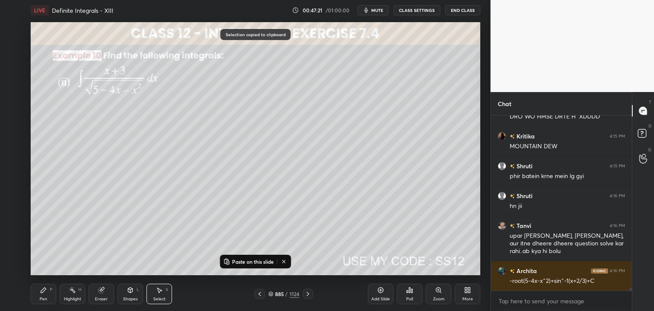
click at [252, 264] on p "Paste on this slide" at bounding box center [253, 261] width 42 height 7
drag, startPoint x: 193, startPoint y: 143, endPoint x: 373, endPoint y: 140, distance: 180.7
click at [375, 140] on div "0 ° Undo Copy Paste here Duplicate Duplicate to new slide Delete" at bounding box center [256, 148] width 450 height 253
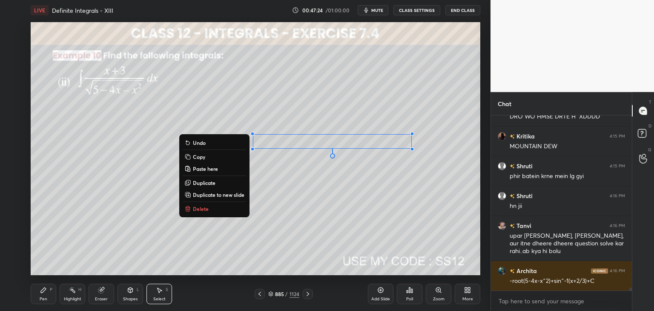
click at [323, 204] on div "0 ° Undo Copy Paste here Duplicate Duplicate to new slide Delete" at bounding box center [256, 148] width 450 height 253
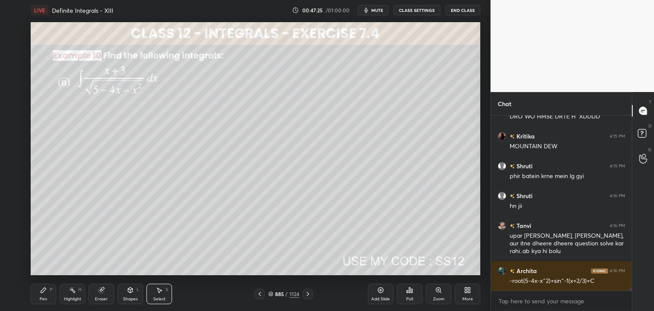
click at [46, 302] on div "Pen P" at bounding box center [44, 294] width 26 height 20
click at [388, 297] on div "Add Slide" at bounding box center [381, 299] width 19 height 4
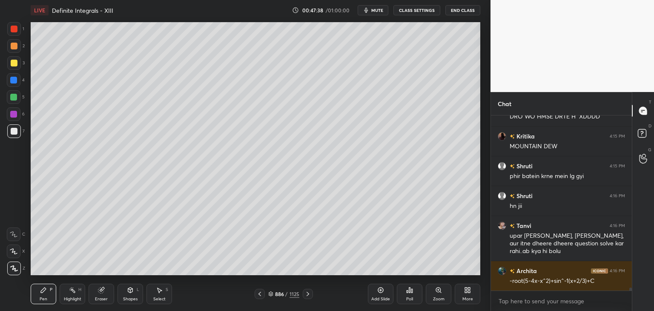
click at [17, 132] on div at bounding box center [14, 131] width 7 height 7
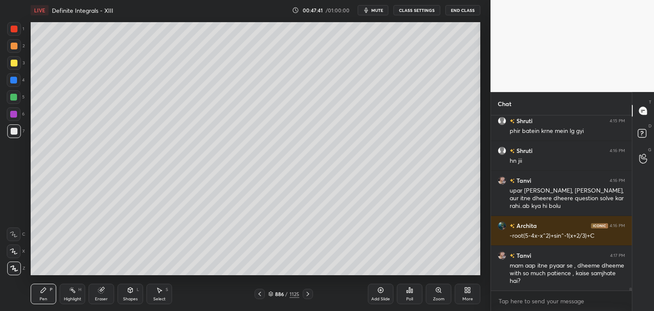
drag, startPoint x: 260, startPoint y: 295, endPoint x: 254, endPoint y: 280, distance: 16.6
click at [260, 296] on icon at bounding box center [259, 294] width 7 height 7
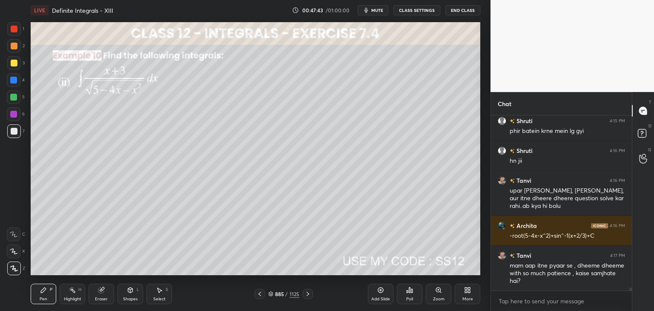
click at [160, 299] on div "Select" at bounding box center [159, 299] width 12 height 4
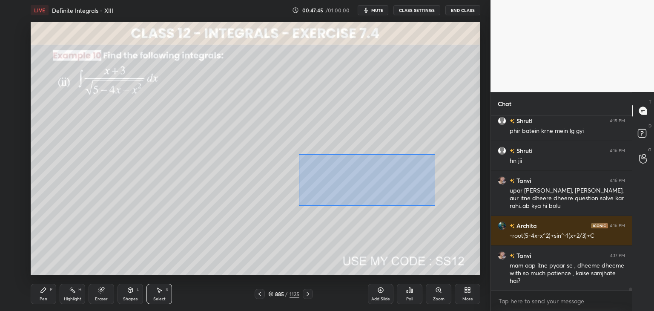
drag, startPoint x: 299, startPoint y: 154, endPoint x: 436, endPoint y: 207, distance: 147.0
click at [436, 207] on div "0 ° Undo Copy Paste here Duplicate Duplicate to new slide Delete" at bounding box center [256, 148] width 450 height 253
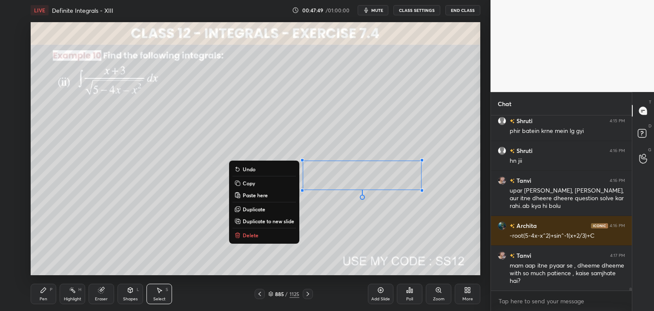
click at [248, 182] on p "Copy" at bounding box center [249, 183] width 12 height 7
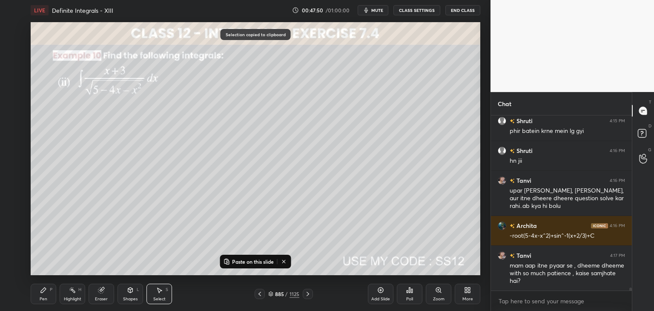
drag, startPoint x: 310, startPoint y: 296, endPoint x: 298, endPoint y: 284, distance: 16.9
click at [310, 296] on icon at bounding box center [308, 294] width 7 height 7
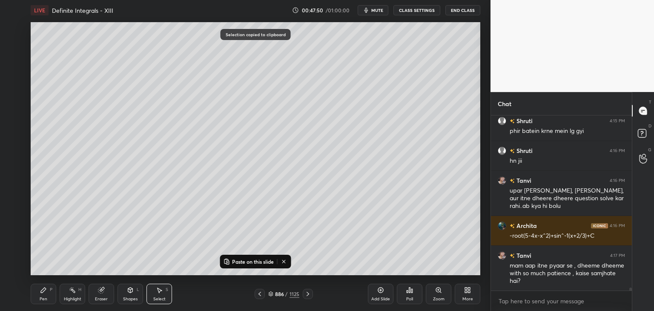
click at [239, 261] on p "Paste on this slide" at bounding box center [253, 261] width 42 height 7
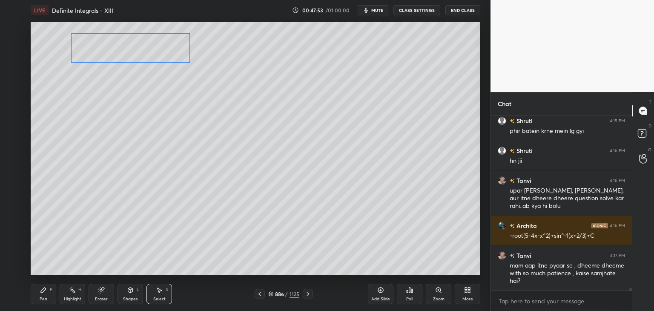
drag, startPoint x: 337, startPoint y: 175, endPoint x: 114, endPoint y: 52, distance: 254.6
click at [114, 52] on div "0 ° Undo Copy Paste here Duplicate Duplicate to new slide Delete" at bounding box center [256, 148] width 450 height 253
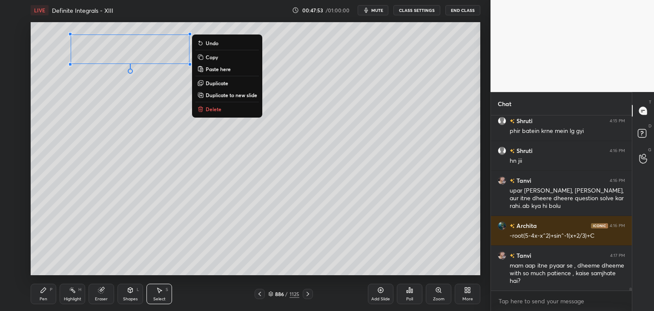
click at [102, 154] on div "0 ° Undo Copy Paste here Duplicate Duplicate to new slide Delete" at bounding box center [256, 148] width 450 height 253
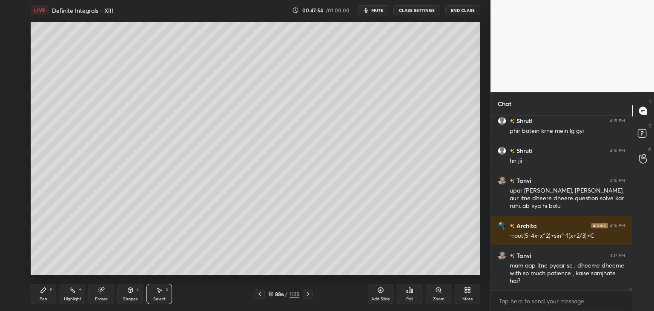
click at [134, 297] on div "Shapes" at bounding box center [130, 299] width 14 height 4
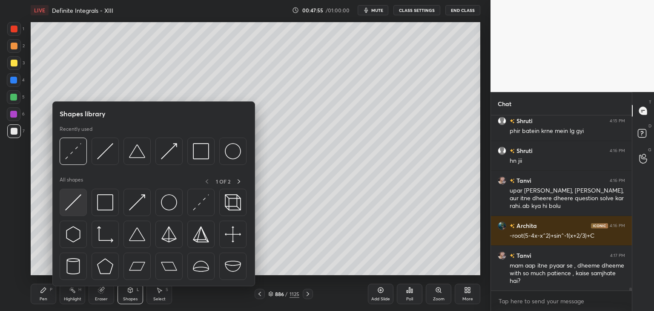
click at [77, 205] on img at bounding box center [73, 202] width 16 height 16
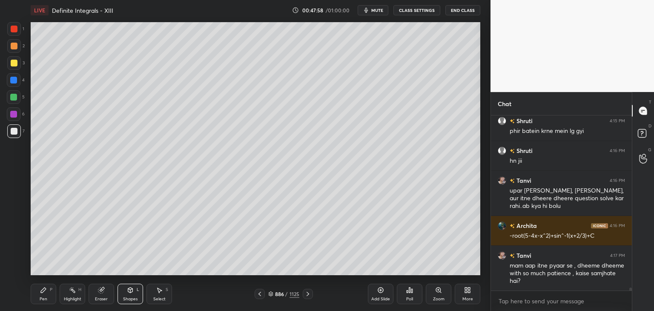
click at [257, 297] on div at bounding box center [260, 294] width 10 height 10
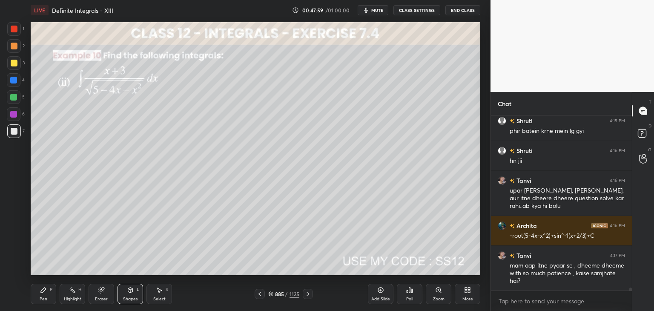
click at [305, 295] on icon at bounding box center [308, 294] width 7 height 7
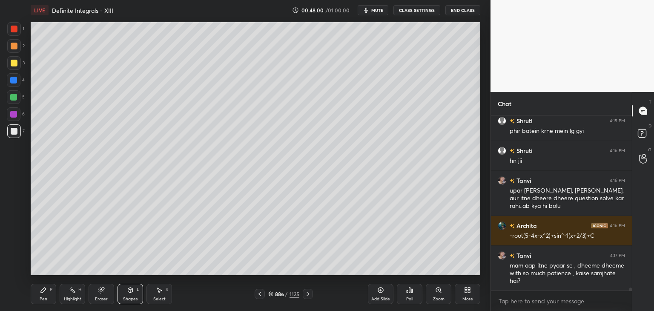
click at [46, 300] on div "Pen" at bounding box center [44, 299] width 8 height 4
click at [108, 297] on div "Eraser" at bounding box center [102, 294] width 26 height 20
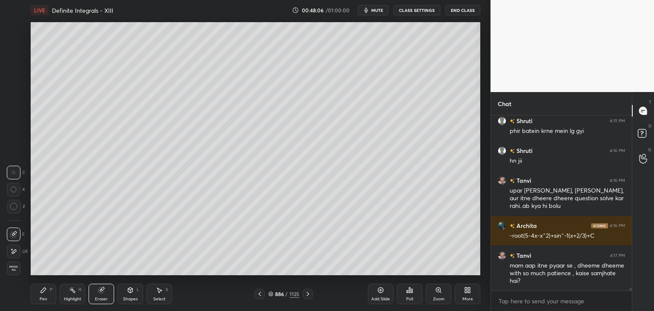
scroll to position [10477, 0]
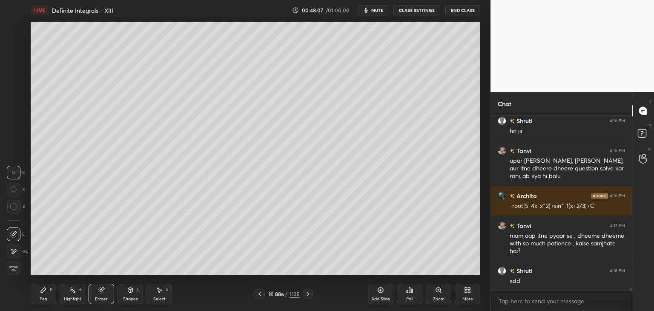
click at [132, 302] on div "Shapes L" at bounding box center [131, 294] width 26 height 20
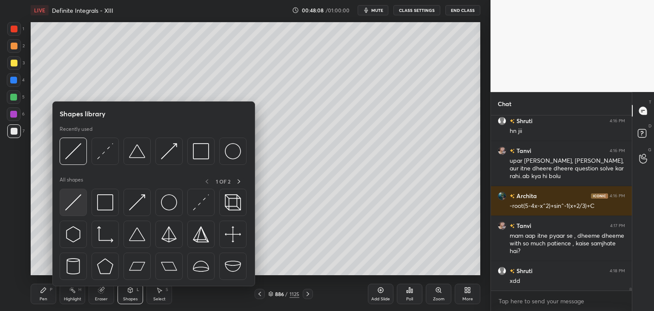
click at [74, 202] on img at bounding box center [73, 202] width 16 height 16
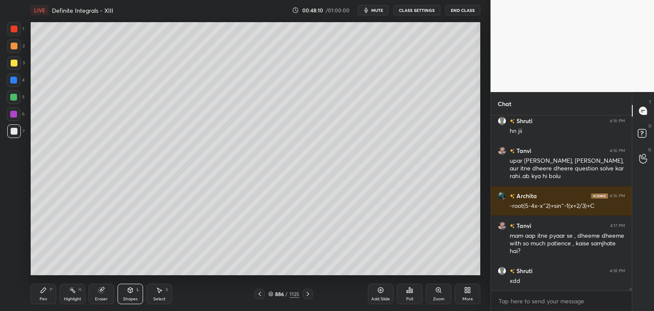
click at [262, 296] on icon at bounding box center [259, 294] width 7 height 7
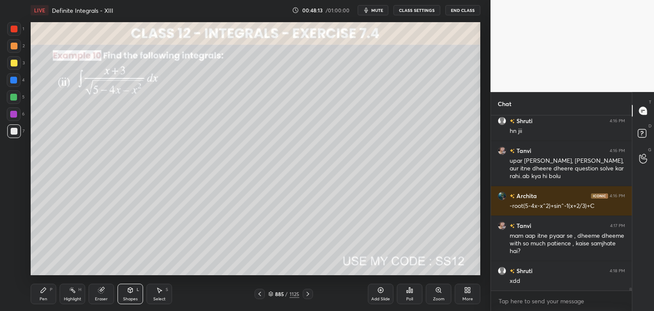
click at [309, 294] on icon at bounding box center [308, 294] width 7 height 7
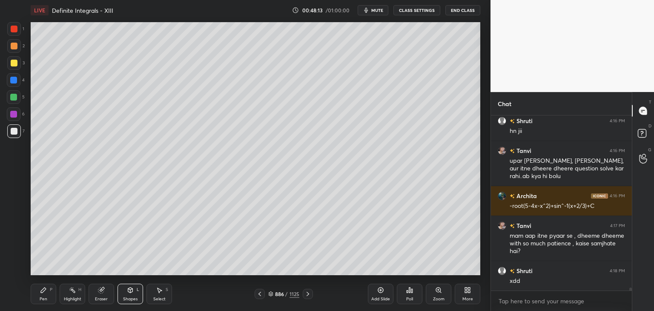
scroll to position [10507, 0]
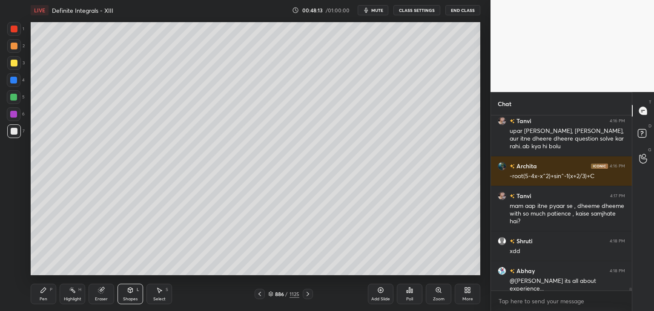
click at [43, 295] on div "Pen P" at bounding box center [44, 294] width 26 height 20
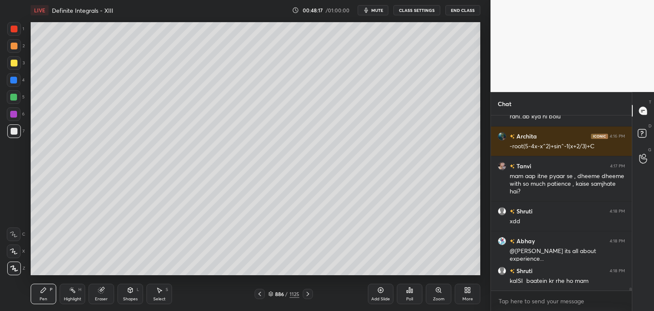
scroll to position [10567, 0]
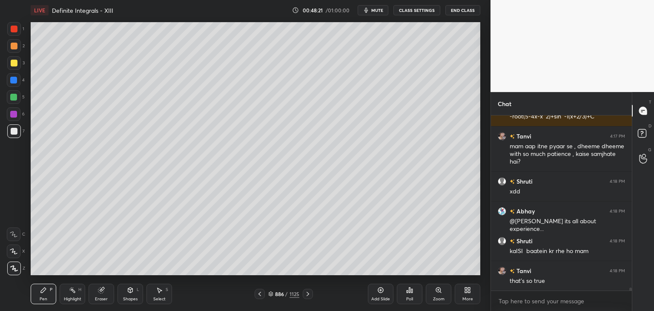
click at [259, 294] on icon at bounding box center [259, 294] width 7 height 7
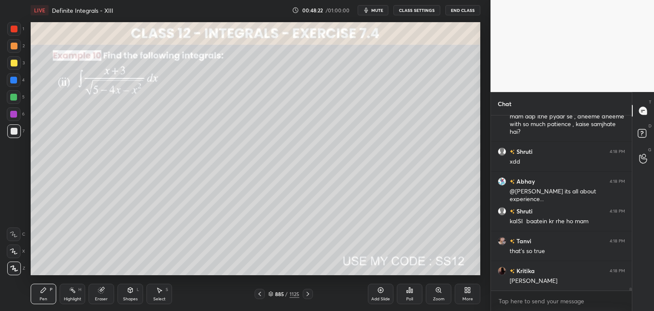
click at [305, 295] on icon at bounding box center [308, 294] width 7 height 7
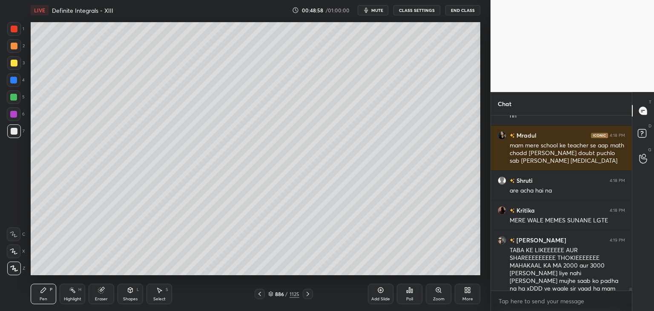
scroll to position [10821, 0]
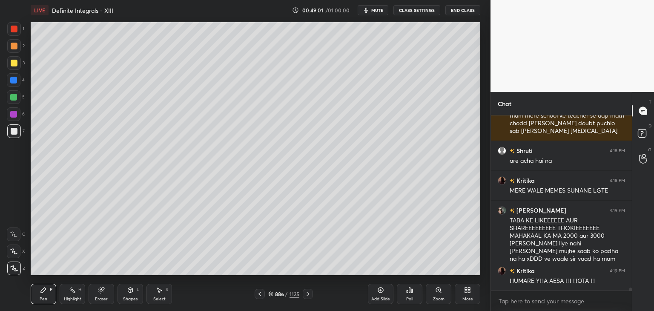
click at [161, 291] on icon at bounding box center [160, 290] width 5 height 5
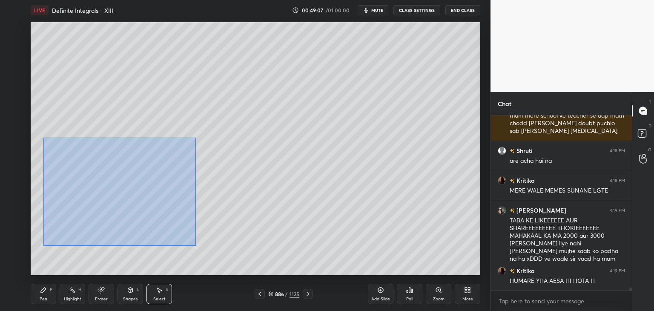
scroll to position [10859, 0]
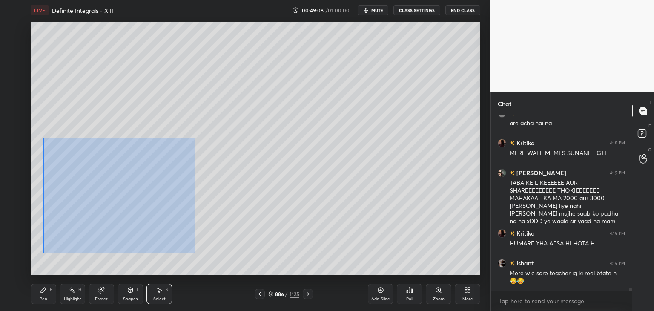
drag, startPoint x: 43, startPoint y: 138, endPoint x: 199, endPoint y: 243, distance: 188.1
click at [196, 253] on div "0 ° Undo Copy Paste here Duplicate Duplicate to new slide Delete" at bounding box center [256, 148] width 450 height 253
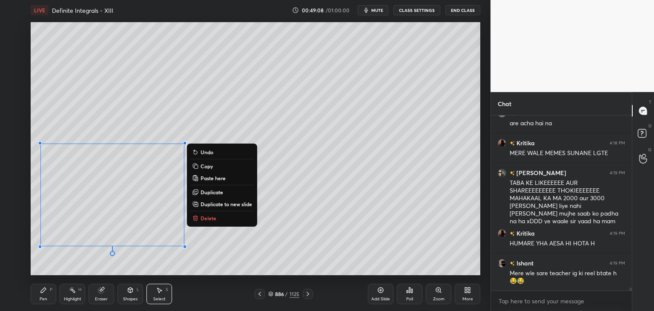
click at [203, 166] on p "Copy" at bounding box center [207, 166] width 12 height 7
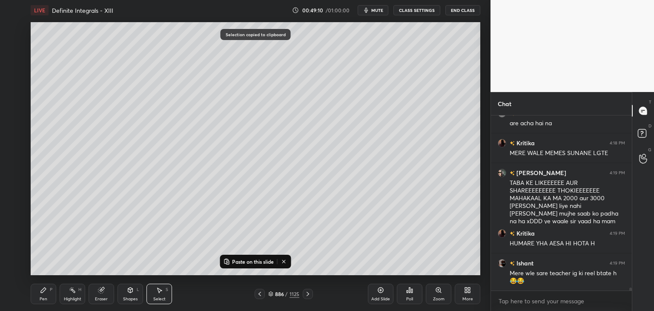
click at [308, 294] on icon at bounding box center [308, 294] width 3 height 4
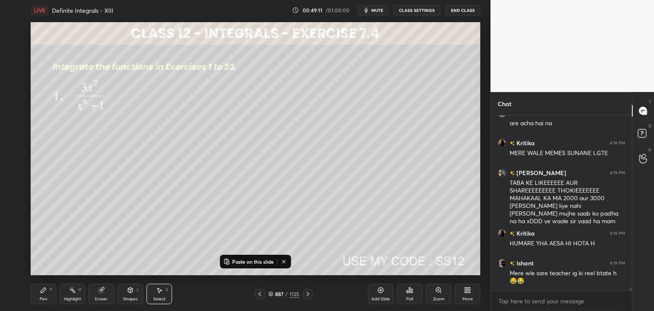
click at [261, 294] on icon at bounding box center [259, 294] width 7 height 7
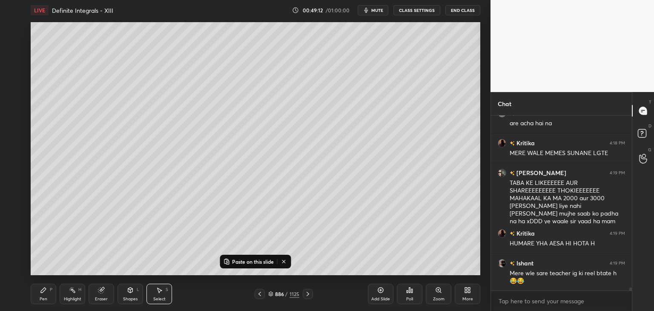
drag, startPoint x: 385, startPoint y: 294, endPoint x: 390, endPoint y: 285, distance: 9.6
click at [386, 294] on div "Add Slide" at bounding box center [381, 294] width 26 height 20
click at [258, 262] on p "Paste on this slide" at bounding box center [253, 261] width 42 height 7
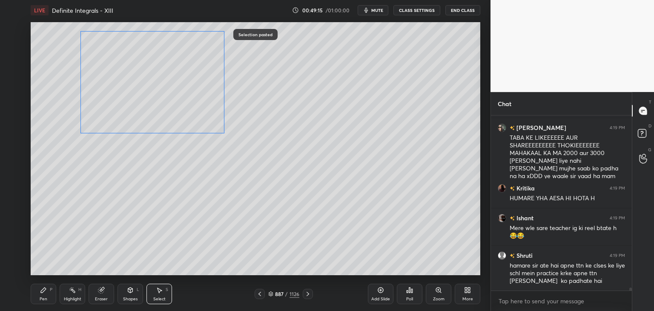
drag, startPoint x: 163, startPoint y: 199, endPoint x: 202, endPoint y: 121, distance: 86.9
click at [202, 89] on div "0 ° Undo Copy Paste here Duplicate Duplicate to new slide Delete" at bounding box center [256, 148] width 450 height 253
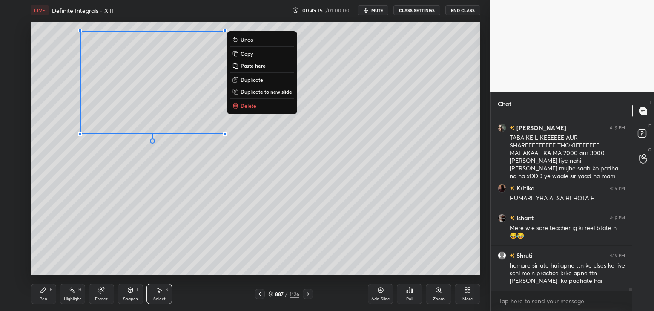
click at [153, 232] on div "0 ° Undo Copy Paste here Duplicate Duplicate to new slide Delete" at bounding box center [256, 148] width 450 height 253
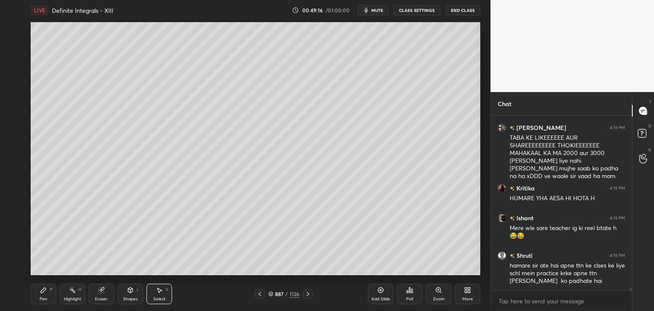
click at [160, 298] on div "Select" at bounding box center [159, 299] width 12 height 4
drag, startPoint x: 148, startPoint y: 110, endPoint x: 201, endPoint y: 157, distance: 70.7
click at [201, 157] on div "0 ° Undo Copy Paste here Duplicate Duplicate to new slide Delete" at bounding box center [256, 148] width 450 height 253
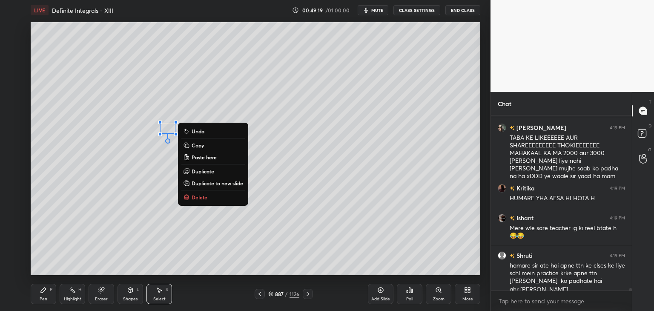
scroll to position [10913, 0]
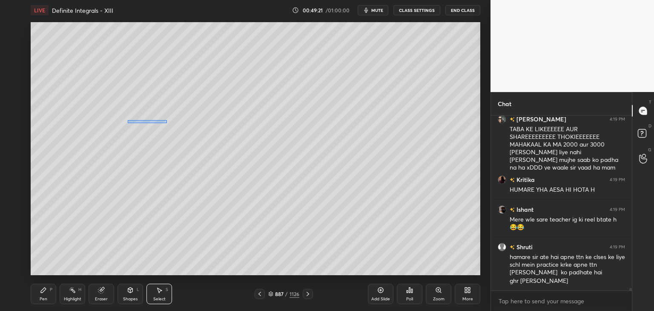
drag, startPoint x: 167, startPoint y: 121, endPoint x: 145, endPoint y: 132, distance: 24.6
click at [145, 132] on div "0 ° Undo Copy Paste here Duplicate Duplicate to new slide Delete" at bounding box center [256, 148] width 450 height 253
drag, startPoint x: 145, startPoint y: 117, endPoint x: 186, endPoint y: 141, distance: 47.3
click at [188, 145] on div "0 ° Undo Copy Paste here Duplicate Duplicate to new slide Delete" at bounding box center [256, 148] width 450 height 253
drag, startPoint x: 167, startPoint y: 129, endPoint x: 56, endPoint y: 45, distance: 138.6
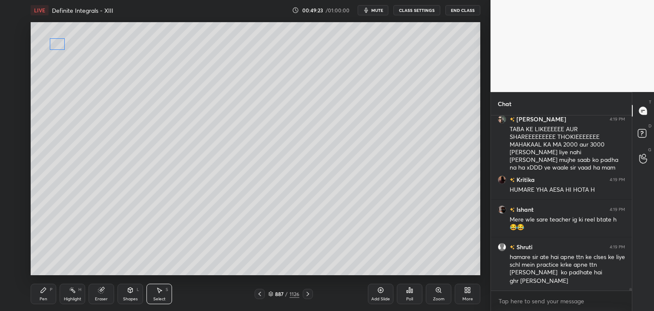
click at [57, 44] on div "0 ° Undo Copy Paste here Duplicate Duplicate to new slide Delete" at bounding box center [256, 148] width 450 height 253
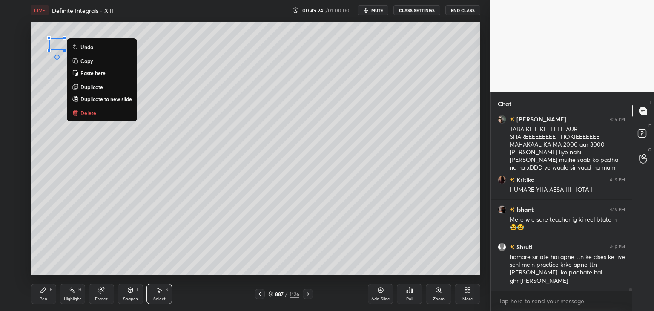
click at [65, 193] on div "0 ° Undo Copy Paste here Duplicate Duplicate to new slide Delete" at bounding box center [256, 148] width 450 height 253
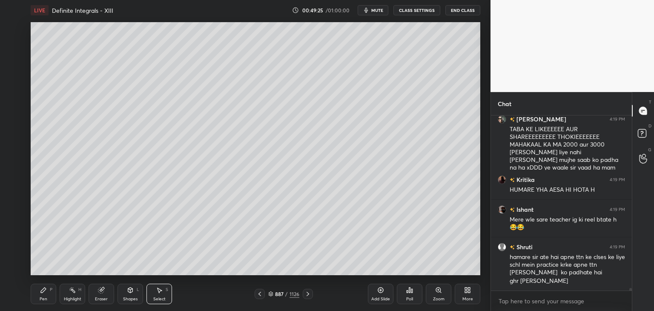
scroll to position [10942, 0]
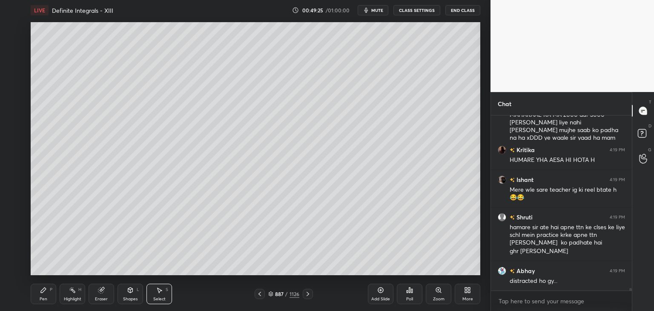
click at [55, 293] on div "Pen P" at bounding box center [44, 294] width 26 height 20
click at [13, 66] on div at bounding box center [14, 63] width 14 height 14
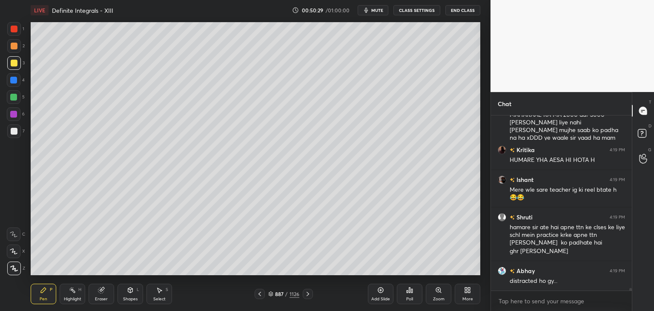
click at [261, 295] on icon at bounding box center [259, 294] width 7 height 7
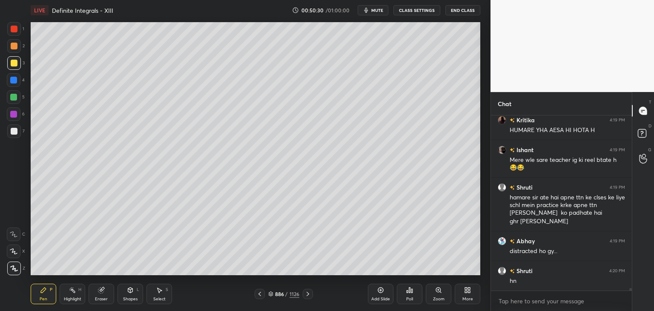
click at [157, 300] on div "Select" at bounding box center [159, 299] width 12 height 4
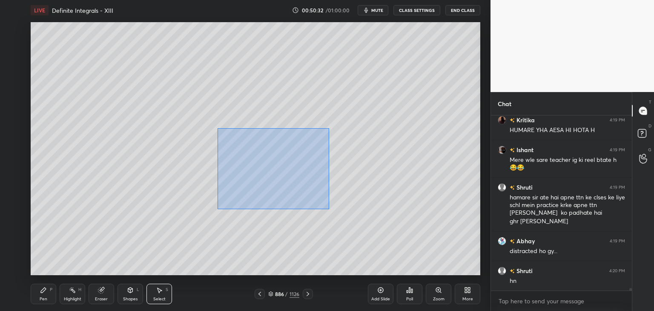
drag, startPoint x: 219, startPoint y: 131, endPoint x: 331, endPoint y: 201, distance: 132.0
click at [330, 209] on div "0 ° Undo Copy Paste here Duplicate Duplicate to new slide Delete" at bounding box center [256, 148] width 450 height 253
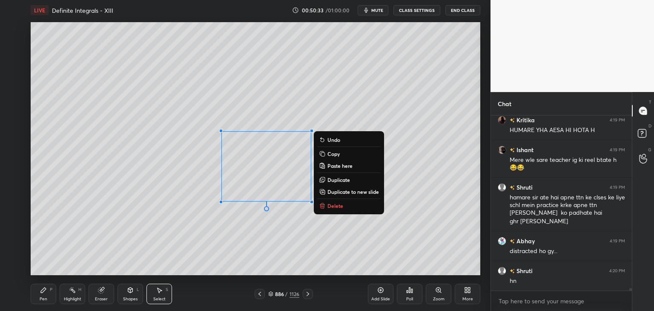
click at [344, 153] on button "Copy" at bounding box center [348, 154] width 63 height 10
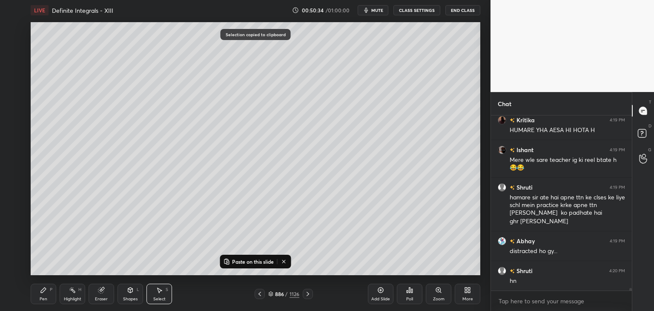
click at [307, 295] on icon at bounding box center [308, 294] width 7 height 7
click at [386, 297] on div "Add Slide" at bounding box center [381, 299] width 19 height 4
click at [227, 262] on icon at bounding box center [227, 261] width 7 height 7
drag, startPoint x: 273, startPoint y: 183, endPoint x: 113, endPoint y: 82, distance: 188.4
click at [114, 81] on div "0 ° Undo Copy Paste here Duplicate Duplicate to new slide Delete" at bounding box center [256, 148] width 450 height 253
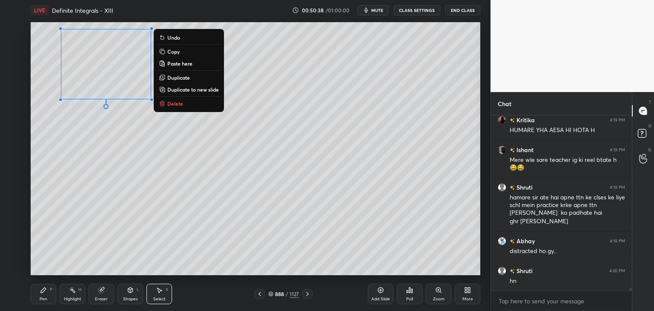
drag, startPoint x: 113, startPoint y: 181, endPoint x: 114, endPoint y: 193, distance: 12.0
click at [112, 181] on div "0 ° Undo Copy Paste here Duplicate Duplicate to new slide Delete" at bounding box center [256, 148] width 450 height 253
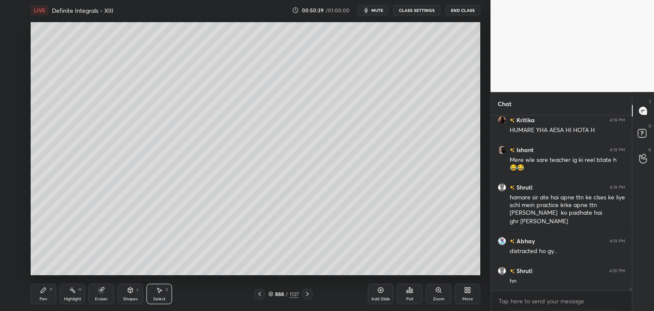
drag, startPoint x: 159, startPoint y: 300, endPoint x: 158, endPoint y: 294, distance: 5.7
click at [158, 300] on div "Select" at bounding box center [159, 299] width 12 height 4
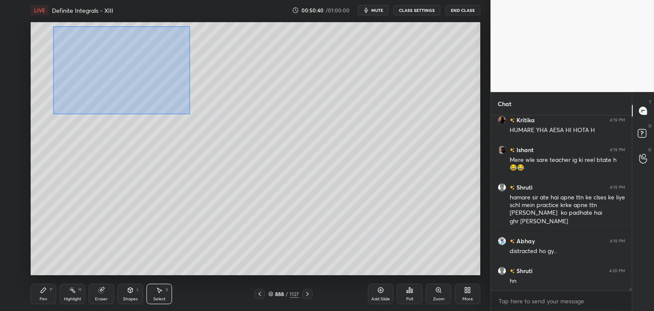
drag, startPoint x: 73, startPoint y: 55, endPoint x: 180, endPoint y: 106, distance: 118.5
click at [179, 108] on div "0 ° Undo Copy Paste here Duplicate Duplicate to new slide Delete" at bounding box center [256, 148] width 450 height 253
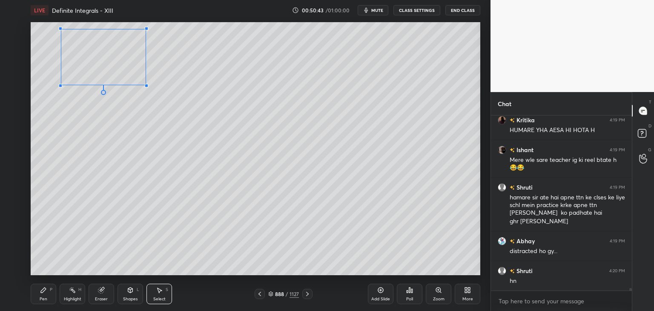
drag, startPoint x: 150, startPoint y: 99, endPoint x: 158, endPoint y: 75, distance: 25.6
click at [145, 85] on div at bounding box center [146, 85] width 3 height 3
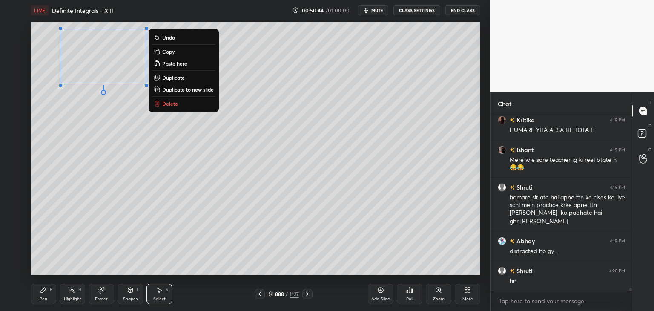
click at [164, 76] on p "Duplicate" at bounding box center [173, 77] width 23 height 7
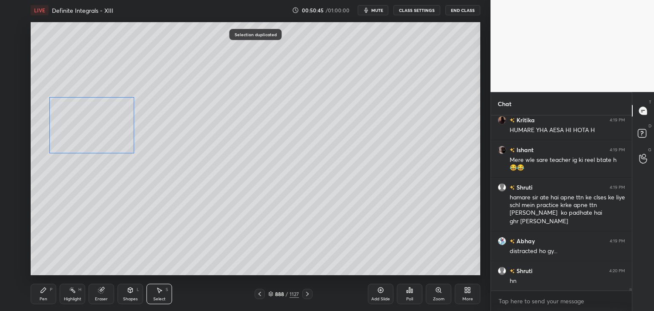
drag, startPoint x: 127, startPoint y: 79, endPoint x: 107, endPoint y: 132, distance: 56.5
click at [105, 132] on div "0 ° Undo Copy Paste here Duplicate Duplicate to new slide Delete" at bounding box center [256, 148] width 450 height 253
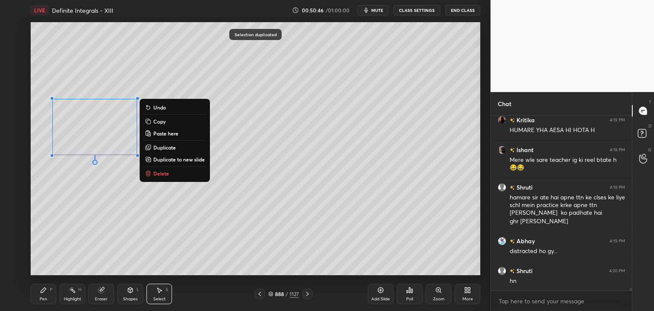
click at [116, 211] on div "0 ° Undo Copy Paste here Duplicate Duplicate to new slide Delete" at bounding box center [256, 148] width 450 height 253
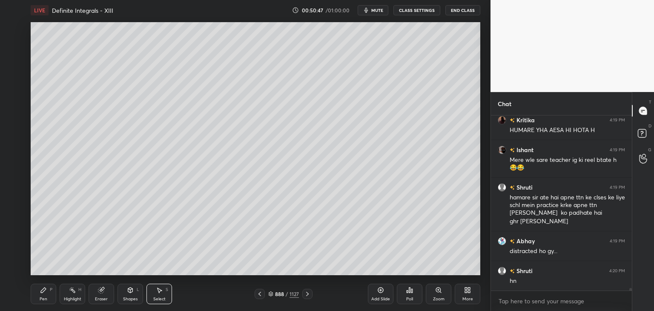
click at [97, 294] on div "Eraser" at bounding box center [102, 294] width 26 height 20
drag, startPoint x: 41, startPoint y: 296, endPoint x: 44, endPoint y: 289, distance: 7.4
click at [41, 297] on div "Pen" at bounding box center [44, 299] width 8 height 4
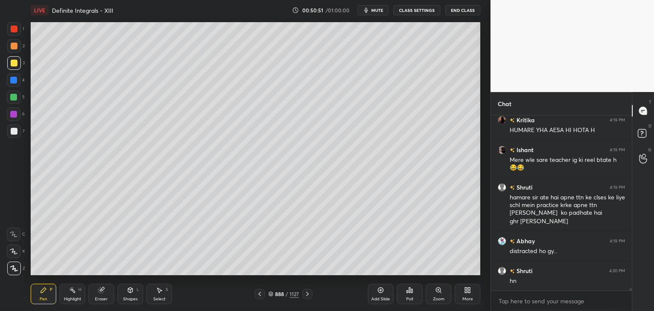
drag, startPoint x: 156, startPoint y: 294, endPoint x: 154, endPoint y: 276, distance: 17.1
click at [156, 294] on div "Select S" at bounding box center [160, 294] width 26 height 20
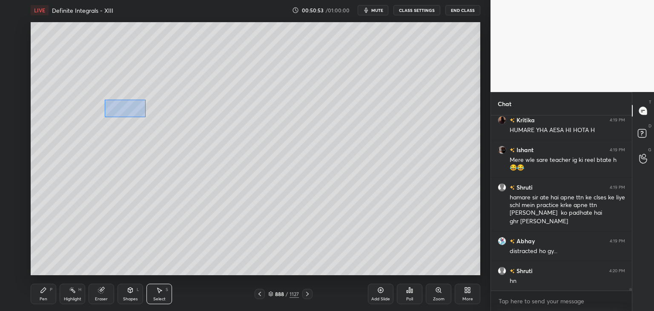
drag, startPoint x: 107, startPoint y: 102, endPoint x: 147, endPoint y: 118, distance: 43.0
click at [147, 117] on div "0 ° Undo Copy Paste here Duplicate Duplicate to new slide Delete" at bounding box center [256, 148] width 450 height 253
drag, startPoint x: 126, startPoint y: 113, endPoint x: 92, endPoint y: 112, distance: 34.1
click at [92, 109] on div "0 ° Undo Copy Paste here Duplicate Duplicate to new slide Delete" at bounding box center [256, 148] width 450 height 253
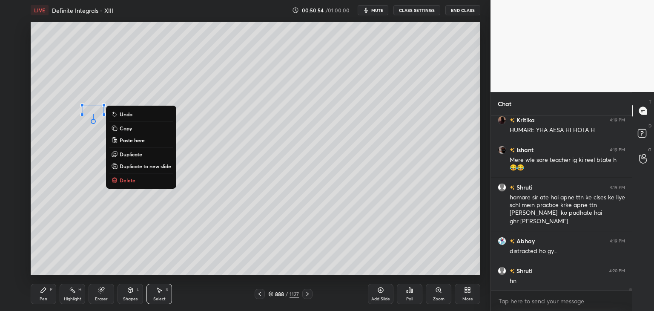
drag, startPoint x: 102, startPoint y: 252, endPoint x: 103, endPoint y: 258, distance: 6.0
click at [102, 252] on div "0 ° Undo Copy Paste here Duplicate Duplicate to new slide Delete" at bounding box center [256, 148] width 450 height 253
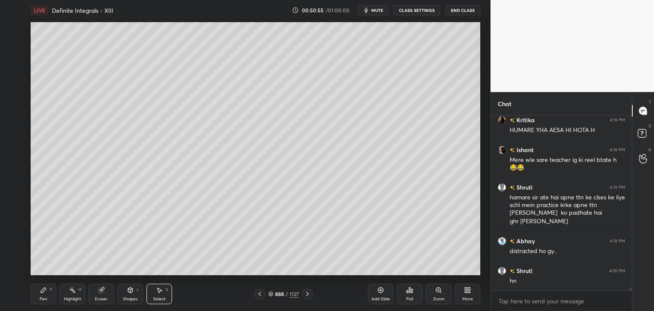
click at [47, 302] on div "Pen P" at bounding box center [44, 294] width 26 height 20
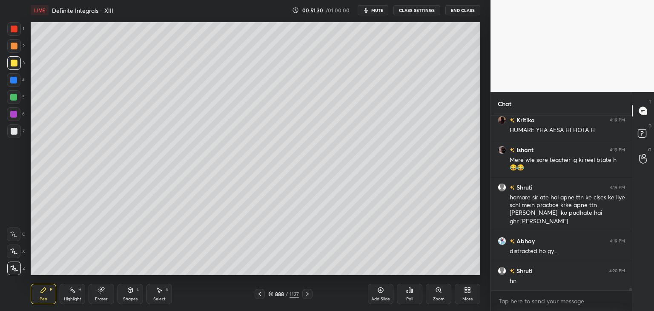
scroll to position [11025, 0]
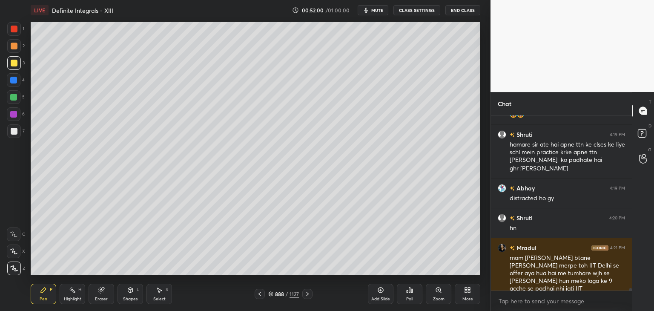
click at [102, 299] on div "Eraser" at bounding box center [101, 299] width 13 height 4
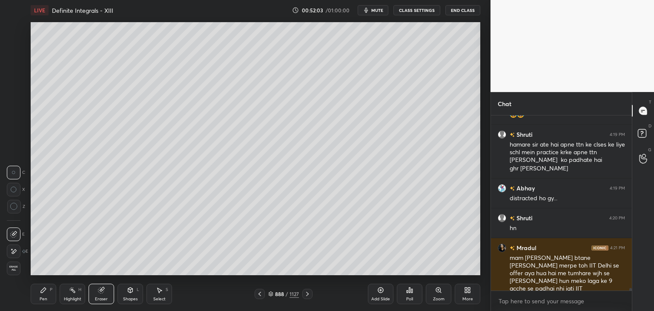
click at [43, 297] on div "Pen" at bounding box center [44, 299] width 8 height 4
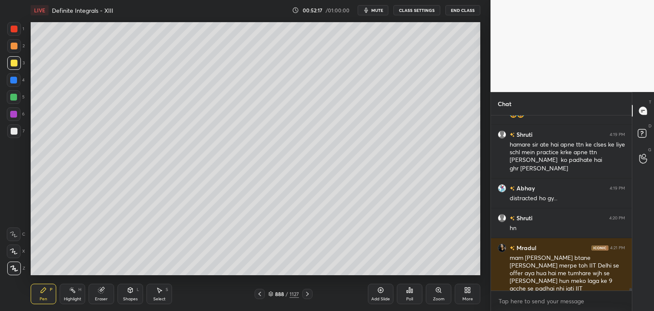
click at [257, 297] on div at bounding box center [260, 294] width 10 height 10
click at [165, 290] on div "Select S" at bounding box center [160, 294] width 26 height 20
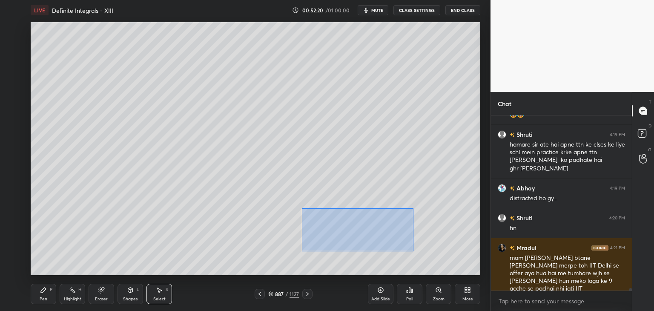
drag, startPoint x: 302, startPoint y: 208, endPoint x: 414, endPoint y: 251, distance: 120.0
click at [414, 251] on div "0 ° Undo Copy Paste here Duplicate Duplicate to new slide Delete" at bounding box center [256, 148] width 450 height 253
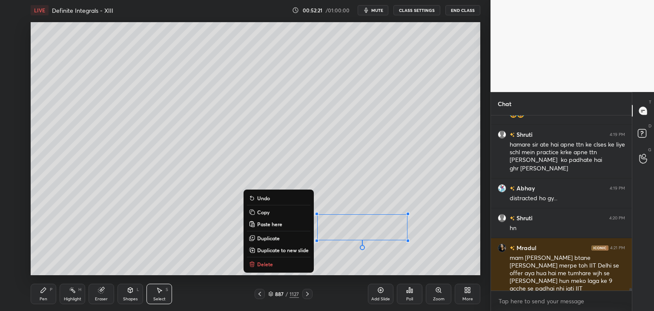
click at [257, 210] on p "Copy" at bounding box center [263, 212] width 12 height 7
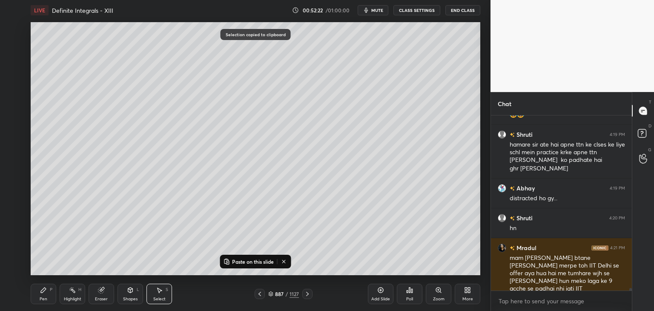
drag, startPoint x: 308, startPoint y: 292, endPoint x: 326, endPoint y: 288, distance: 18.7
click at [308, 292] on icon at bounding box center [307, 294] width 7 height 7
drag, startPoint x: 385, startPoint y: 292, endPoint x: 365, endPoint y: 279, distance: 24.6
click at [385, 293] on div "Add Slide" at bounding box center [381, 294] width 26 height 20
click at [230, 261] on button "Paste on this slide" at bounding box center [249, 261] width 54 height 10
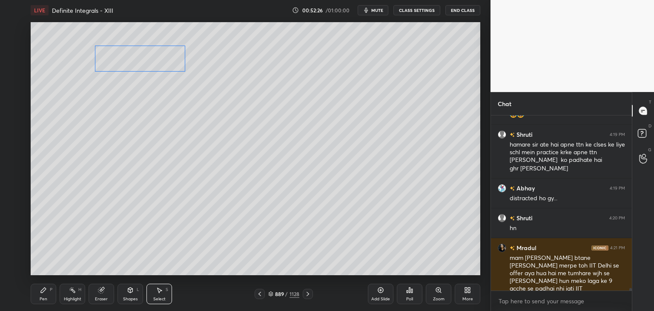
drag, startPoint x: 347, startPoint y: 223, endPoint x: 131, endPoint y: 62, distance: 269.2
click at [128, 55] on div "0 ° Undo Copy Paste here Duplicate Duplicate to new slide Delete" at bounding box center [256, 148] width 450 height 253
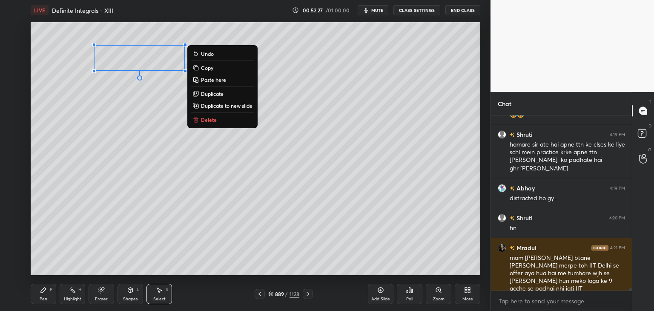
drag, startPoint x: 225, startPoint y: 214, endPoint x: 230, endPoint y: 220, distance: 7.6
click at [225, 215] on div "0 ° Undo Copy Paste here Duplicate Duplicate to new slide Delete" at bounding box center [256, 148] width 450 height 253
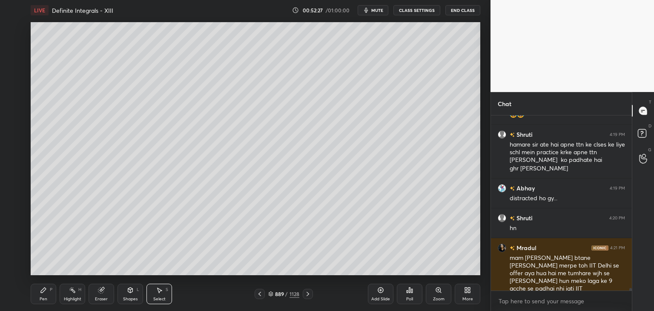
click at [259, 294] on icon at bounding box center [259, 294] width 7 height 7
click at [161, 294] on div "Select S" at bounding box center [160, 294] width 26 height 20
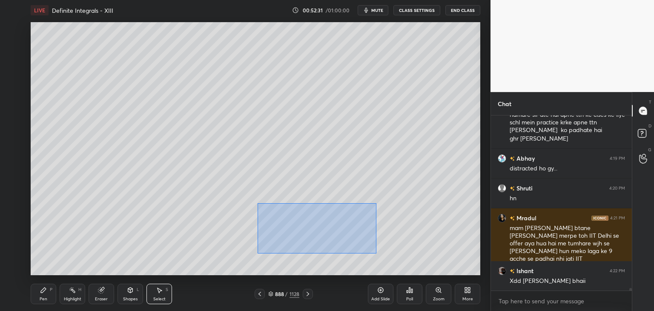
drag, startPoint x: 257, startPoint y: 203, endPoint x: 375, endPoint y: 249, distance: 126.7
click at [376, 253] on div "0 ° Undo Copy Paste here Duplicate Duplicate to new slide Delete" at bounding box center [256, 148] width 450 height 253
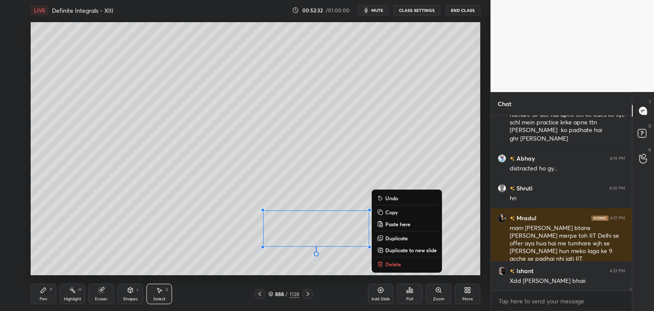
click at [395, 214] on p "Copy" at bounding box center [392, 212] width 12 height 7
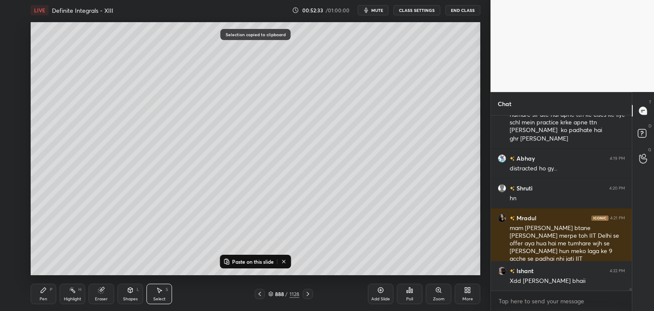
click at [306, 294] on icon at bounding box center [308, 294] width 7 height 7
click at [261, 259] on p "Paste on this slide" at bounding box center [253, 261] width 42 height 7
drag, startPoint x: 302, startPoint y: 233, endPoint x: 263, endPoint y: 73, distance: 164.8
click at [263, 72] on div "0 ° Undo Copy Paste here Duplicate Duplicate to new slide Delete" at bounding box center [256, 148] width 450 height 253
drag, startPoint x: 253, startPoint y: 156, endPoint x: 243, endPoint y: 169, distance: 16.5
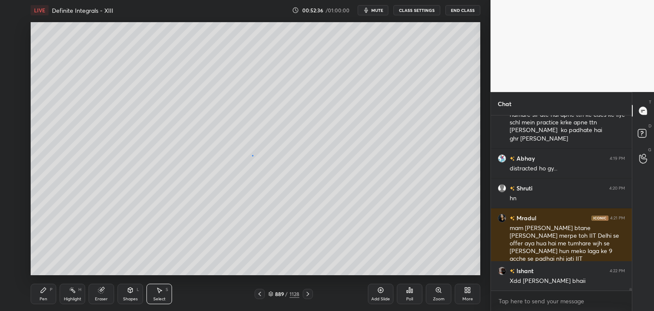
click at [252, 156] on div "0 ° Undo Copy Paste here Duplicate Duplicate to new slide Delete" at bounding box center [256, 148] width 450 height 253
click at [49, 300] on div "Pen P" at bounding box center [44, 294] width 26 height 20
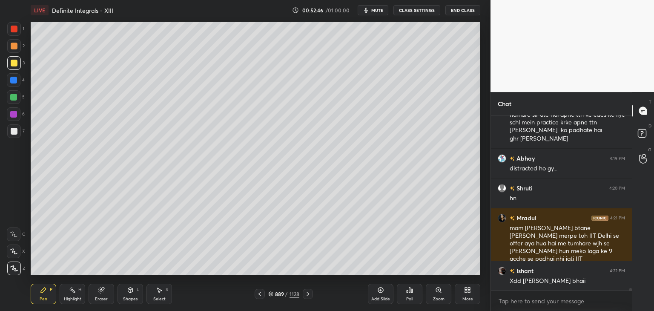
click at [42, 292] on icon at bounding box center [43, 290] width 5 height 5
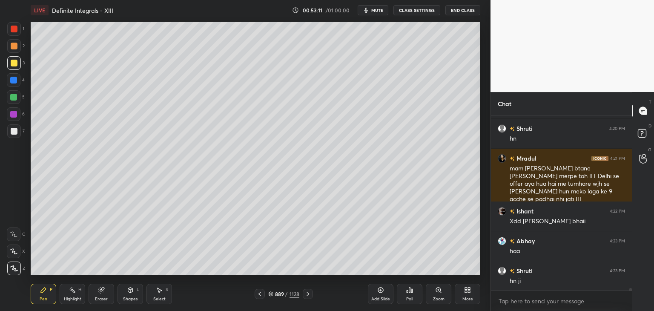
scroll to position [11144, 0]
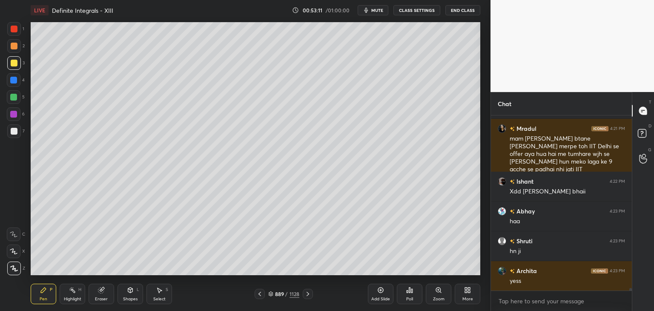
click at [308, 294] on icon at bounding box center [308, 294] width 3 height 4
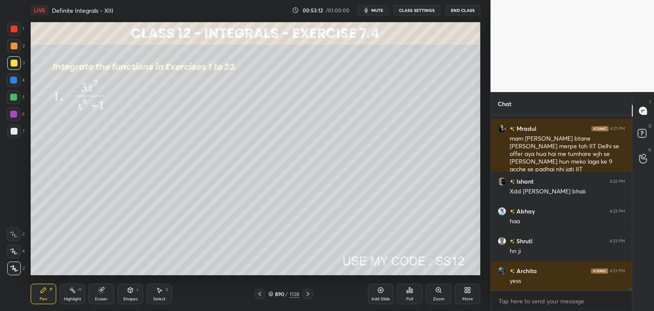
click at [308, 294] on icon at bounding box center [308, 294] width 3 height 4
click at [308, 293] on icon at bounding box center [308, 294] width 7 height 7
click at [308, 294] on icon at bounding box center [308, 294] width 7 height 7
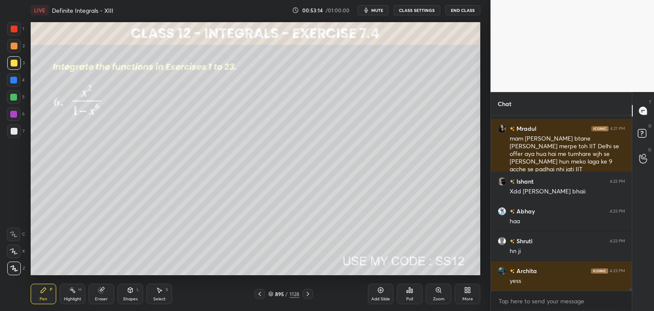
click at [308, 295] on icon at bounding box center [308, 294] width 7 height 7
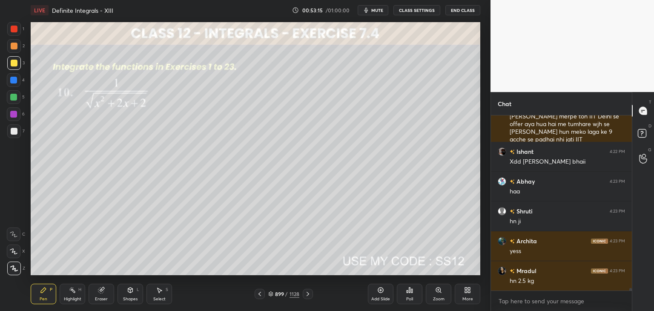
click at [308, 295] on icon at bounding box center [308, 294] width 7 height 7
drag, startPoint x: 309, startPoint y: 296, endPoint x: 307, endPoint y: 290, distance: 5.8
click at [308, 296] on icon at bounding box center [308, 294] width 7 height 7
click at [305, 295] on icon at bounding box center [308, 294] width 7 height 7
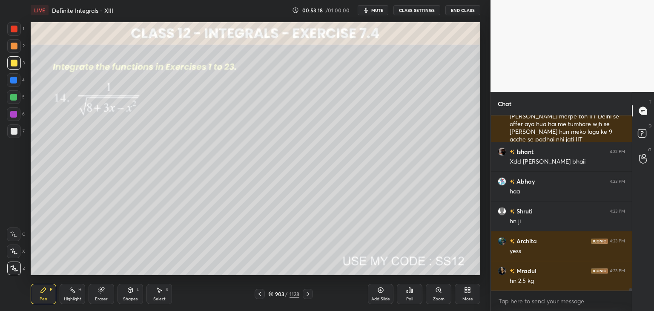
click at [305, 295] on icon at bounding box center [308, 294] width 7 height 7
click at [306, 294] on icon at bounding box center [308, 294] width 7 height 7
click at [307, 294] on icon at bounding box center [308, 294] width 7 height 7
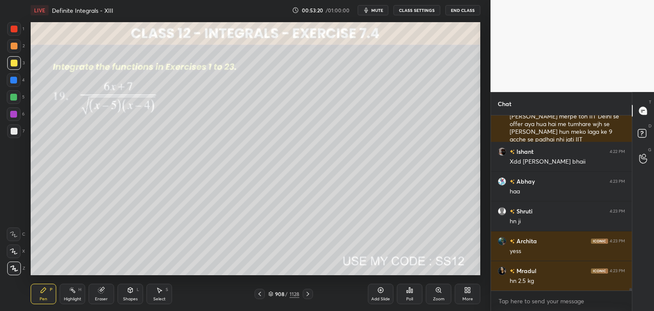
scroll to position [11204, 0]
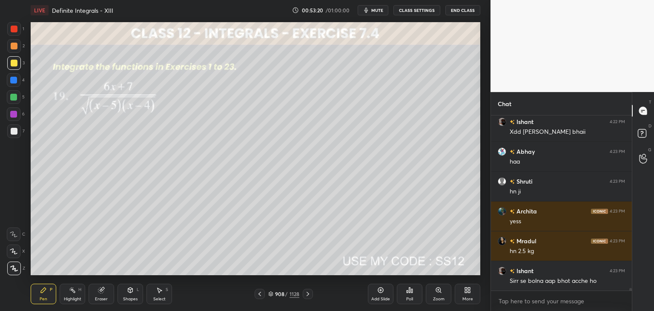
click at [307, 295] on icon at bounding box center [308, 294] width 7 height 7
click at [307, 294] on icon at bounding box center [308, 294] width 7 height 7
click at [307, 295] on icon at bounding box center [308, 294] width 7 height 7
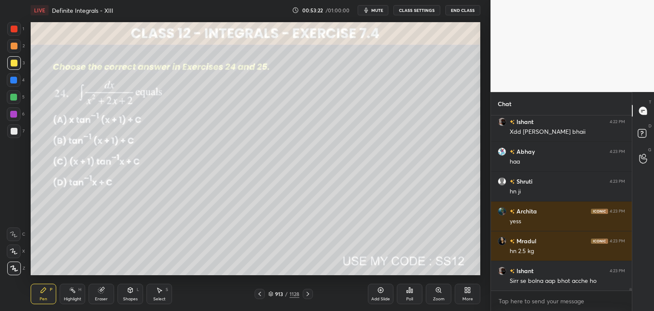
click at [308, 295] on icon at bounding box center [308, 294] width 3 height 4
click at [308, 295] on icon at bounding box center [308, 294] width 7 height 7
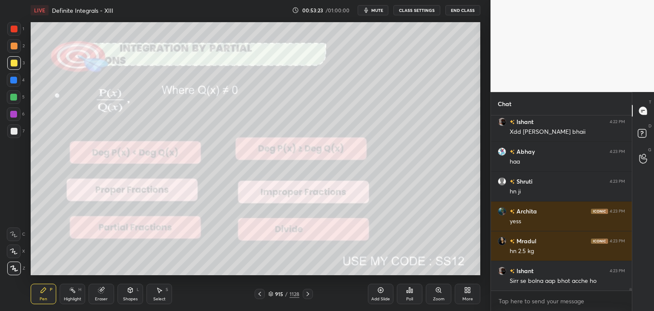
click at [307, 295] on icon at bounding box center [308, 294] width 3 height 4
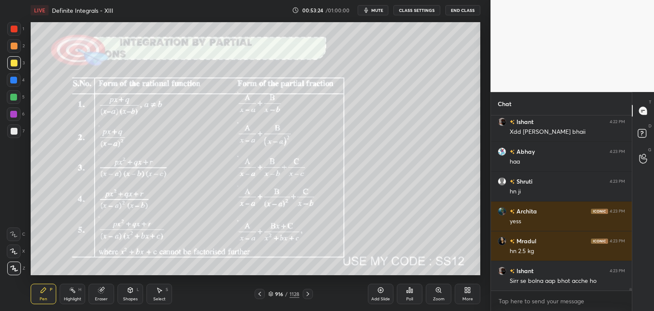
click at [307, 295] on icon at bounding box center [308, 294] width 7 height 7
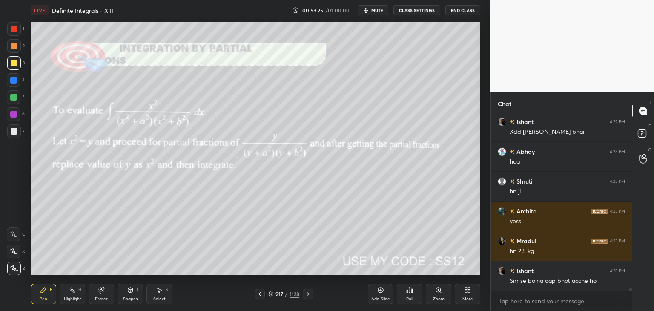
click at [306, 294] on icon at bounding box center [308, 294] width 7 height 7
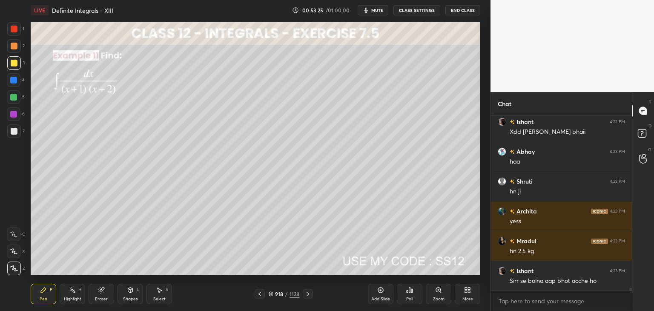
scroll to position [11241, 0]
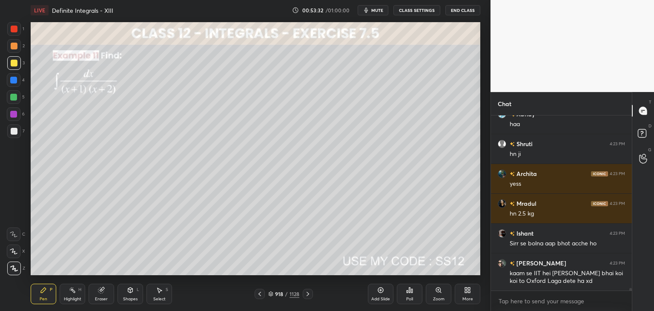
click at [409, 298] on div "Poll" at bounding box center [409, 299] width 7 height 4
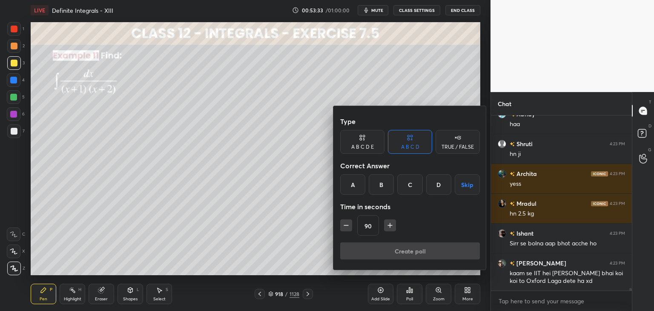
click at [467, 184] on button "Skip" at bounding box center [467, 184] width 25 height 20
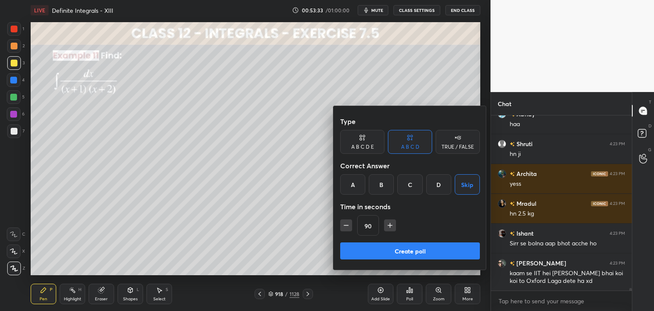
click at [418, 256] on button "Create poll" at bounding box center [410, 250] width 140 height 17
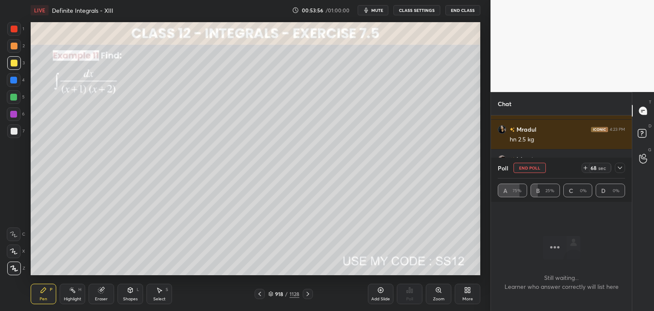
scroll to position [11345, 0]
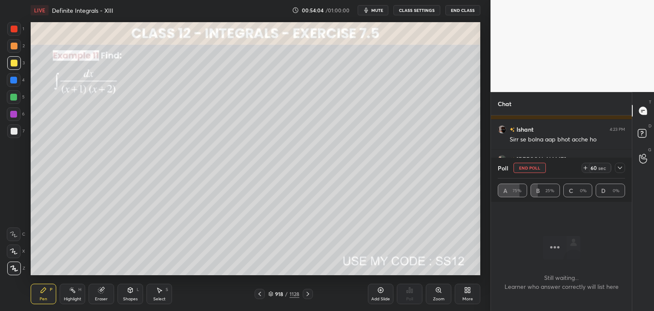
click at [625, 167] on div at bounding box center [620, 168] width 10 height 10
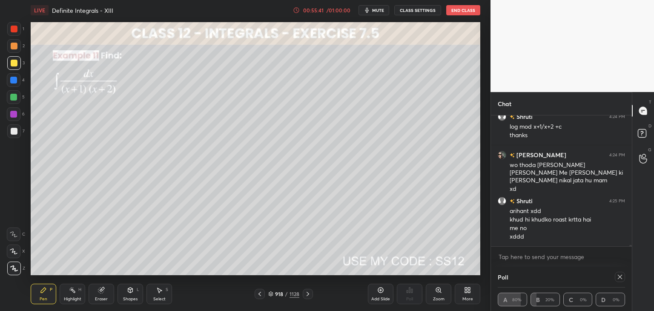
scroll to position [11659, 0]
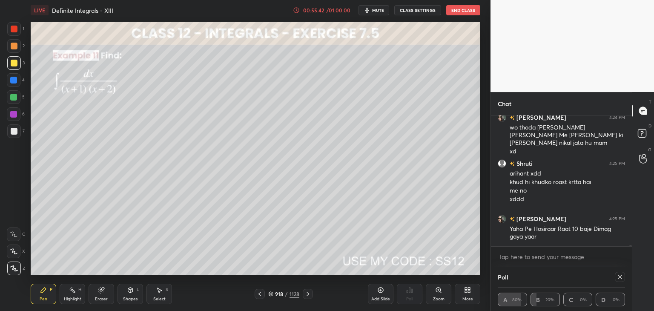
drag, startPoint x: 162, startPoint y: 296, endPoint x: 162, endPoint y: 289, distance: 6.8
click at [163, 296] on div "Select S" at bounding box center [160, 294] width 26 height 20
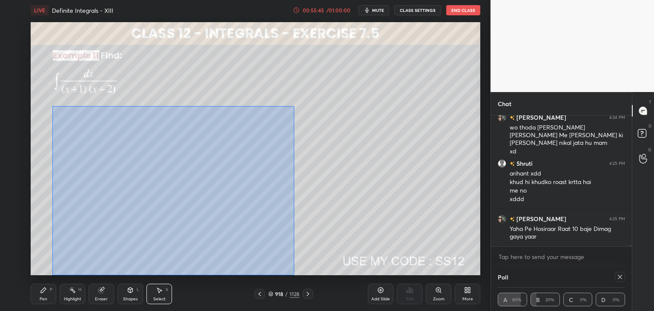
drag, startPoint x: 61, startPoint y: 123, endPoint x: 294, endPoint y: 272, distance: 276.7
click at [295, 273] on div "0 ° Undo Copy Paste here Duplicate Duplicate to new slide Delete" at bounding box center [256, 148] width 450 height 253
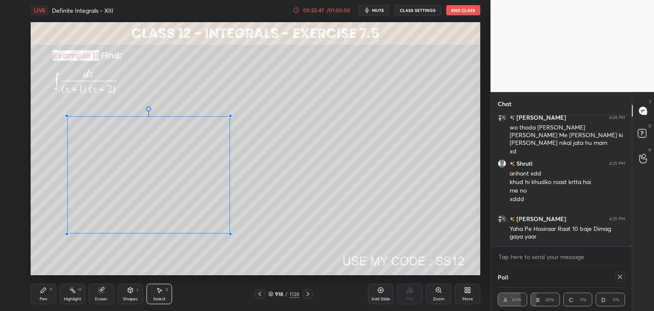
drag, startPoint x: 263, startPoint y: 237, endPoint x: 239, endPoint y: 234, distance: 24.9
click at [232, 234] on div at bounding box center [230, 233] width 3 height 3
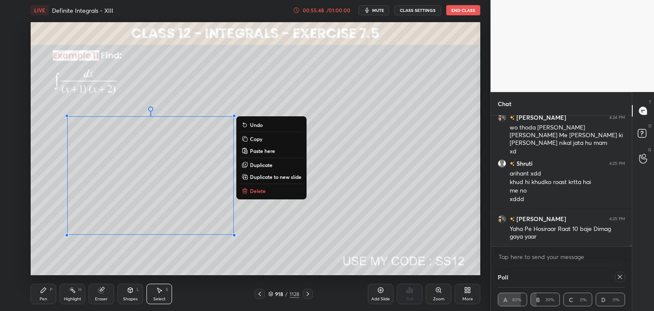
click at [303, 243] on div "0 ° Undo Copy Paste here Duplicate Duplicate to new slide Delete" at bounding box center [256, 148] width 450 height 253
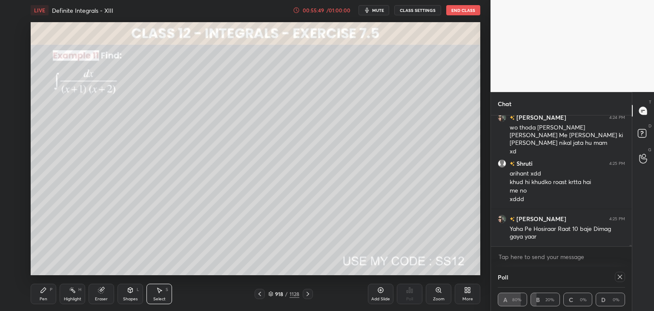
click at [43, 297] on div "Pen" at bounding box center [44, 299] width 8 height 4
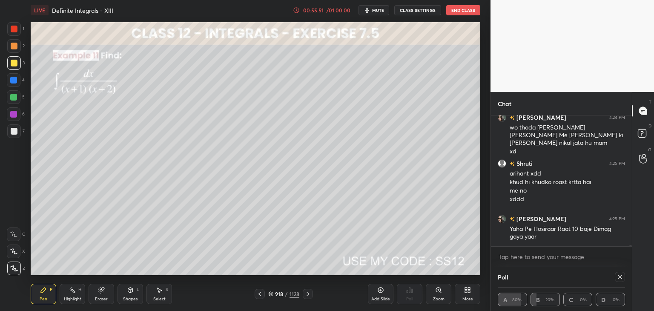
click at [157, 299] on div "Select" at bounding box center [159, 299] width 12 height 4
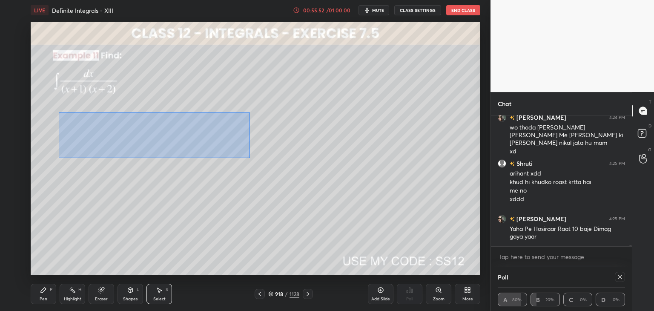
drag, startPoint x: 59, startPoint y: 112, endPoint x: 247, endPoint y: 150, distance: 192.1
click at [249, 158] on div "0 ° Undo Copy Paste here Duplicate Duplicate to new slide Delete" at bounding box center [256, 148] width 450 height 253
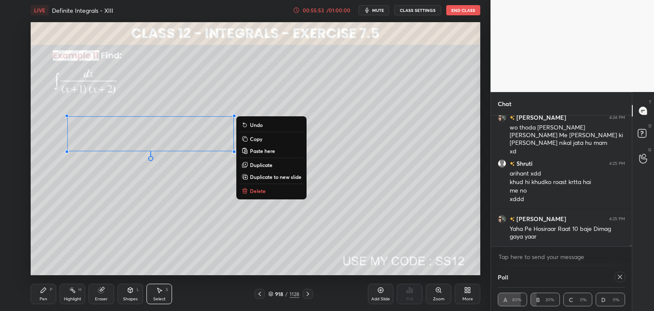
click at [258, 162] on p "Duplicate" at bounding box center [261, 164] width 23 height 7
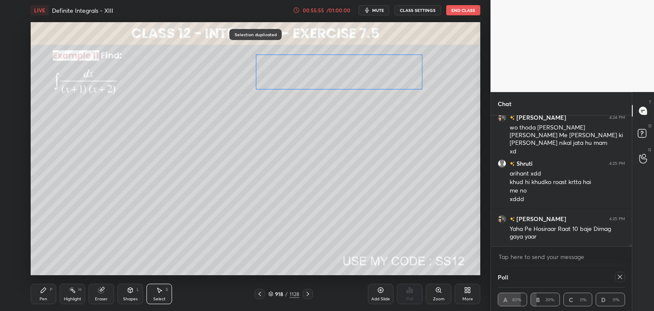
drag, startPoint x: 289, startPoint y: 112, endPoint x: 366, endPoint y: 96, distance: 77.9
click at [371, 73] on div "0 ° Undo Copy Paste here Duplicate Duplicate to new slide Delete" at bounding box center [256, 148] width 450 height 253
click at [351, 160] on div "0 ° Undo Copy Paste here Duplicate Duplicate to new slide Delete" at bounding box center [256, 148] width 450 height 253
click at [104, 300] on div "Eraser" at bounding box center [101, 299] width 13 height 4
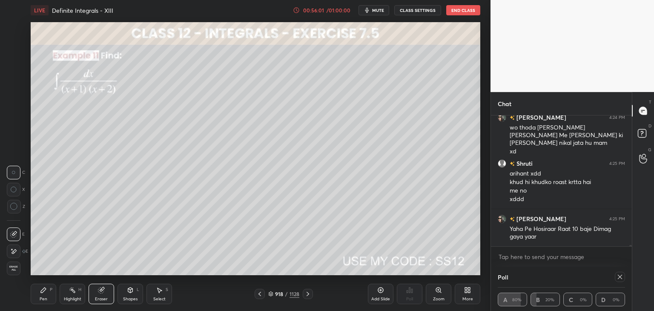
click at [46, 295] on div "Pen P" at bounding box center [44, 294] width 26 height 20
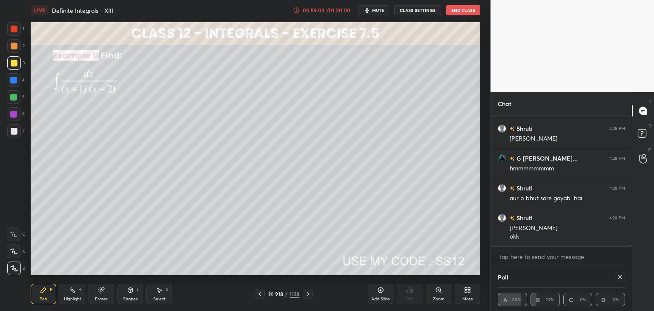
scroll to position [12440, 0]
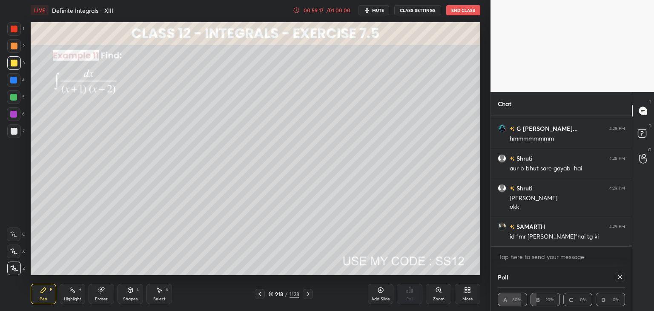
click at [619, 275] on icon at bounding box center [620, 277] width 7 height 7
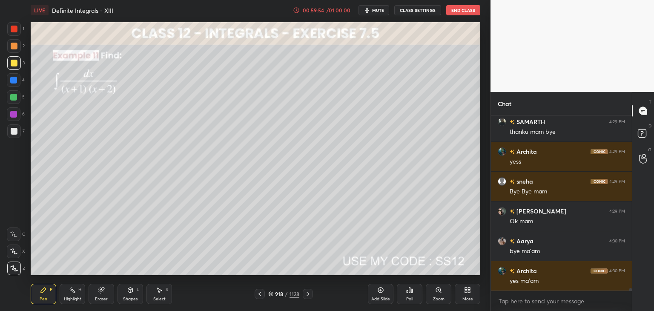
scroll to position [12843, 0]
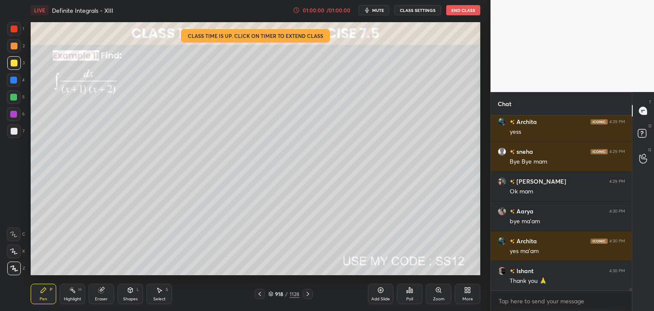
click at [457, 12] on button "End Class" at bounding box center [463, 10] width 34 height 10
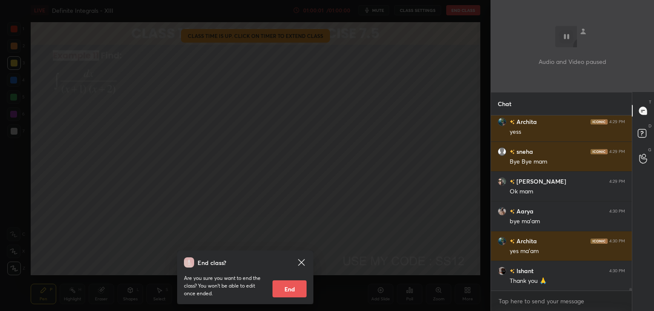
scroll to position [12873, 0]
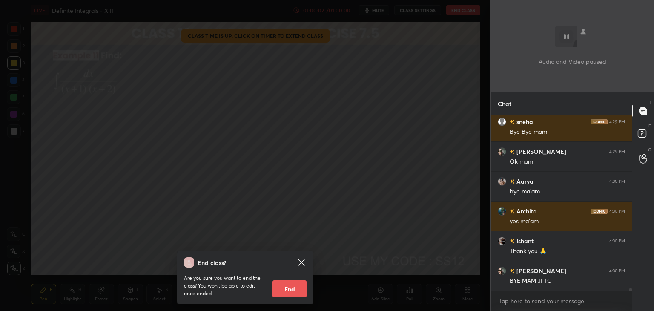
click at [287, 288] on button "End" at bounding box center [290, 288] width 34 height 17
type textarea "x"
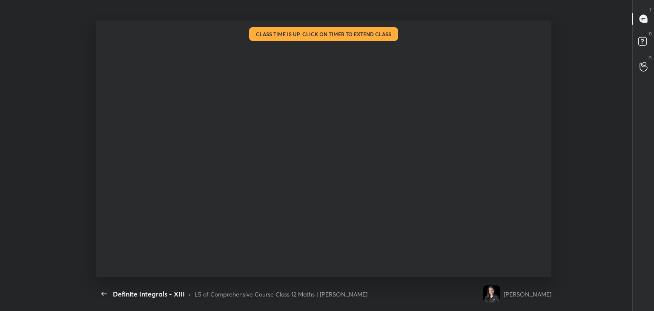
scroll to position [3, 3]
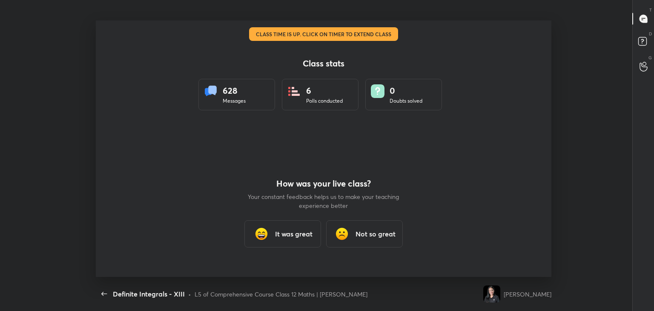
click at [286, 234] on h3 "It was great" at bounding box center [293, 234] width 37 height 10
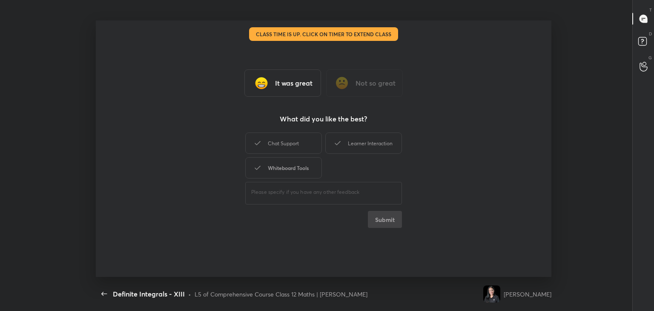
click at [292, 173] on div "Whiteboard Tools" at bounding box center [283, 167] width 77 height 21
click at [294, 142] on div "Chat Support" at bounding box center [283, 142] width 77 height 21
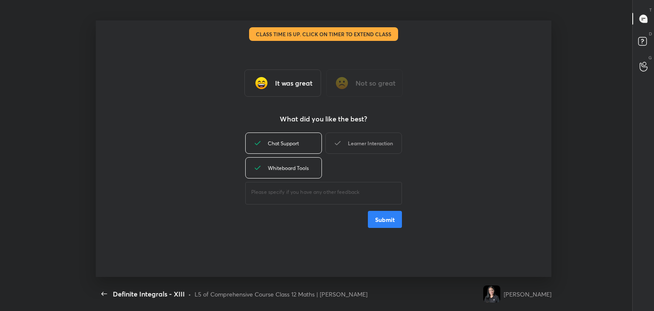
click at [353, 147] on div "Learner Interaction" at bounding box center [363, 142] width 77 height 21
click at [379, 213] on button "Submit" at bounding box center [385, 219] width 34 height 17
